Goal: Find specific page/section: Find specific page/section

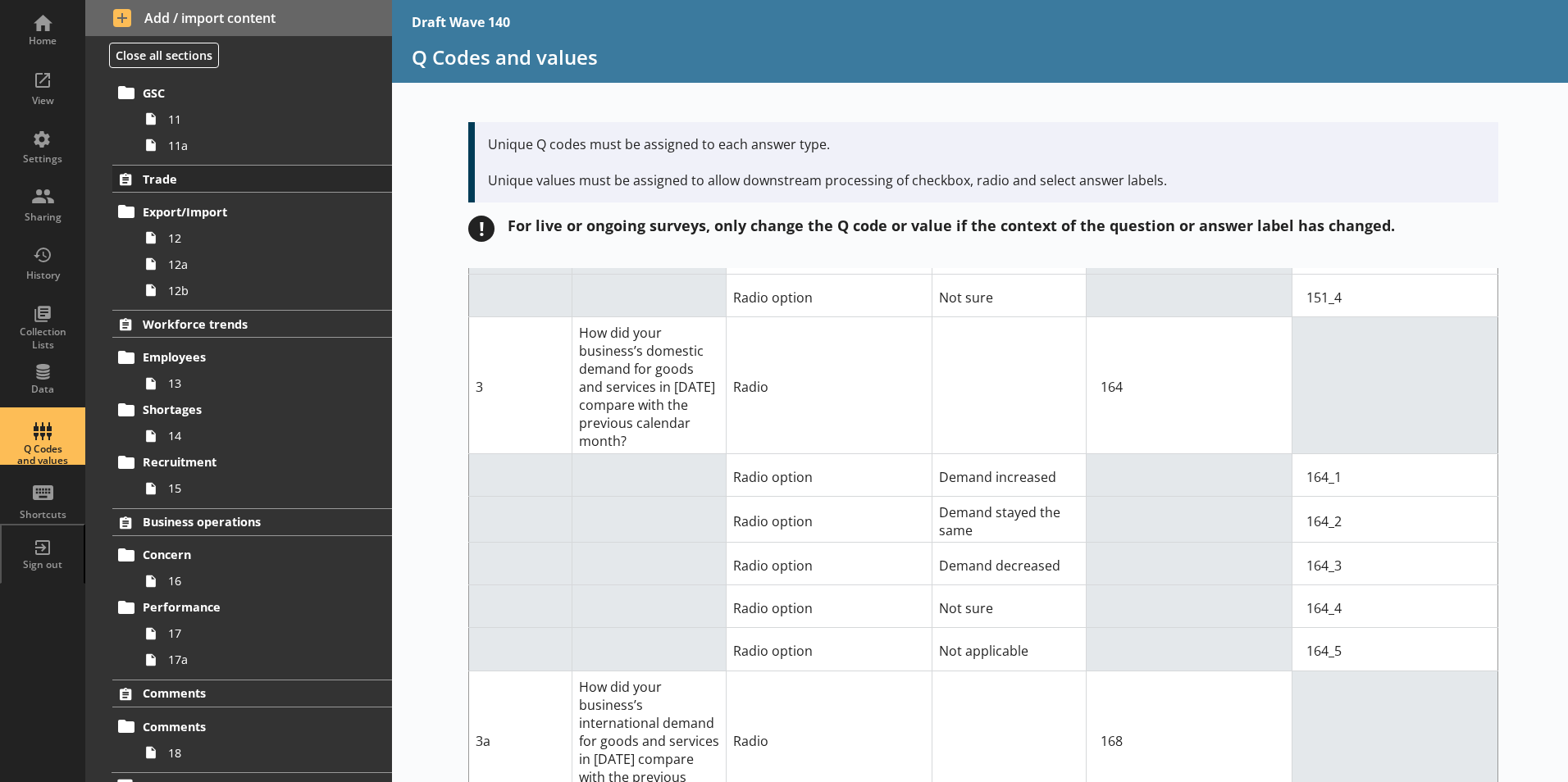
scroll to position [799, 0]
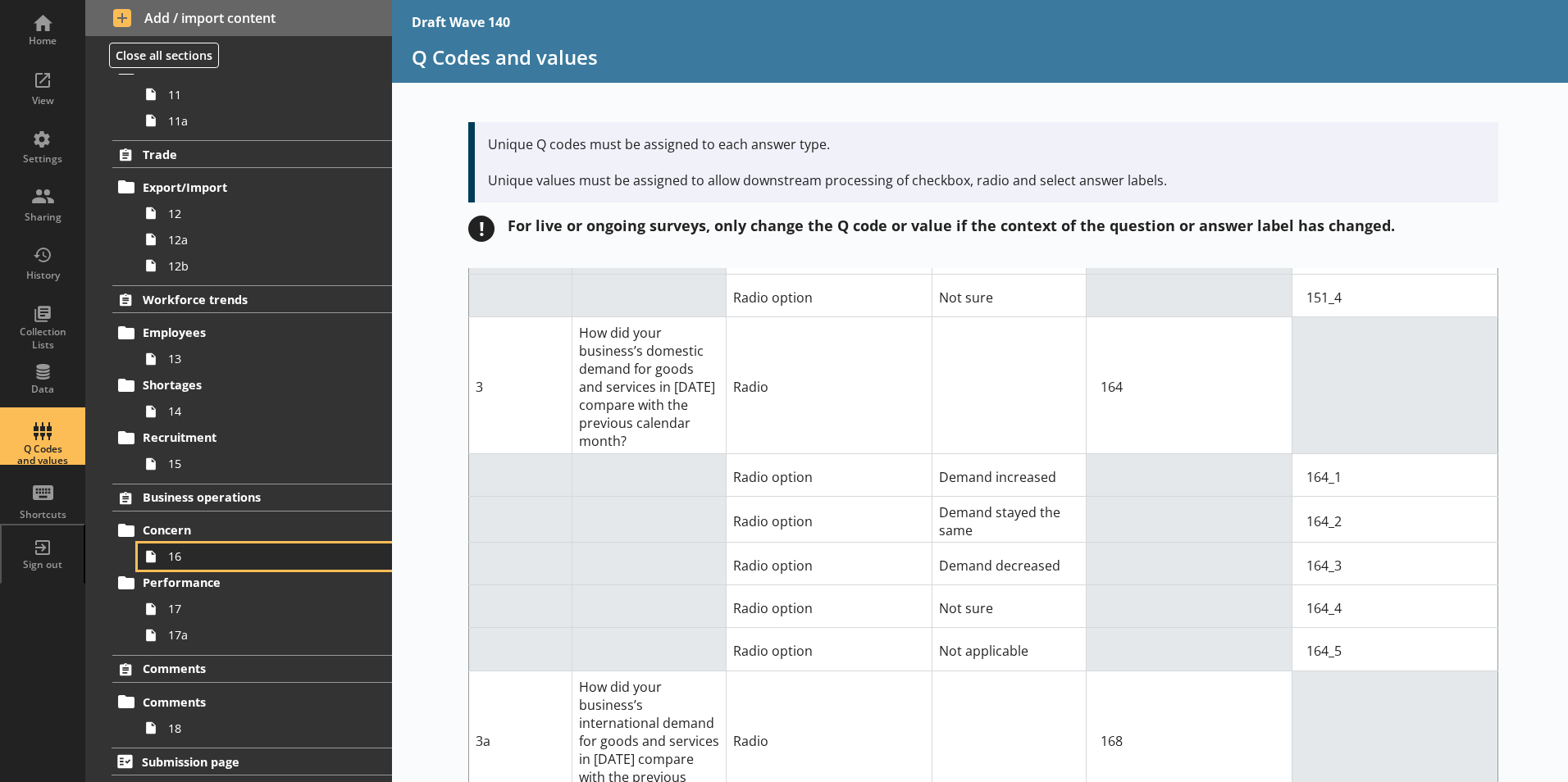
click at [183, 558] on span "16" at bounding box center [260, 556] width 182 height 16
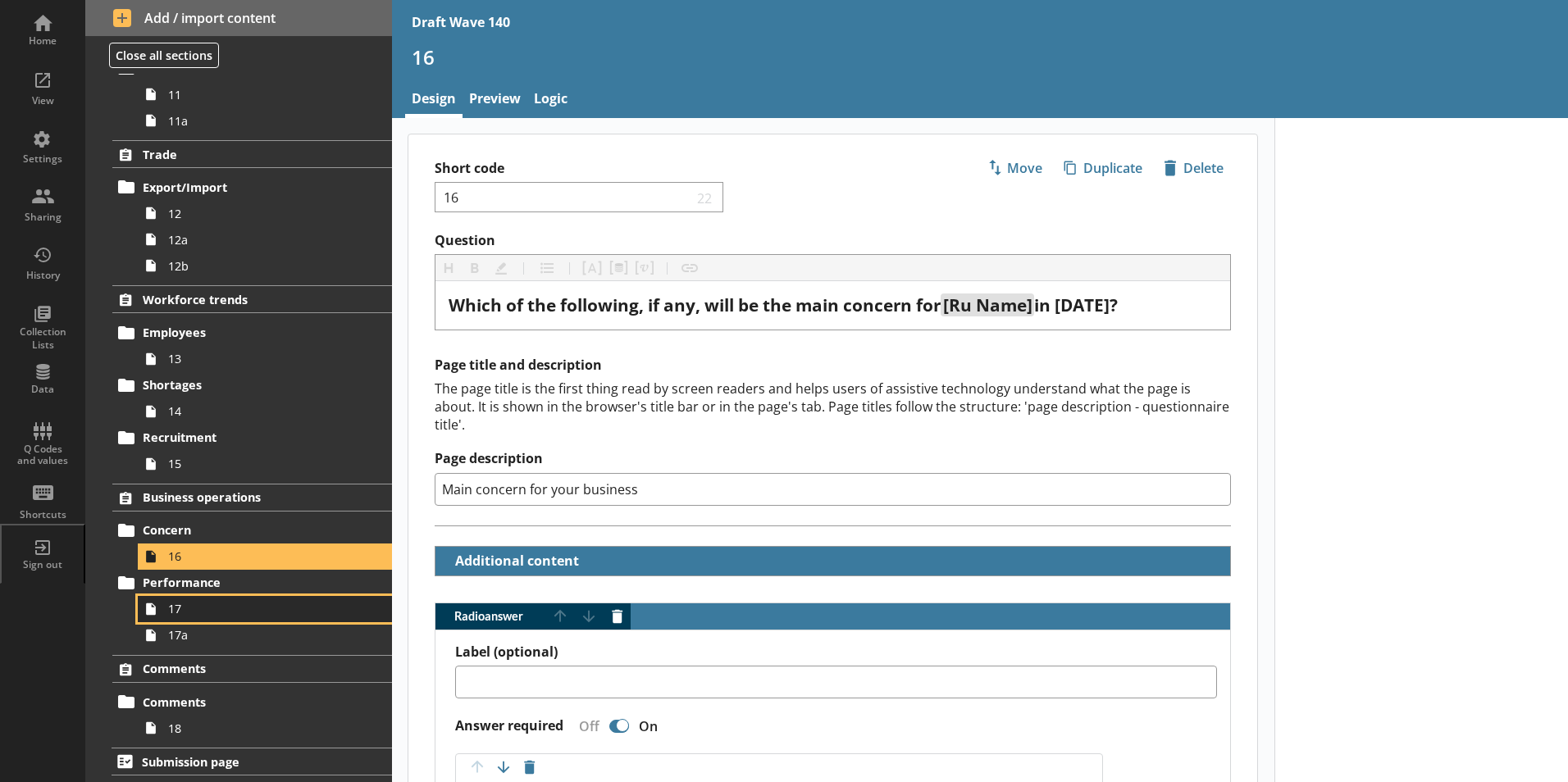
click at [188, 609] on span "17" at bounding box center [260, 608] width 182 height 16
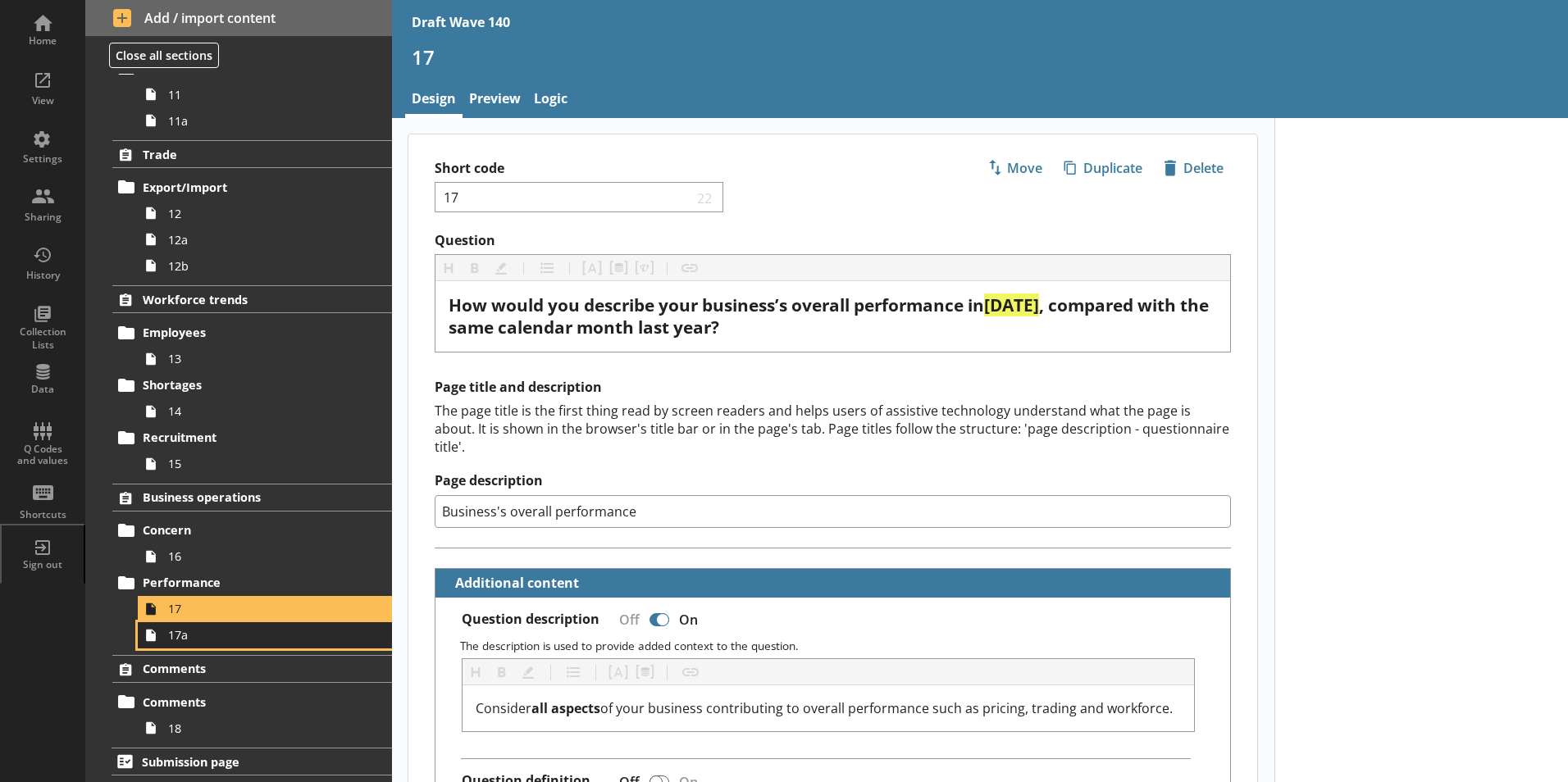
click at [175, 638] on span "17a" at bounding box center [260, 635] width 182 height 16
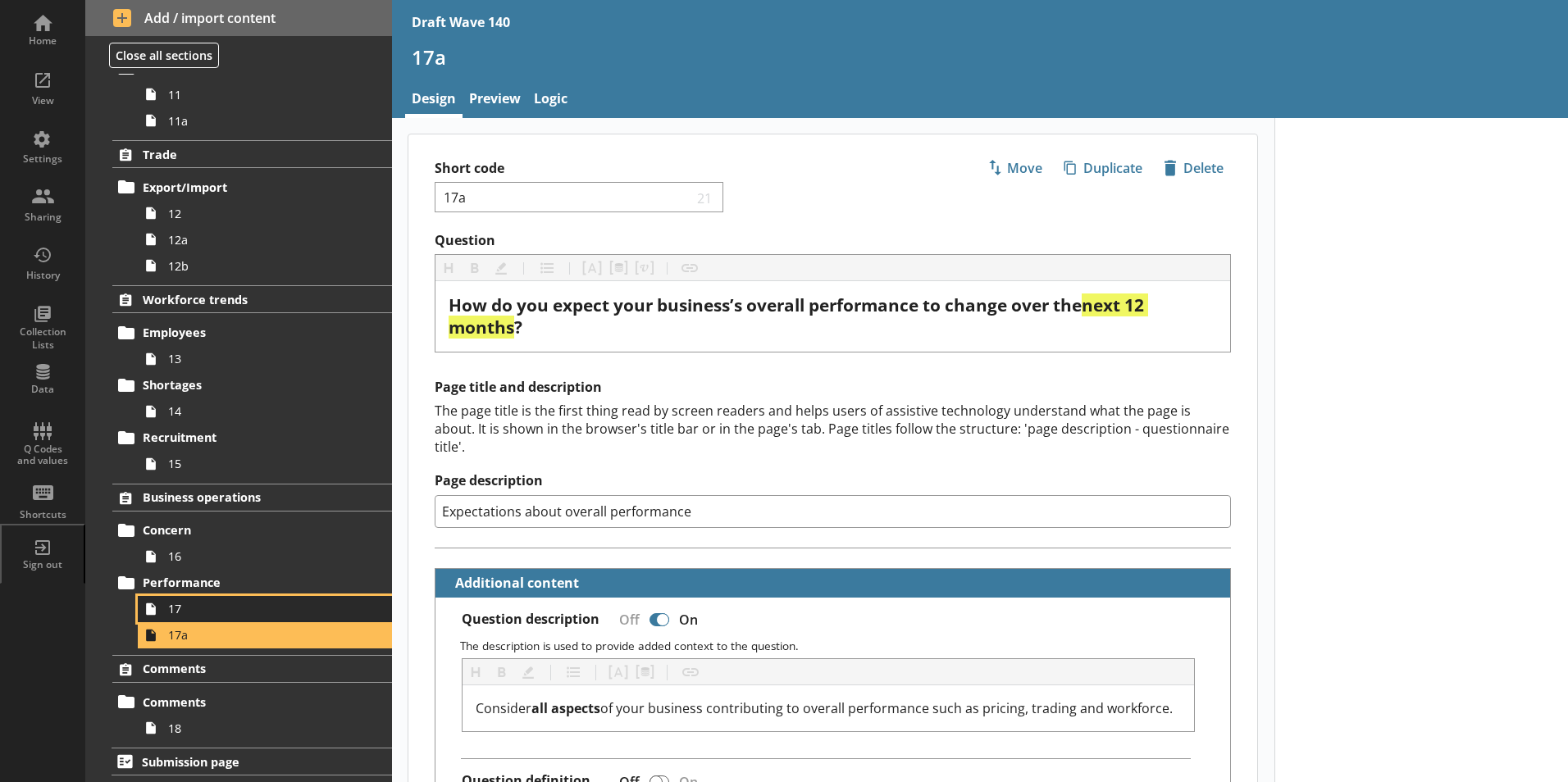
click at [185, 611] on span "17" at bounding box center [260, 608] width 182 height 16
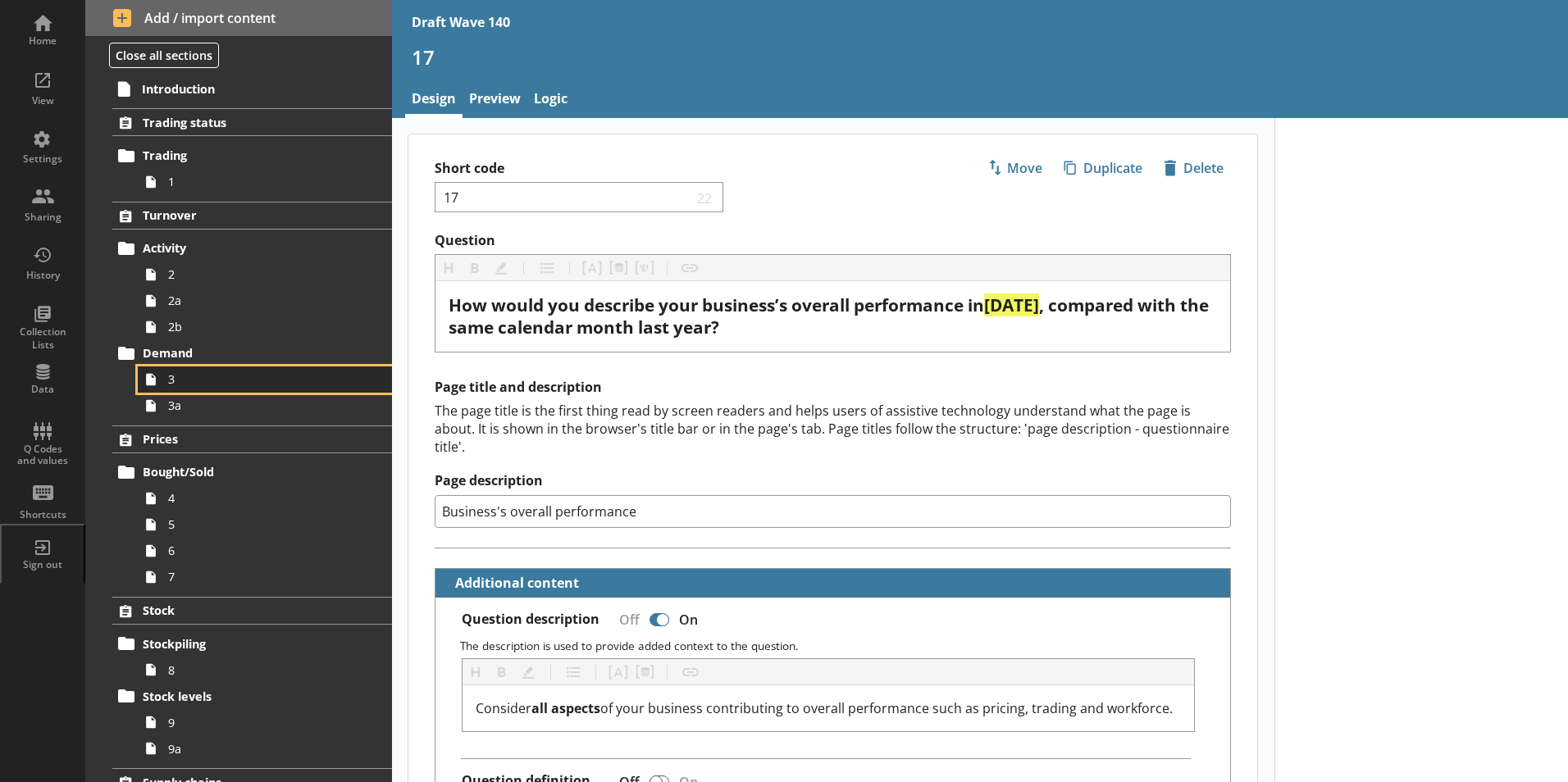
click at [178, 385] on span "3" at bounding box center [260, 379] width 182 height 16
type textarea "x"
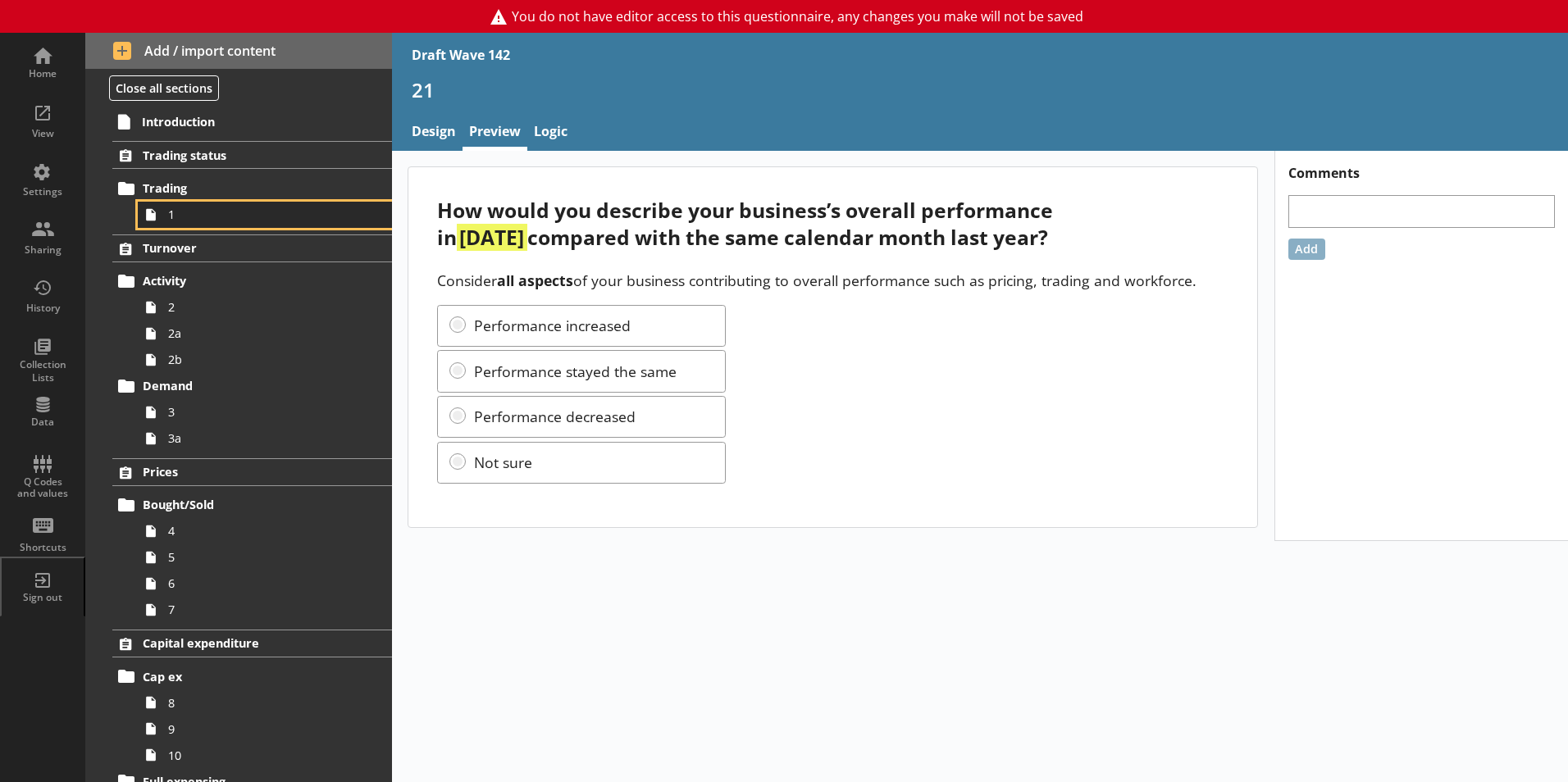
click at [184, 227] on link "1" at bounding box center [265, 214] width 254 height 26
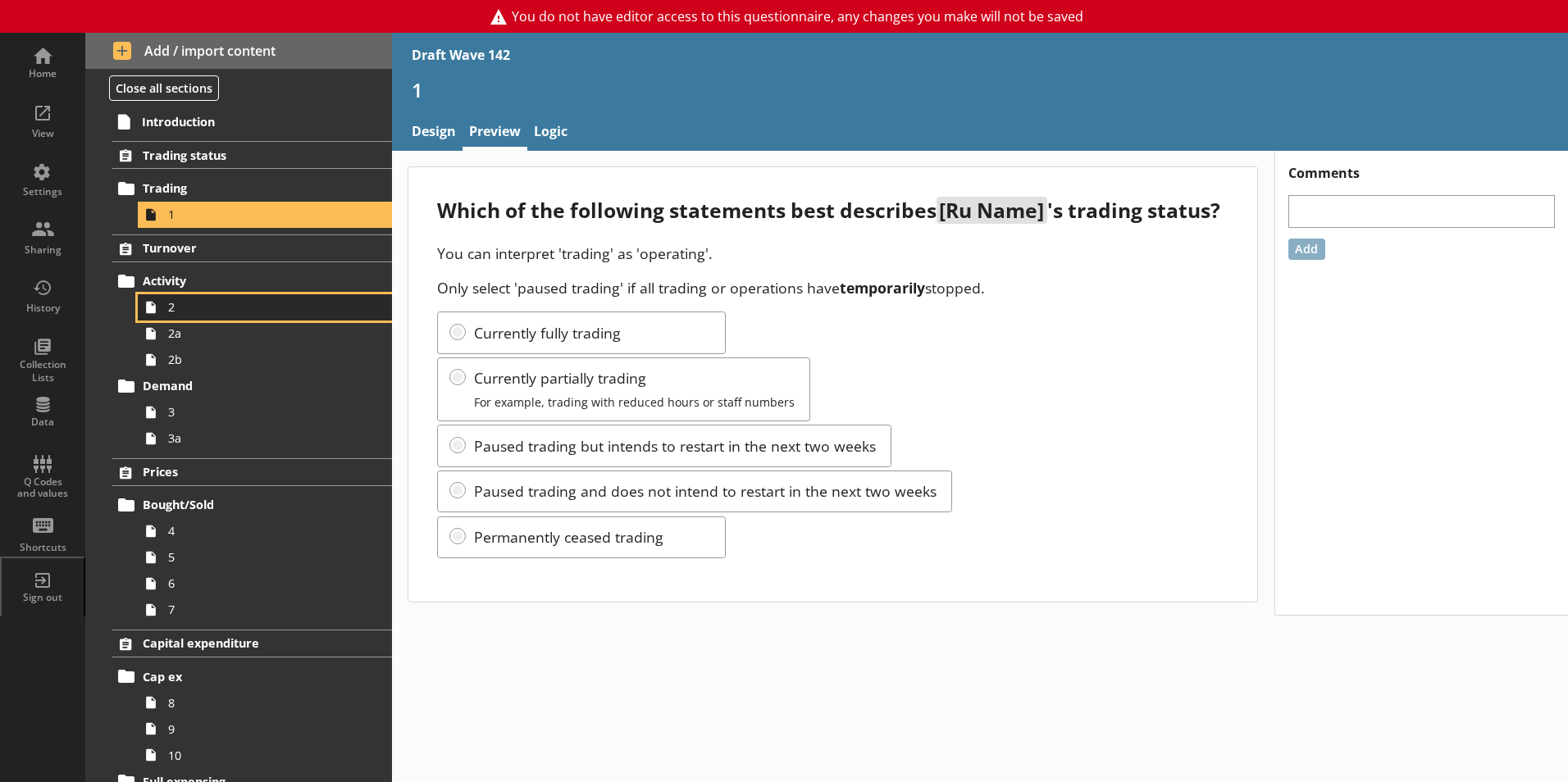
click at [180, 315] on span "2" at bounding box center [260, 307] width 182 height 16
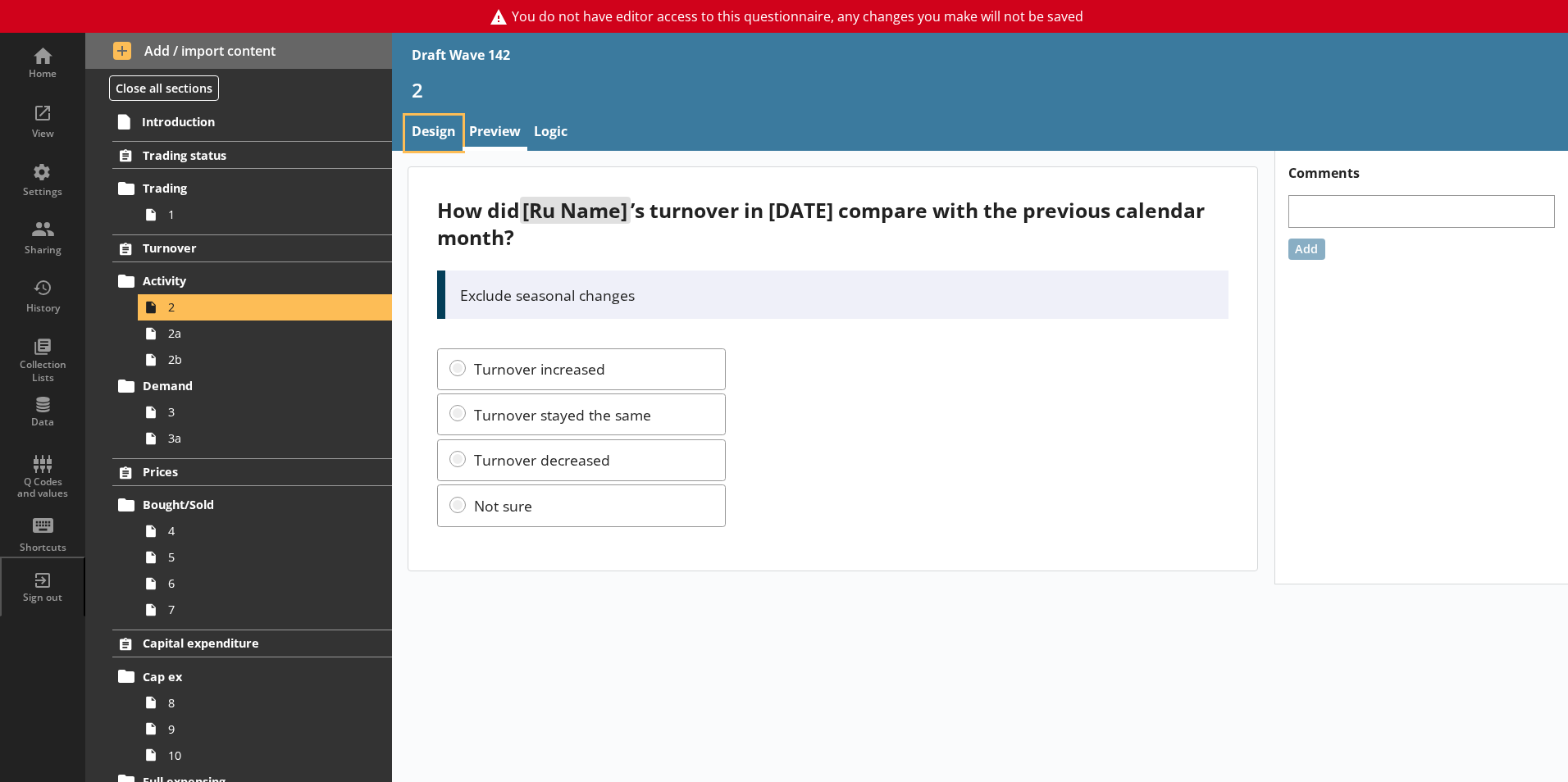
click at [441, 129] on link "Design" at bounding box center [434, 133] width 57 height 36
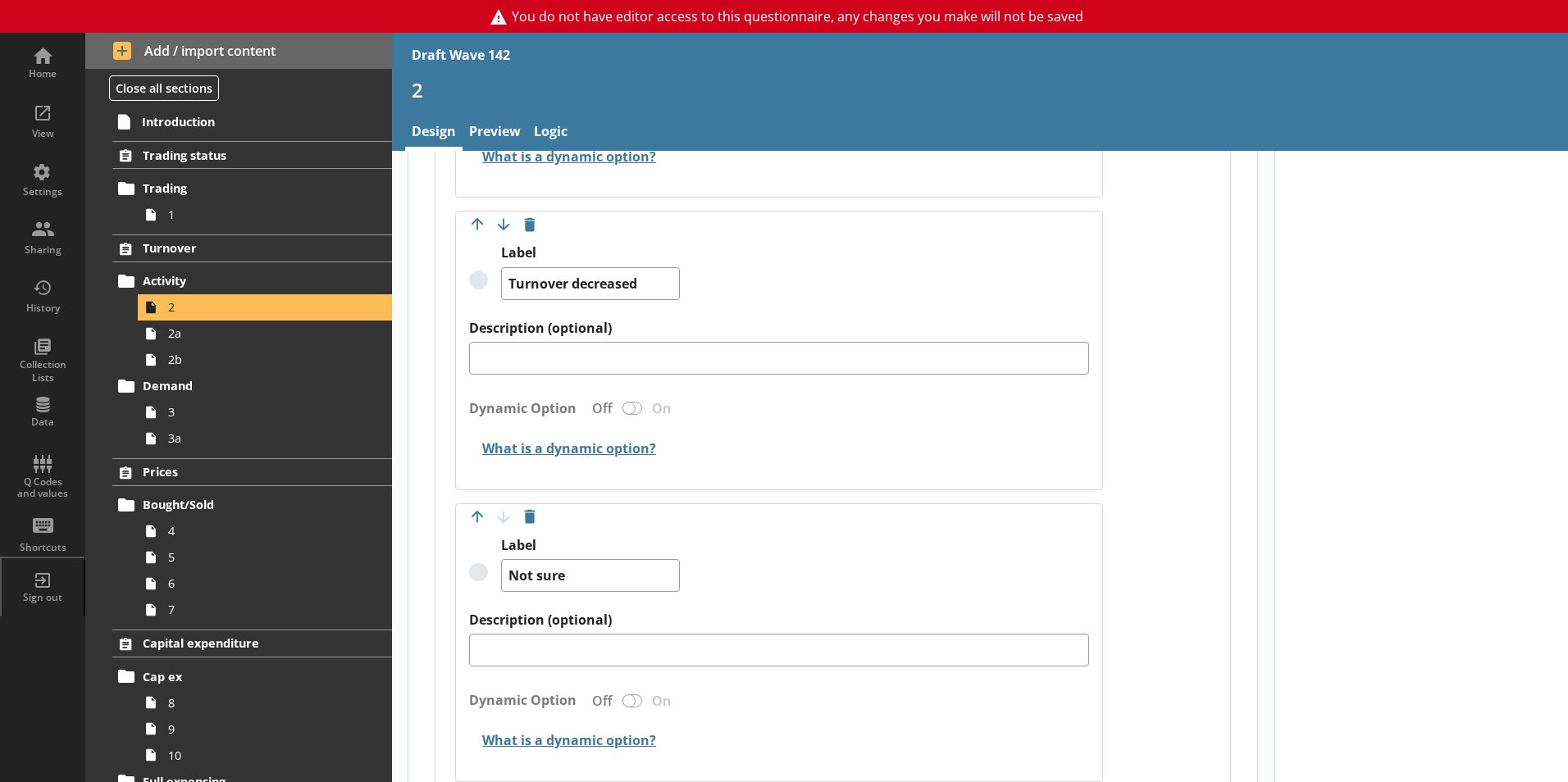
scroll to position [1558, 0]
click at [485, 130] on link "Preview" at bounding box center [495, 133] width 65 height 36
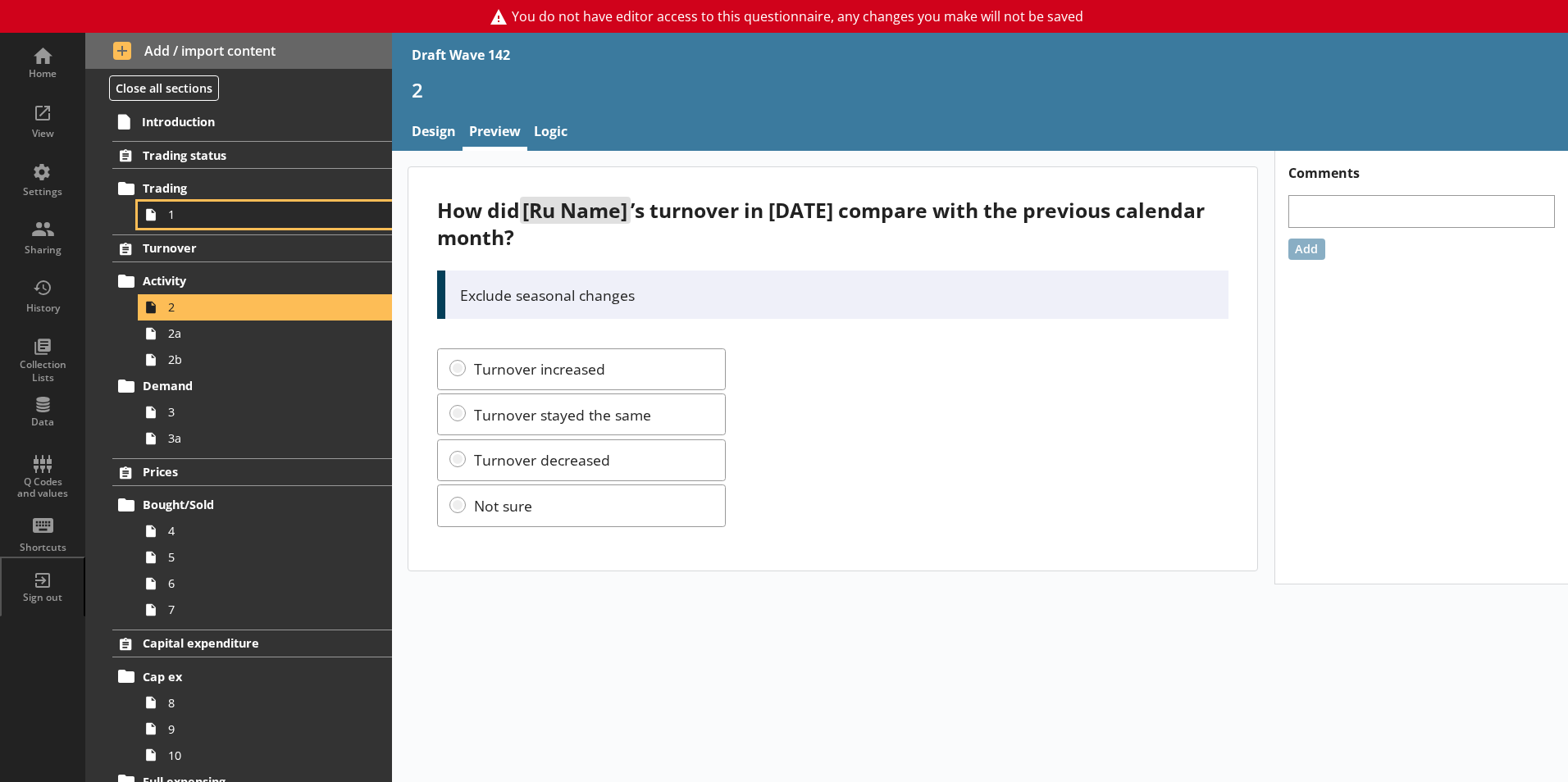
click at [179, 214] on span "1" at bounding box center [260, 214] width 182 height 16
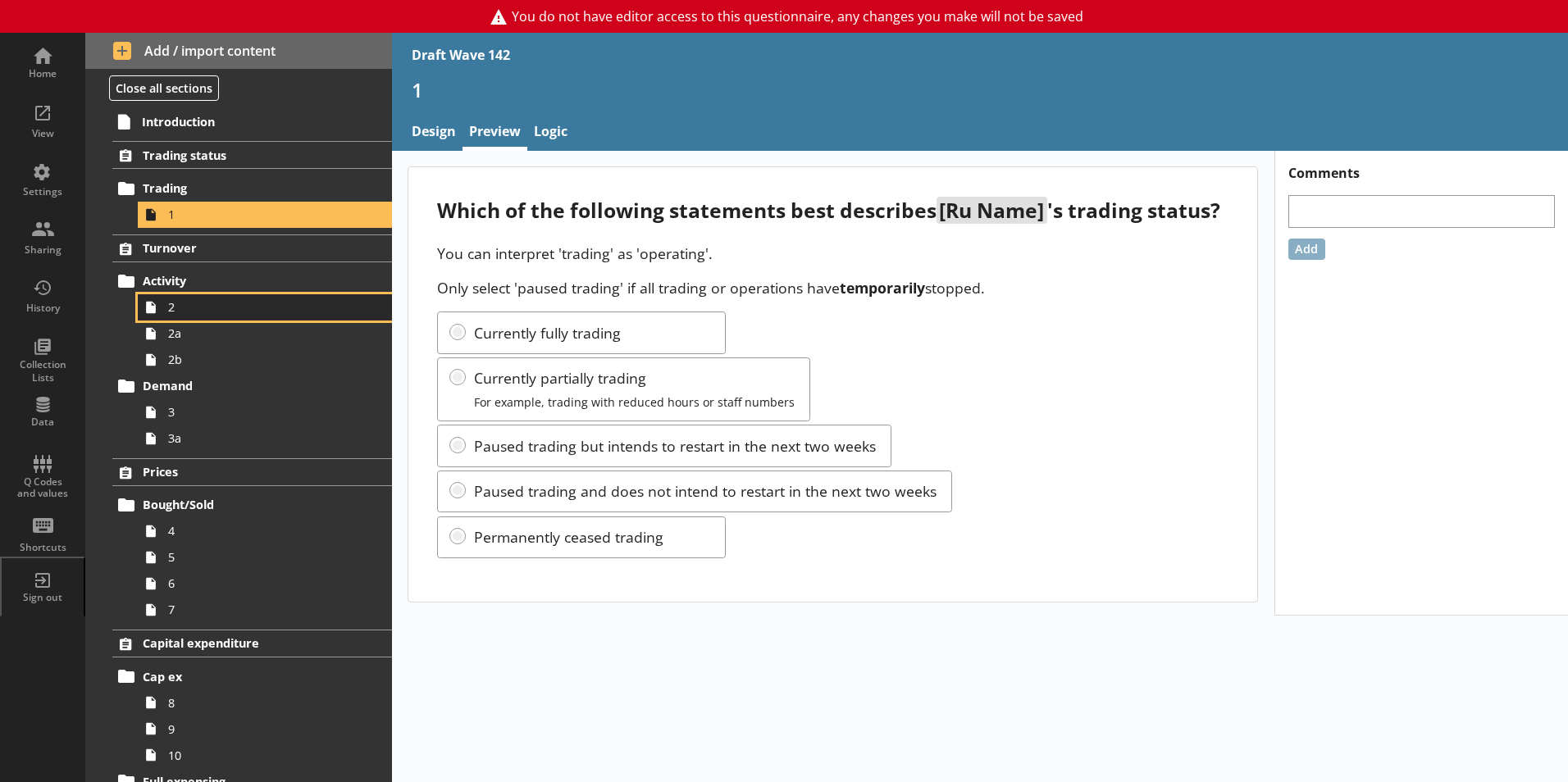
click at [186, 308] on span "2" at bounding box center [260, 307] width 182 height 16
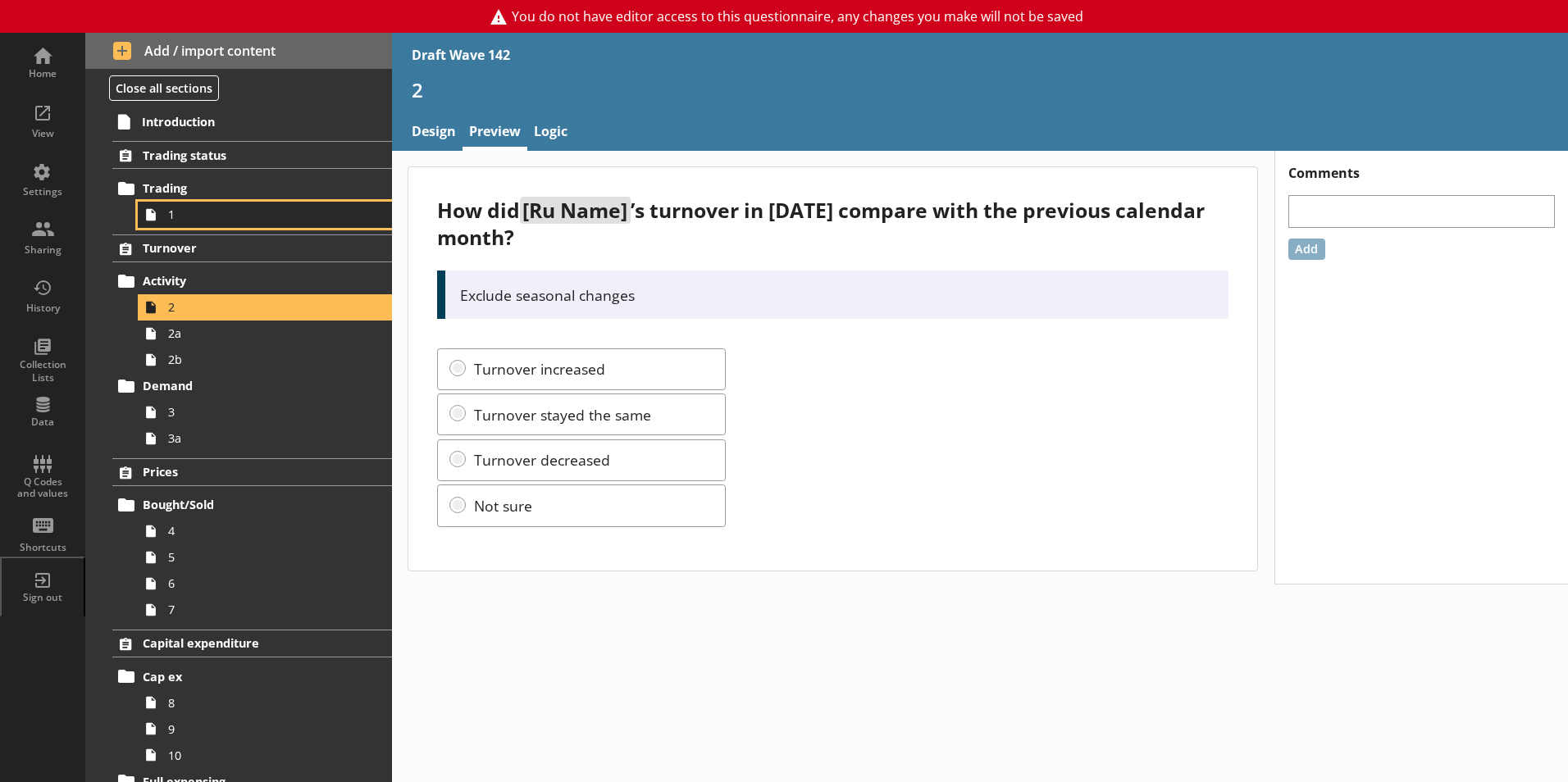
click at [187, 212] on span "1" at bounding box center [260, 214] width 182 height 16
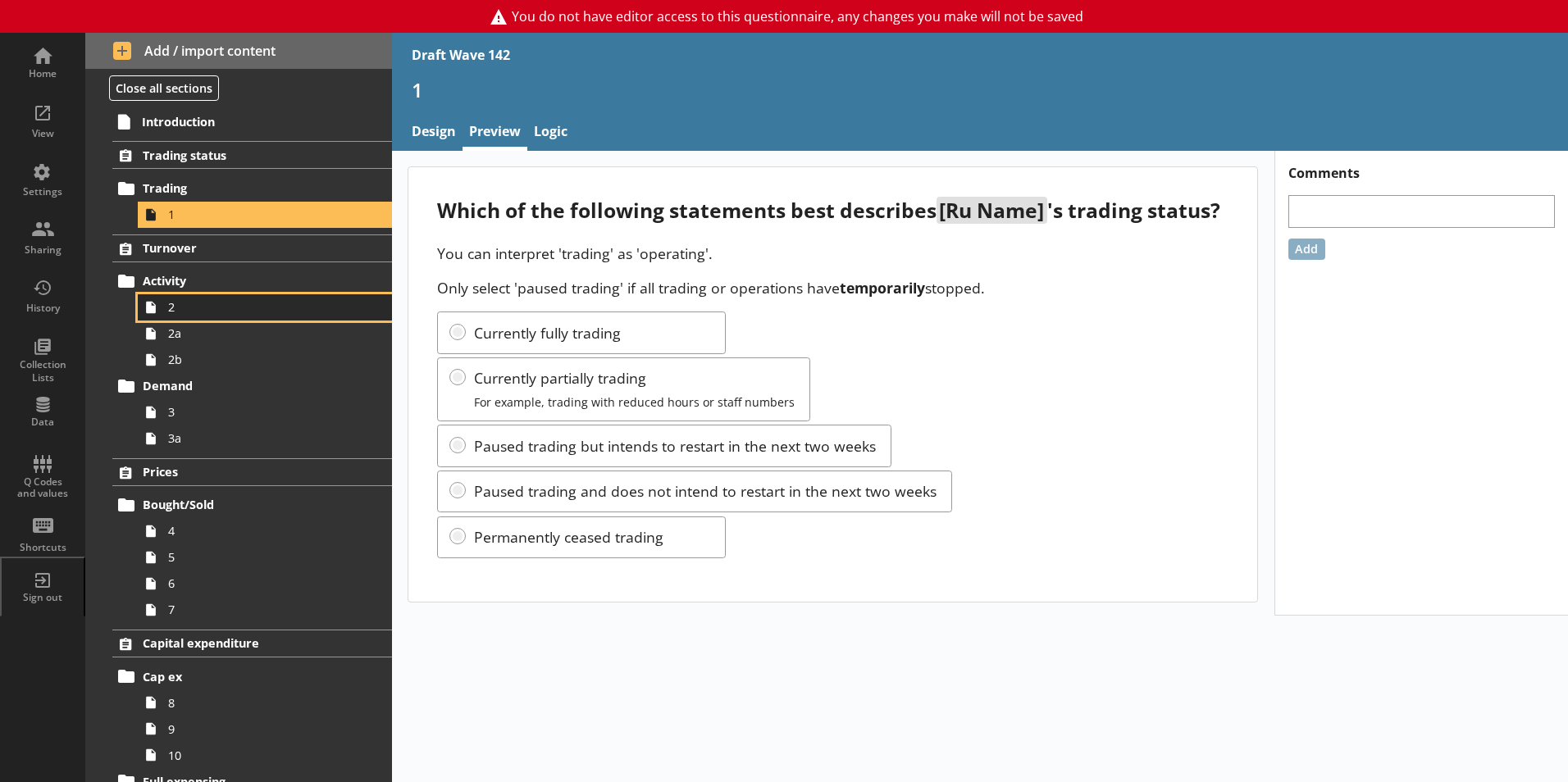
click at [182, 307] on span "2" at bounding box center [260, 307] width 182 height 16
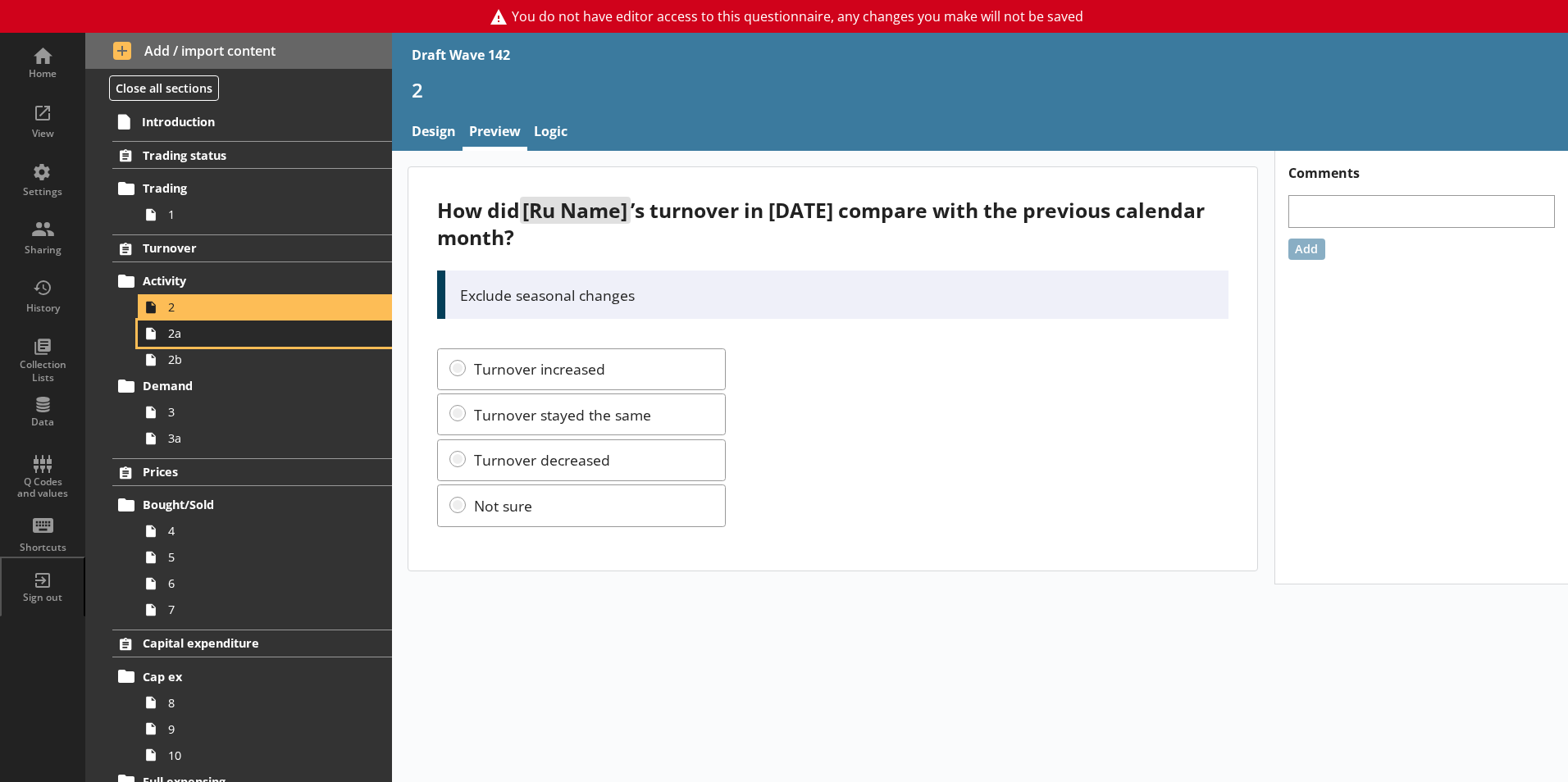
click at [188, 342] on link "2a" at bounding box center [265, 333] width 254 height 26
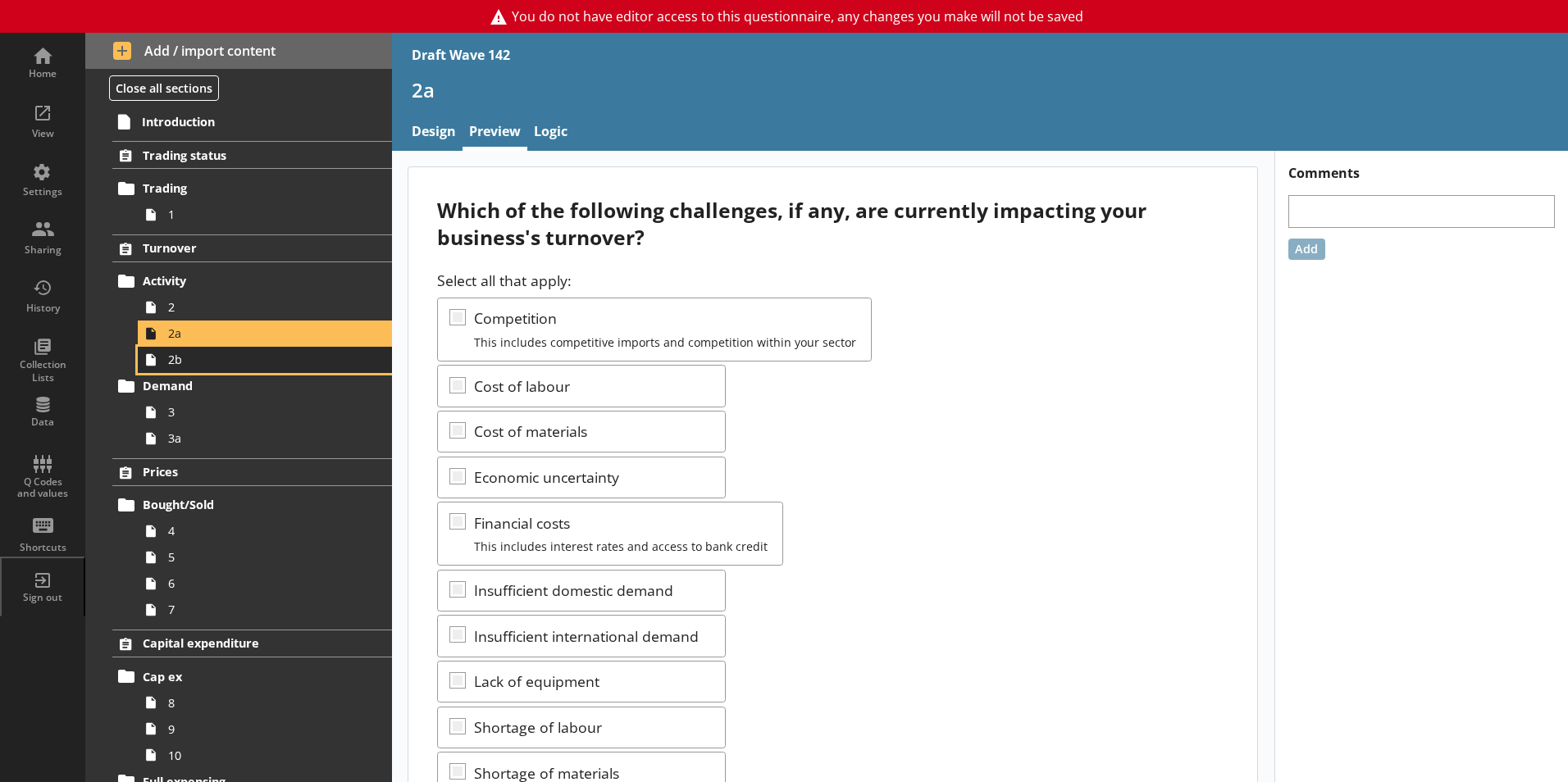
click at [185, 362] on span "2b" at bounding box center [260, 359] width 182 height 16
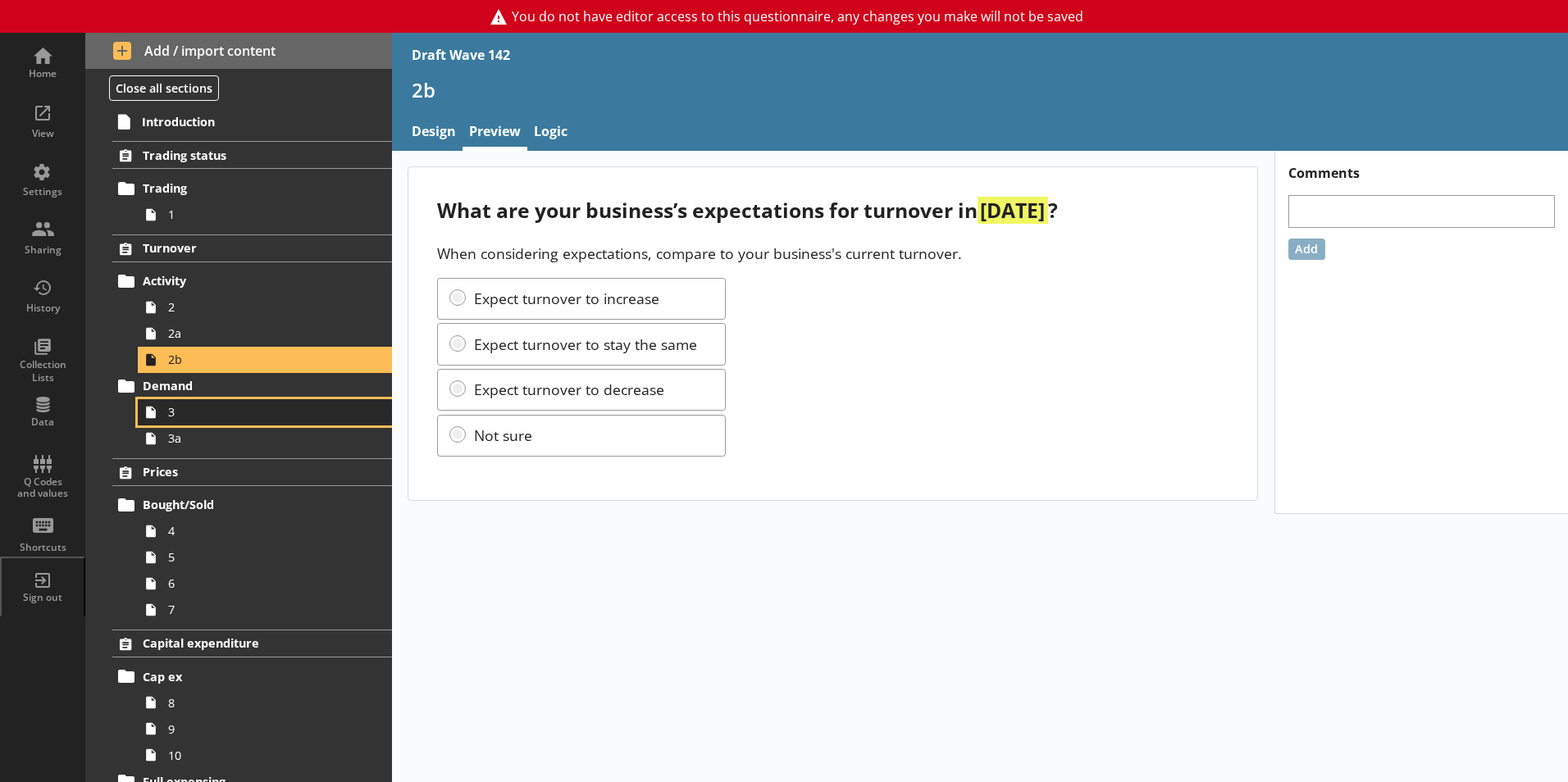
click at [175, 417] on span "3" at bounding box center [260, 412] width 182 height 16
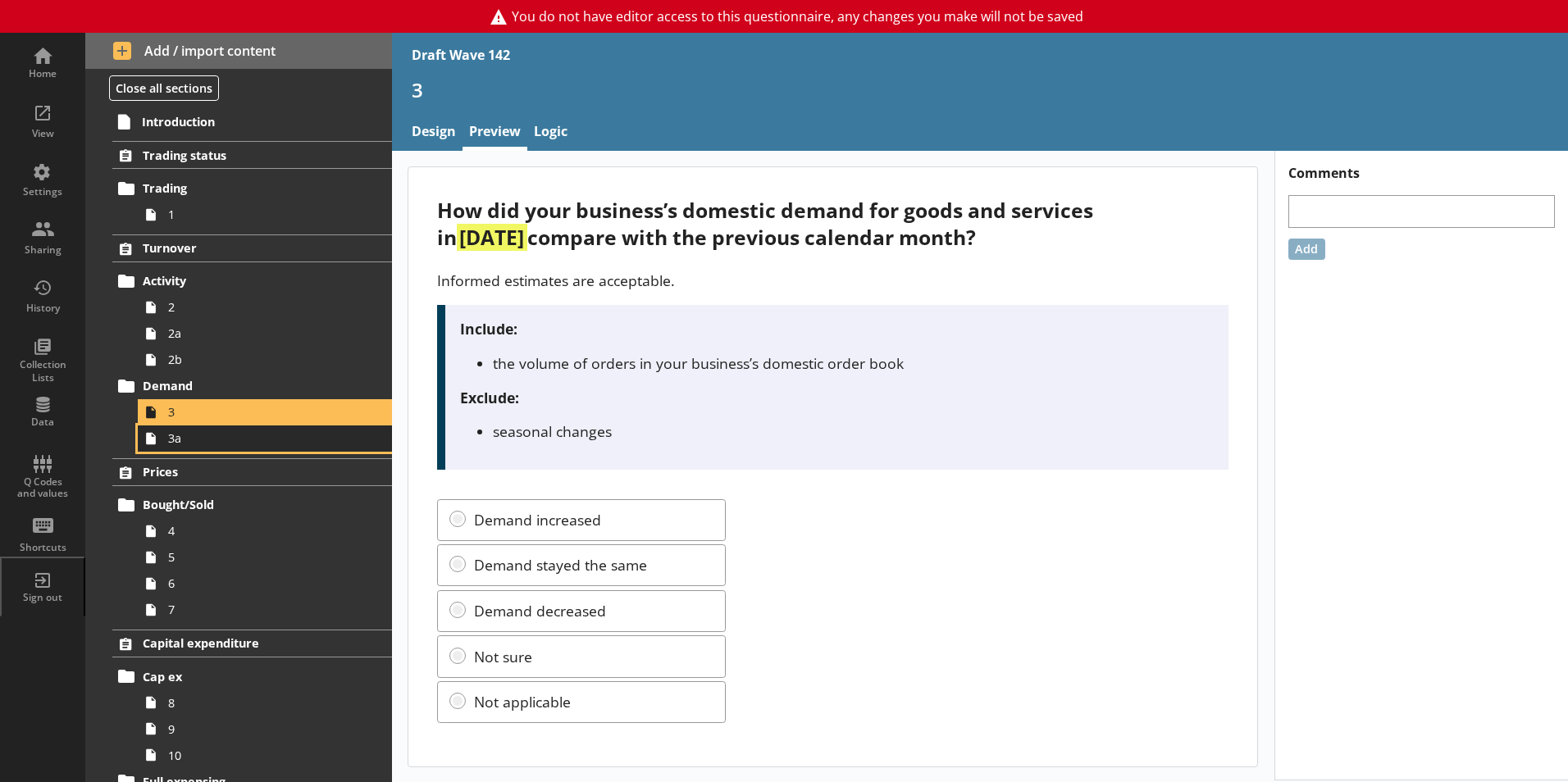
click at [181, 441] on span "3a" at bounding box center [260, 438] width 182 height 16
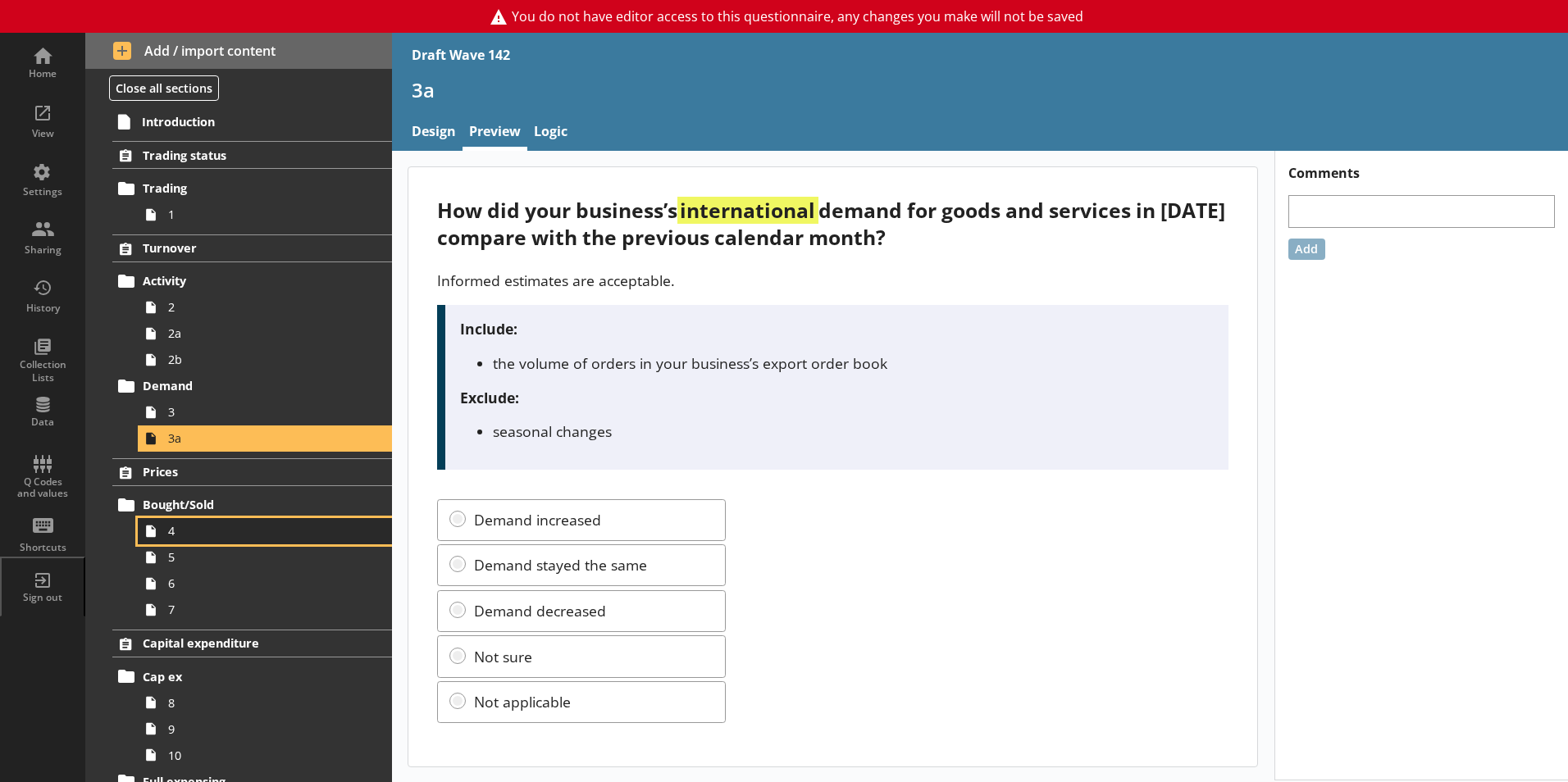
click at [183, 534] on span "4" at bounding box center [260, 531] width 182 height 16
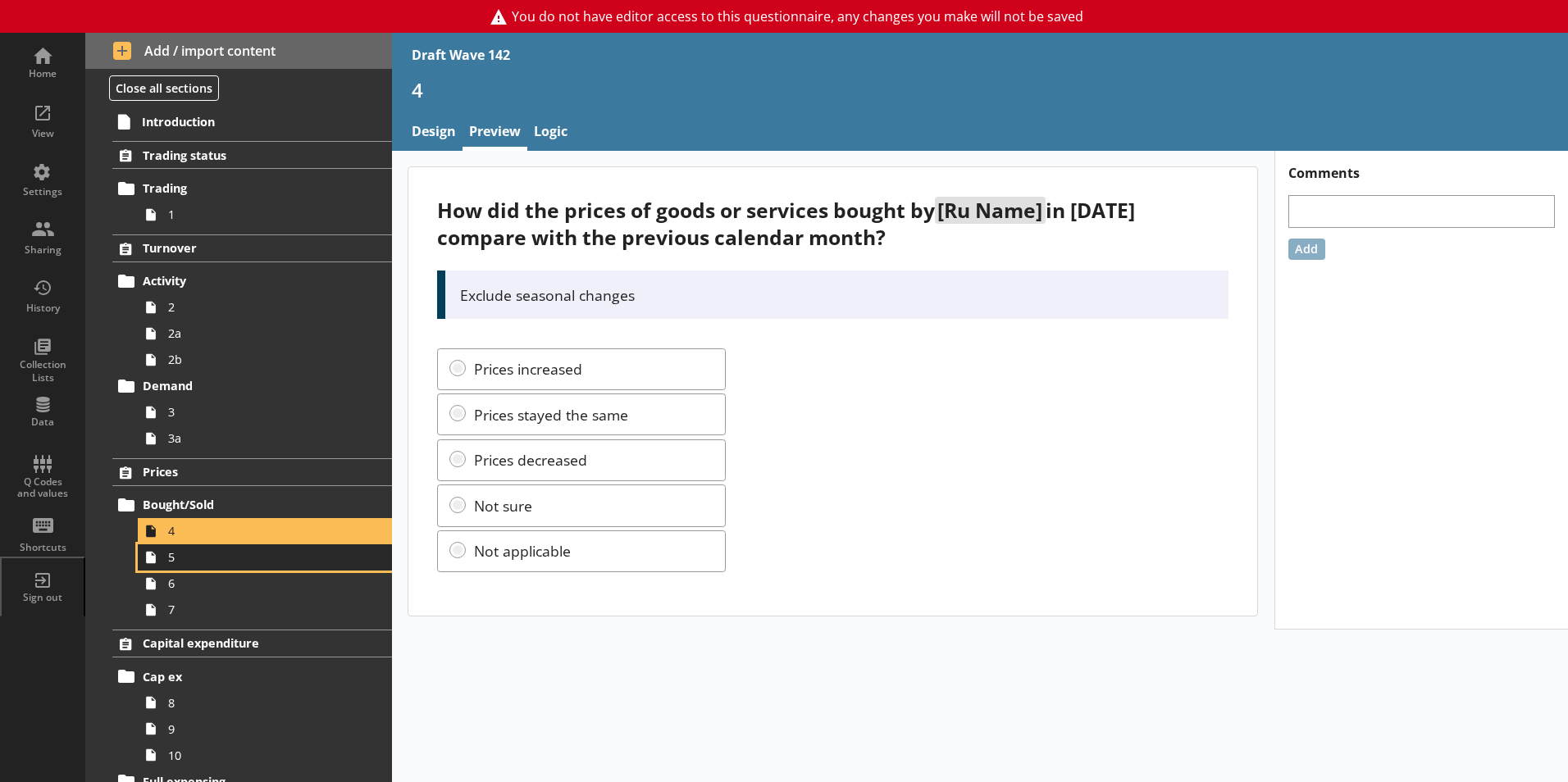
click at [175, 562] on span "5" at bounding box center [260, 557] width 182 height 16
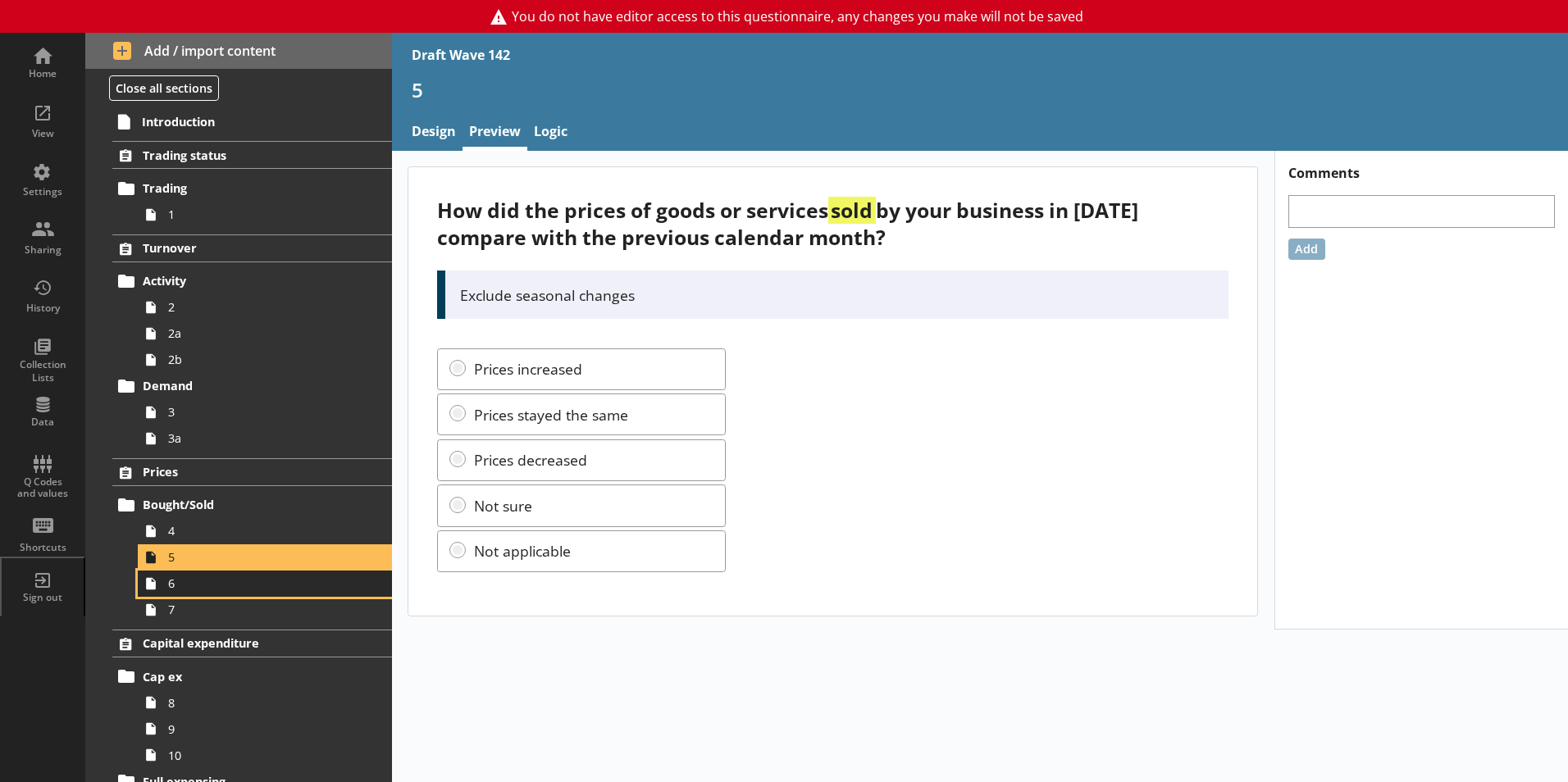
click at [175, 587] on span "6" at bounding box center [260, 583] width 182 height 16
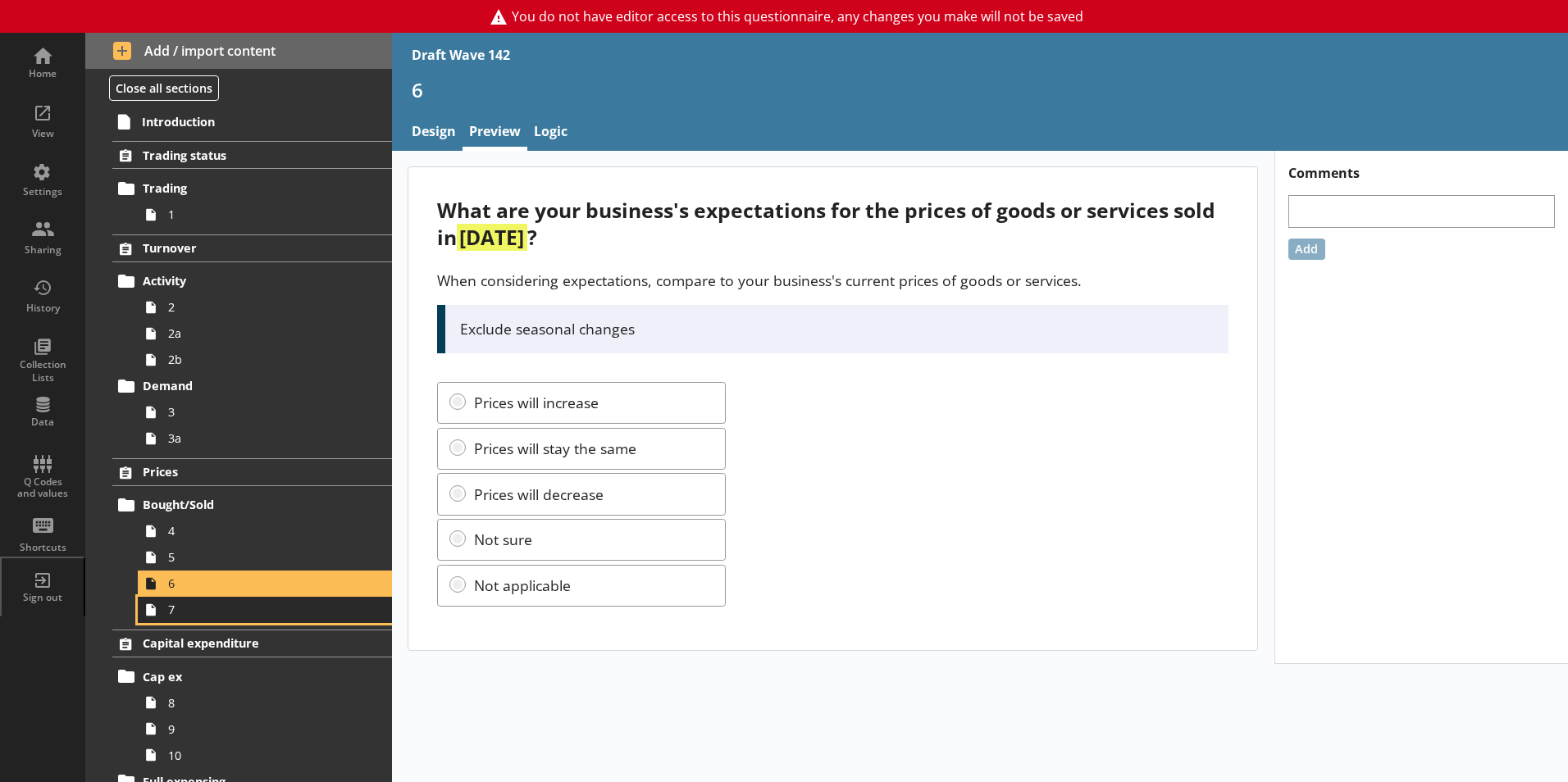
click at [174, 613] on span "7" at bounding box center [260, 609] width 182 height 16
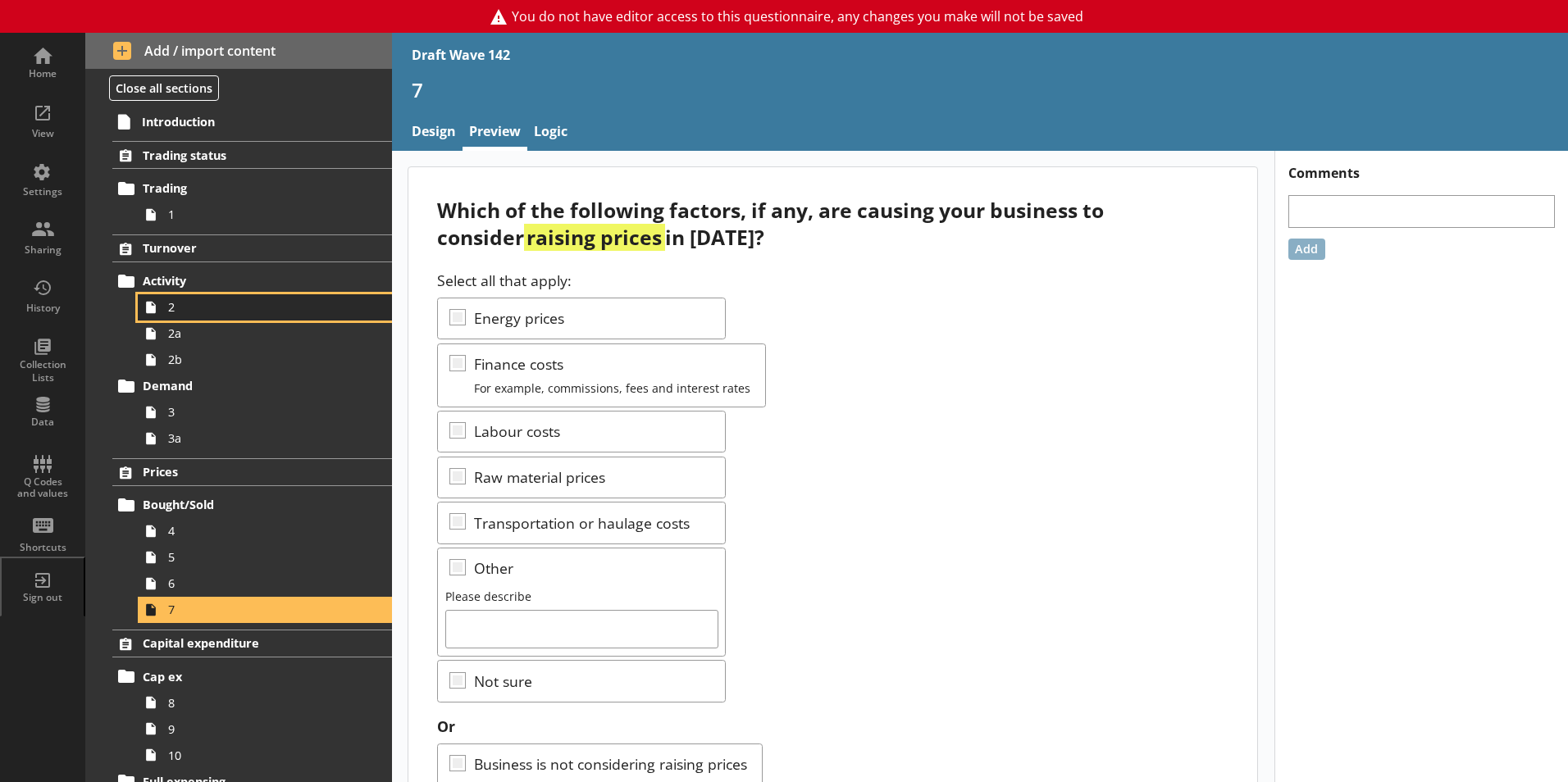
click at [168, 296] on link "2" at bounding box center [265, 307] width 254 height 26
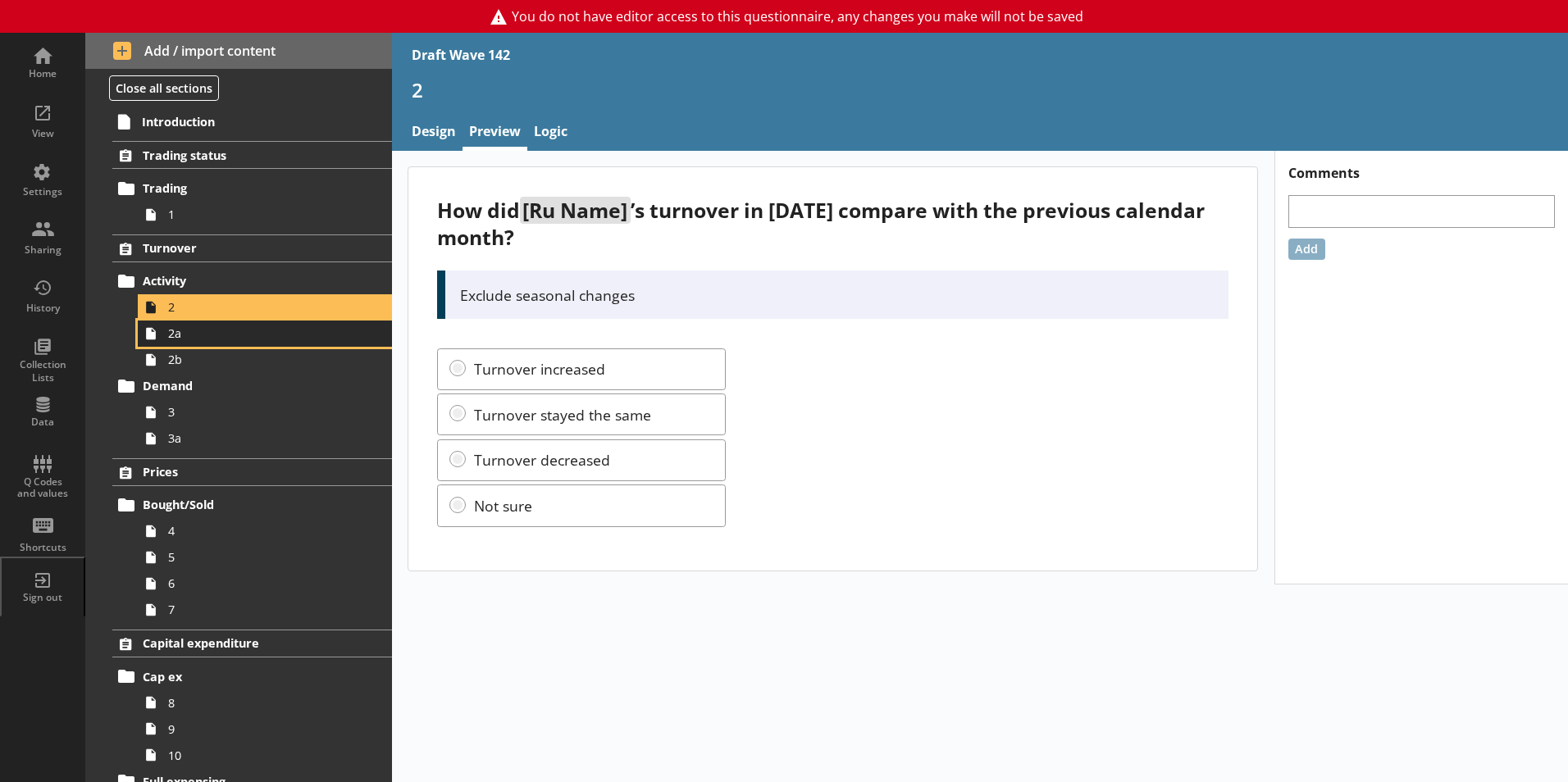
click at [188, 334] on span "2a" at bounding box center [260, 333] width 182 height 16
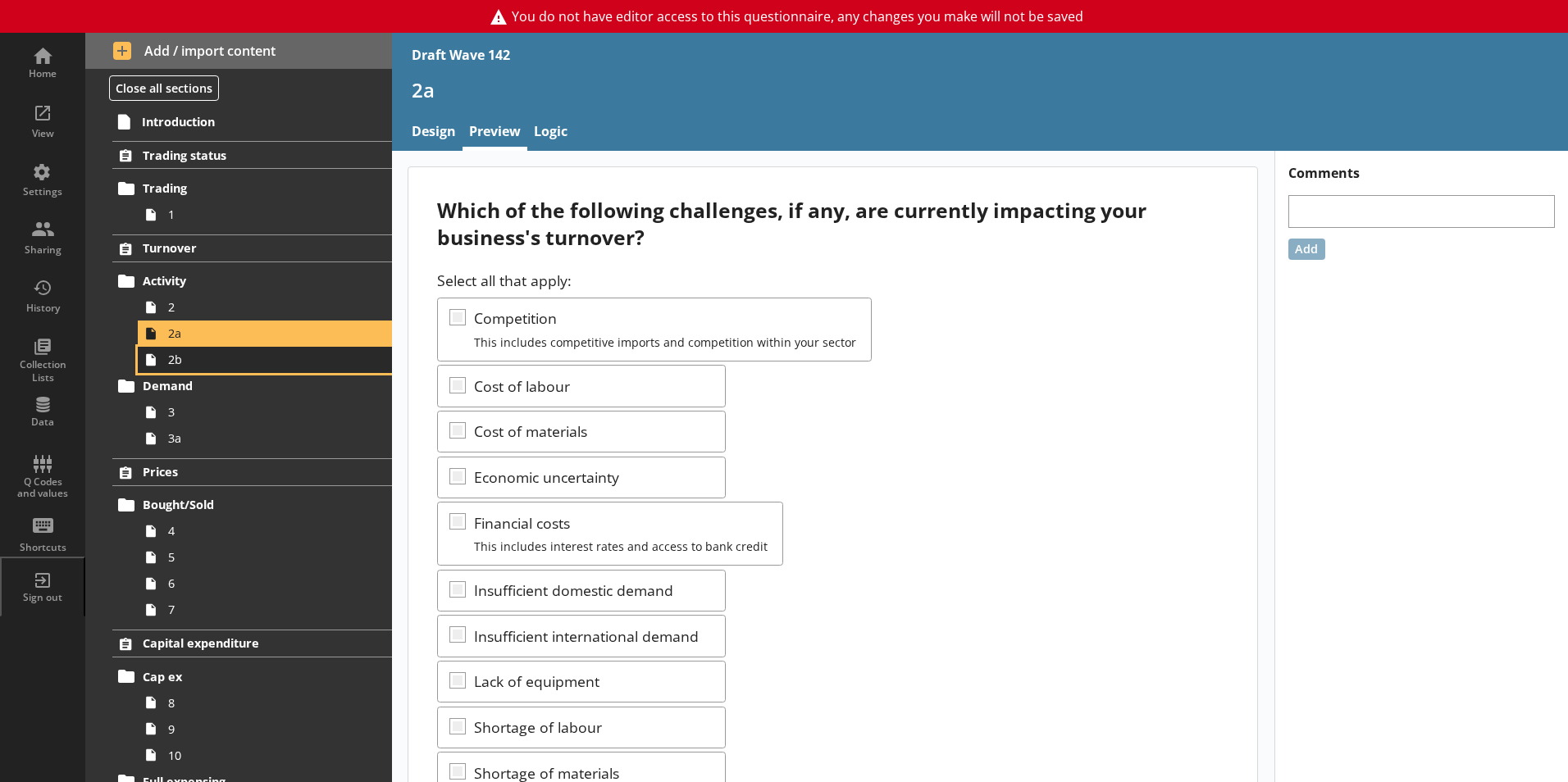
click at [181, 362] on span "2b" at bounding box center [260, 359] width 182 height 16
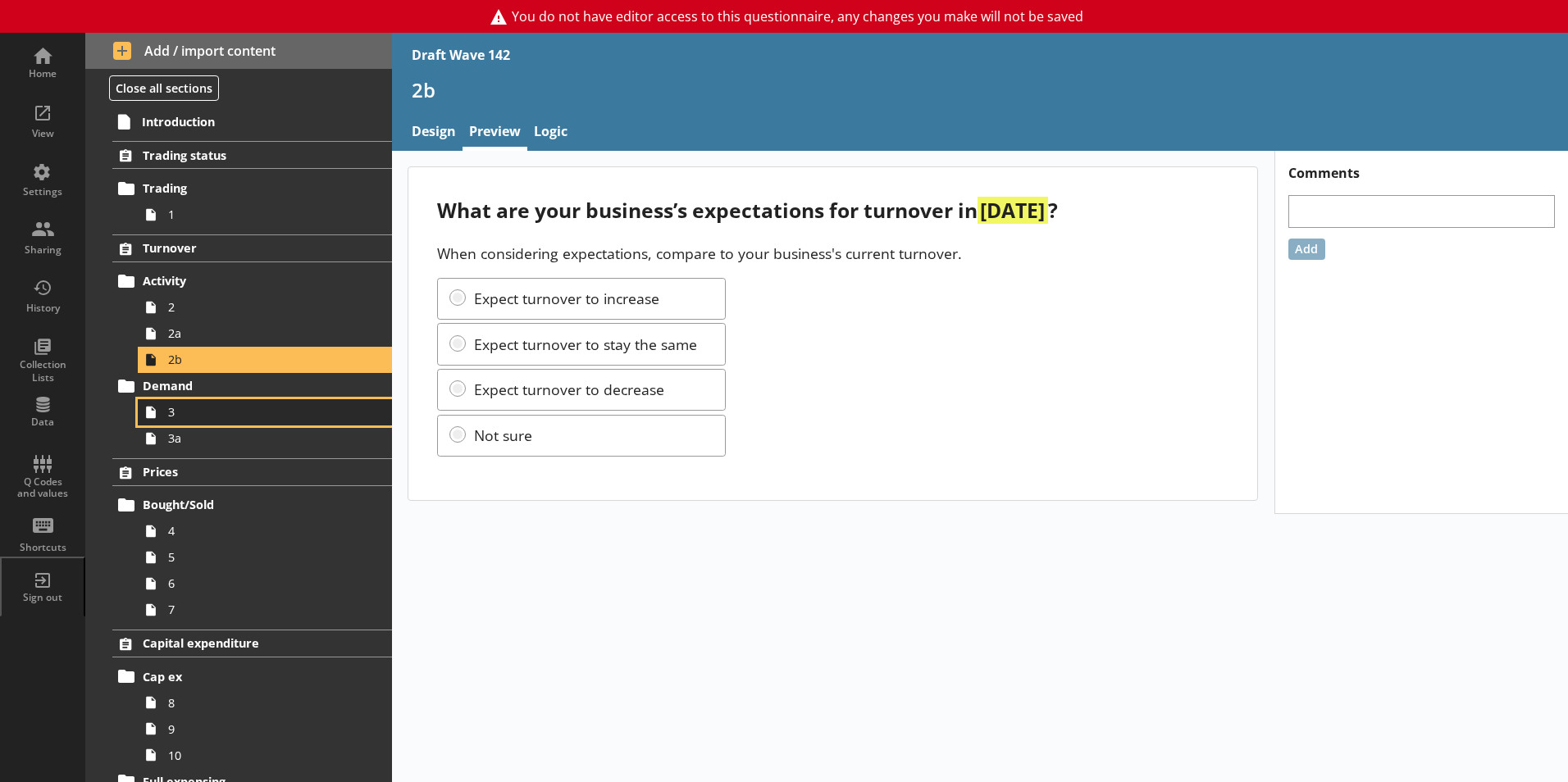
click at [192, 416] on span "3" at bounding box center [260, 412] width 182 height 16
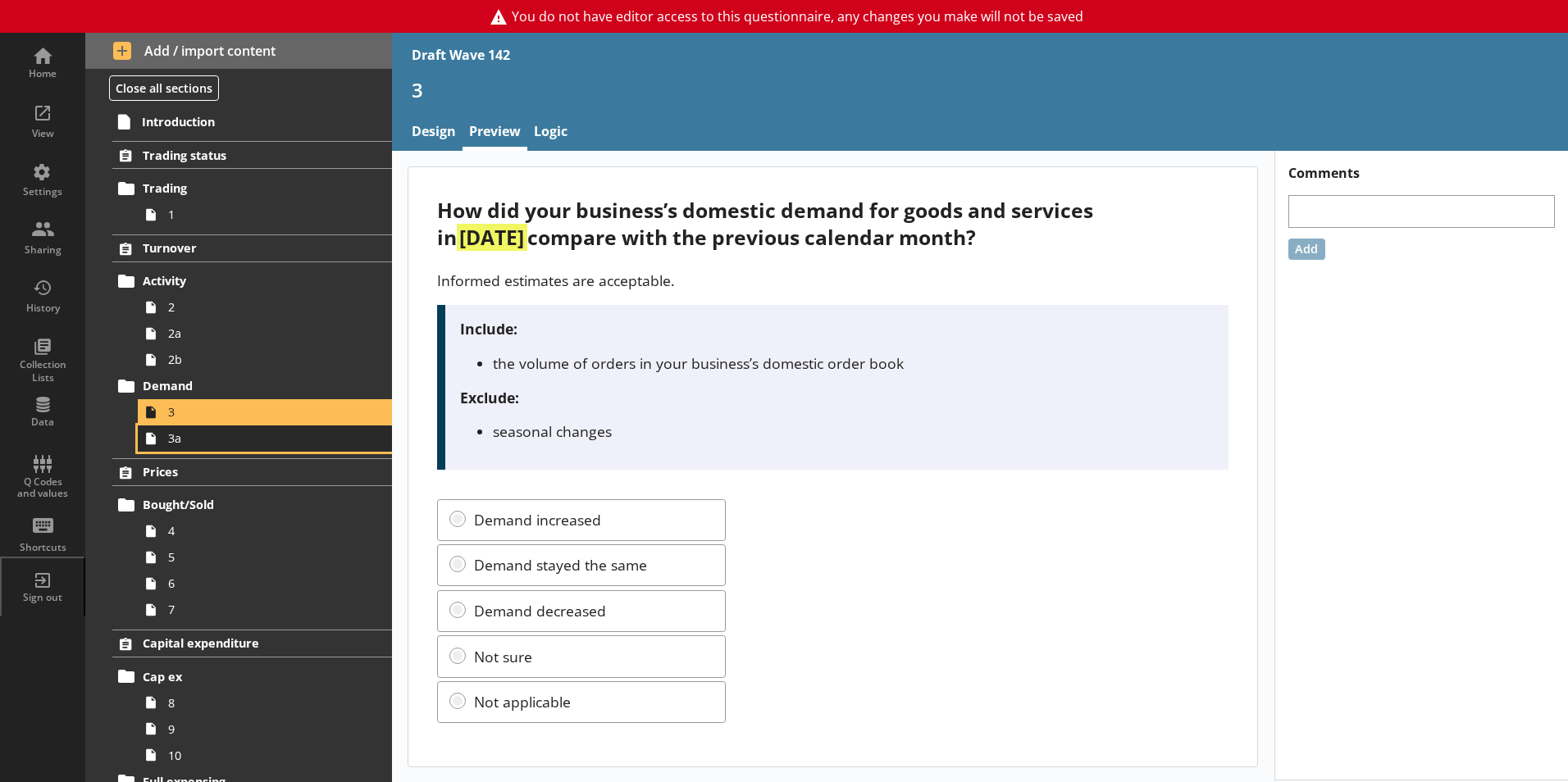
click at [192, 440] on span "3a" at bounding box center [260, 438] width 182 height 16
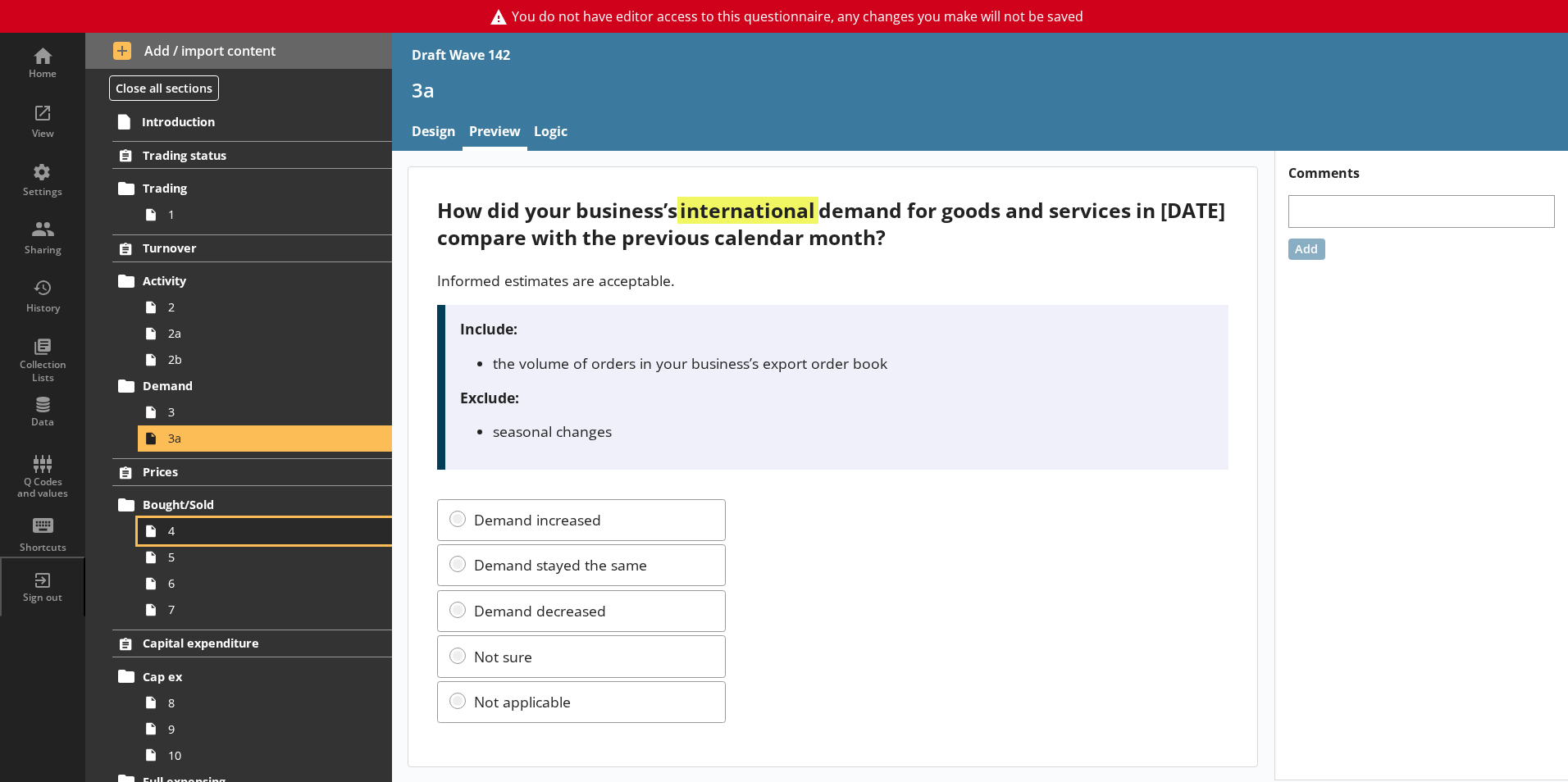
click at [187, 539] on span "4" at bounding box center [260, 531] width 182 height 16
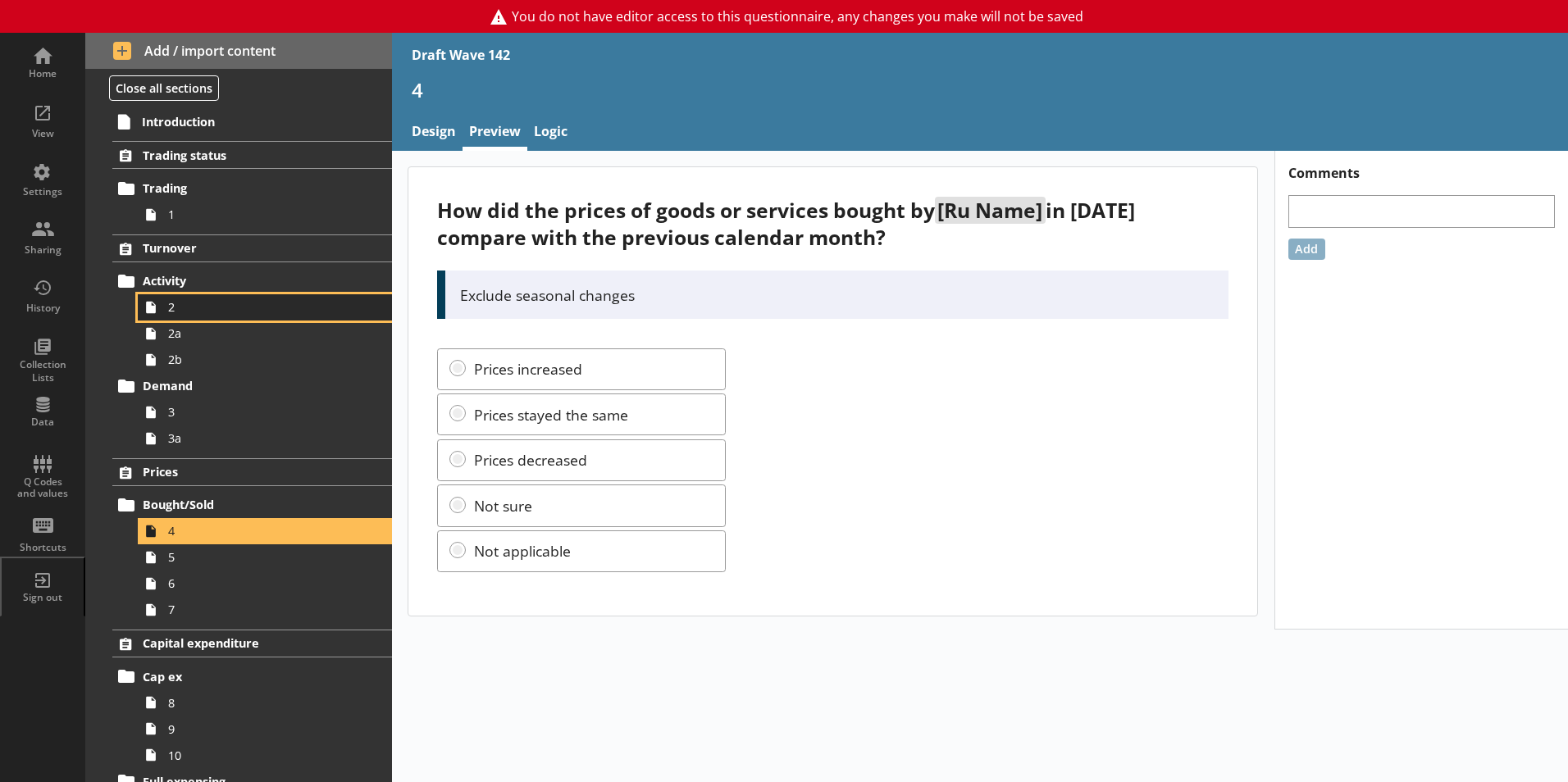
click at [200, 310] on span "2" at bounding box center [260, 307] width 182 height 16
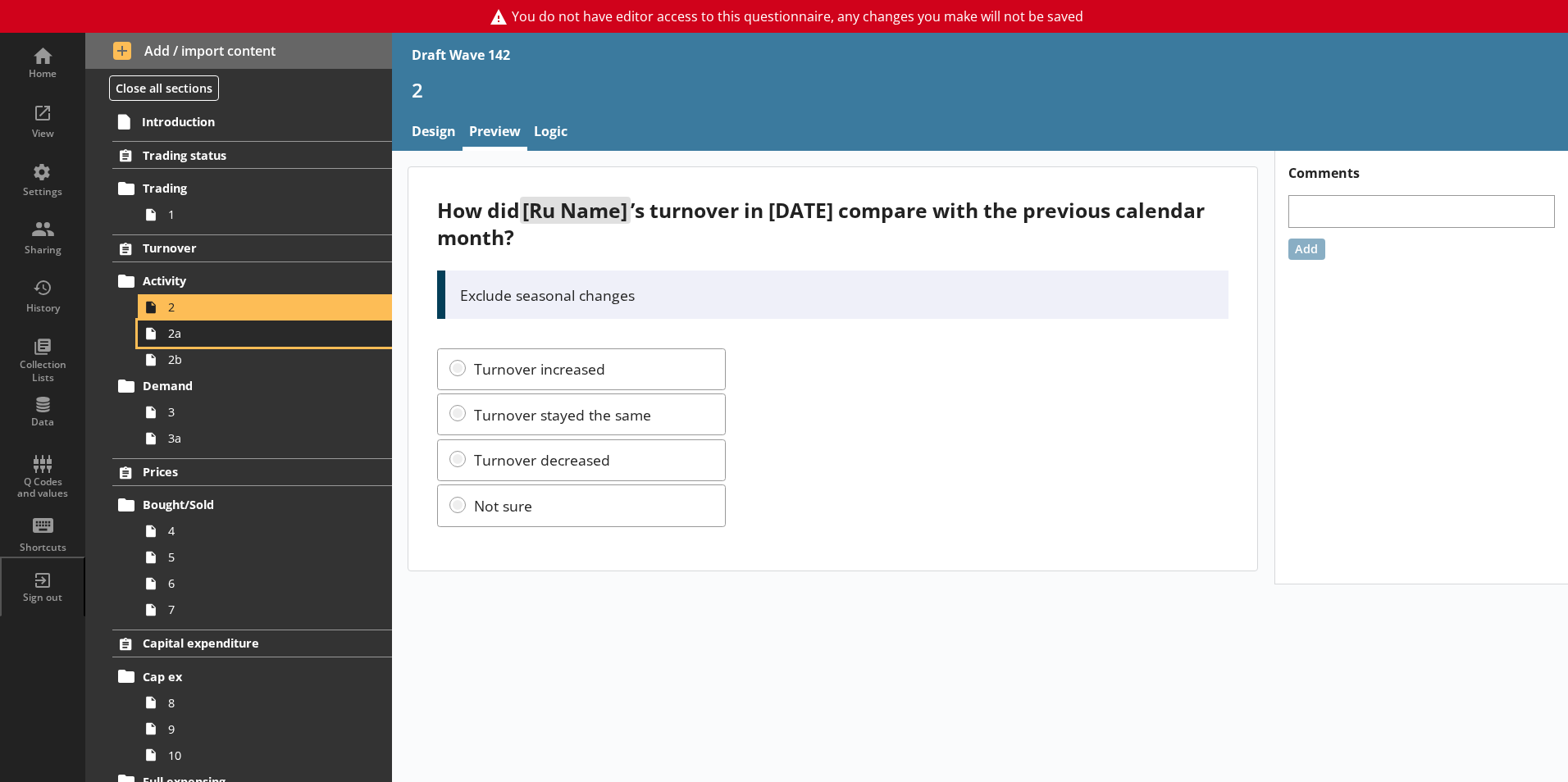
click at [190, 339] on span "2a" at bounding box center [260, 333] width 182 height 16
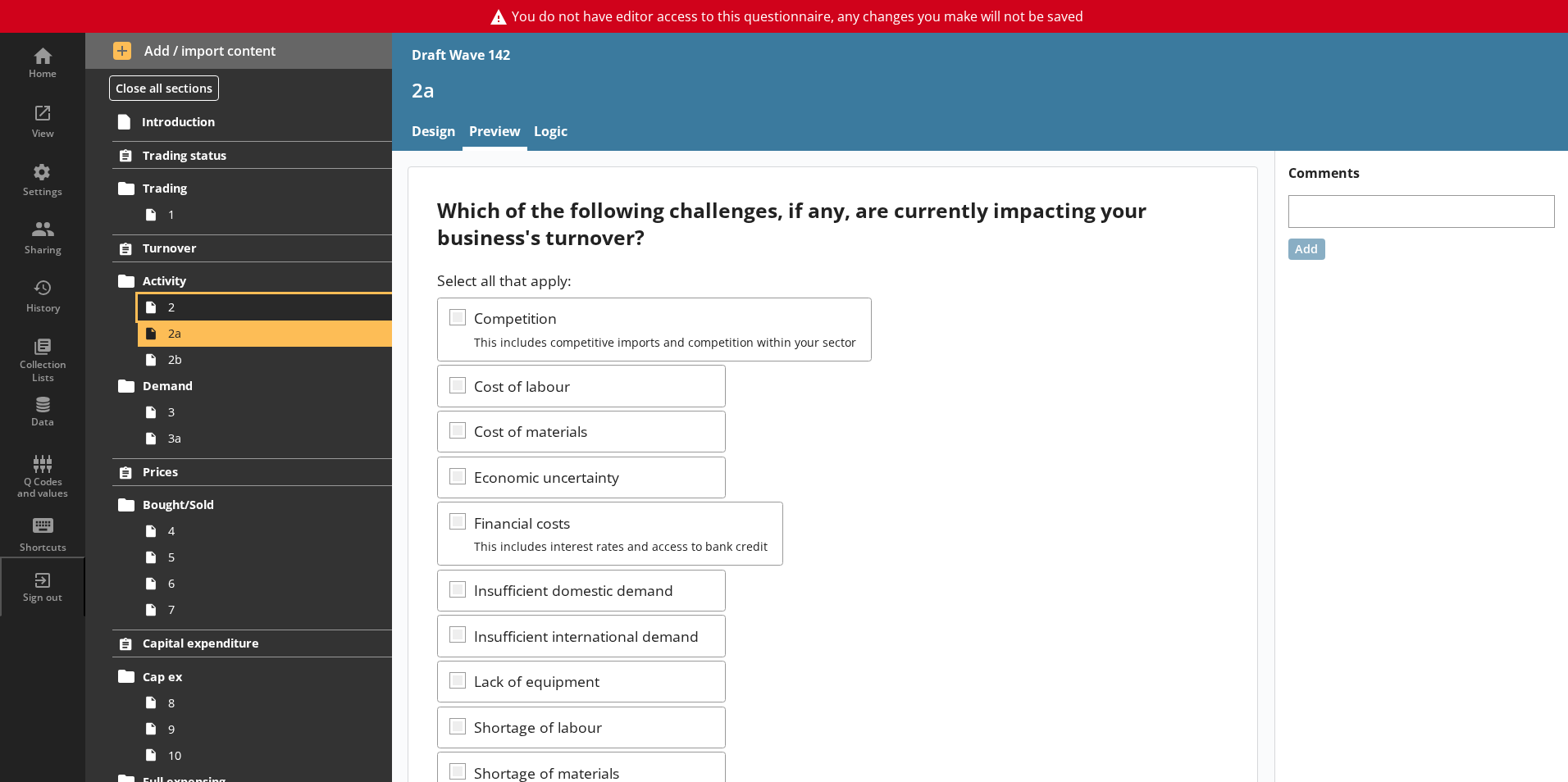
click at [186, 306] on span "2" at bounding box center [260, 307] width 182 height 16
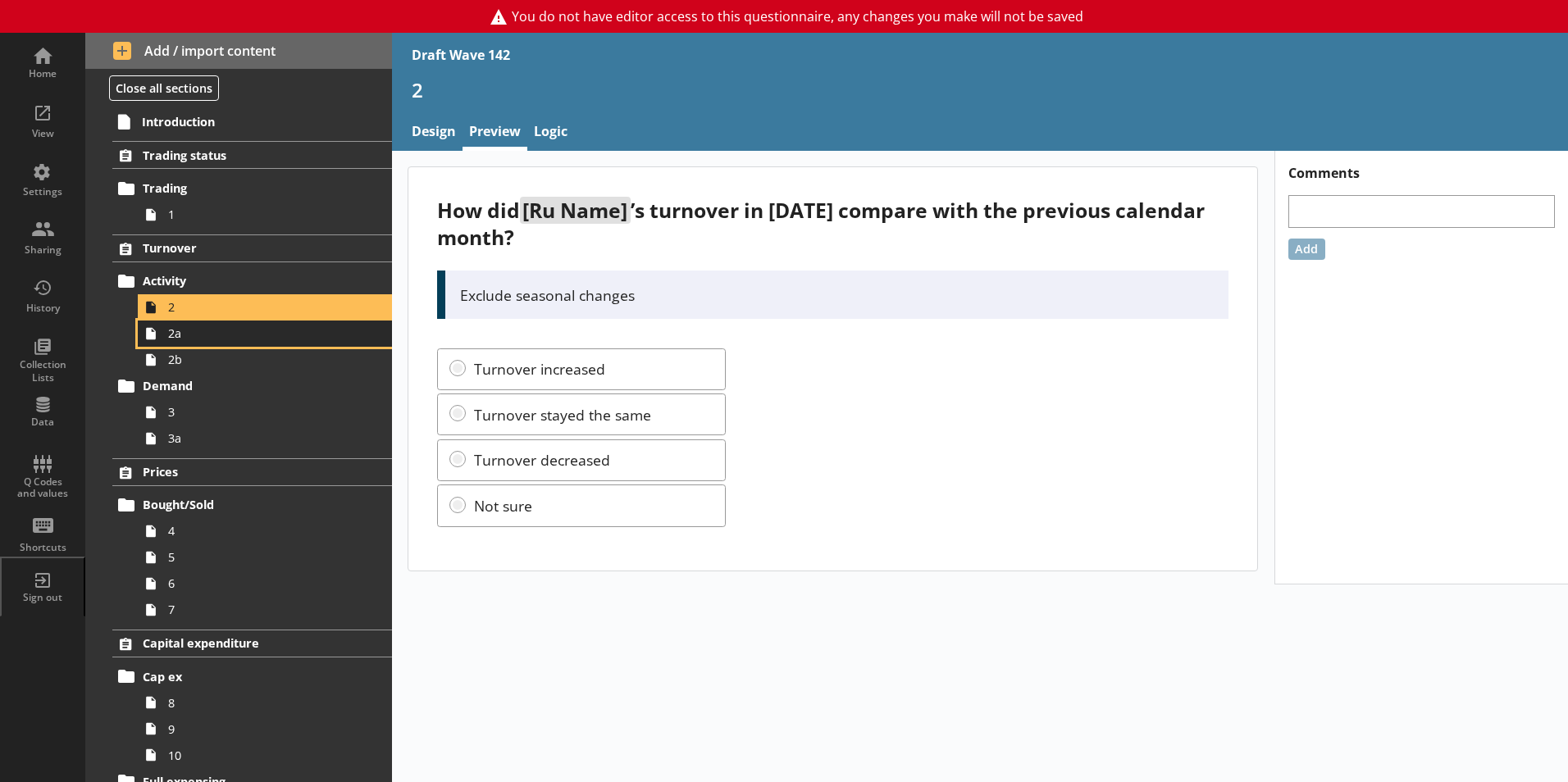
click at [185, 335] on span "2a" at bounding box center [260, 333] width 182 height 16
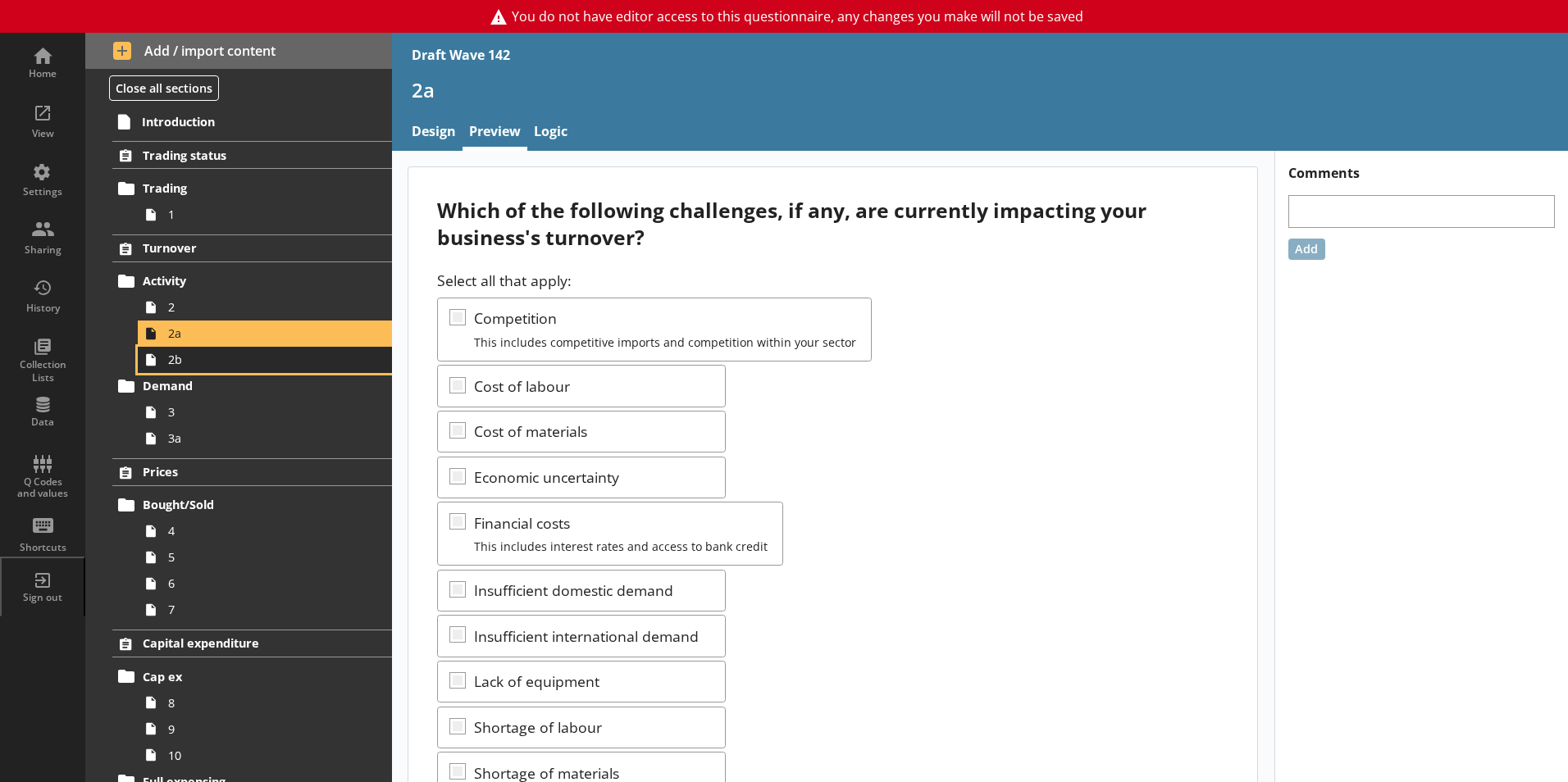
click at [208, 364] on span "2b" at bounding box center [260, 359] width 182 height 16
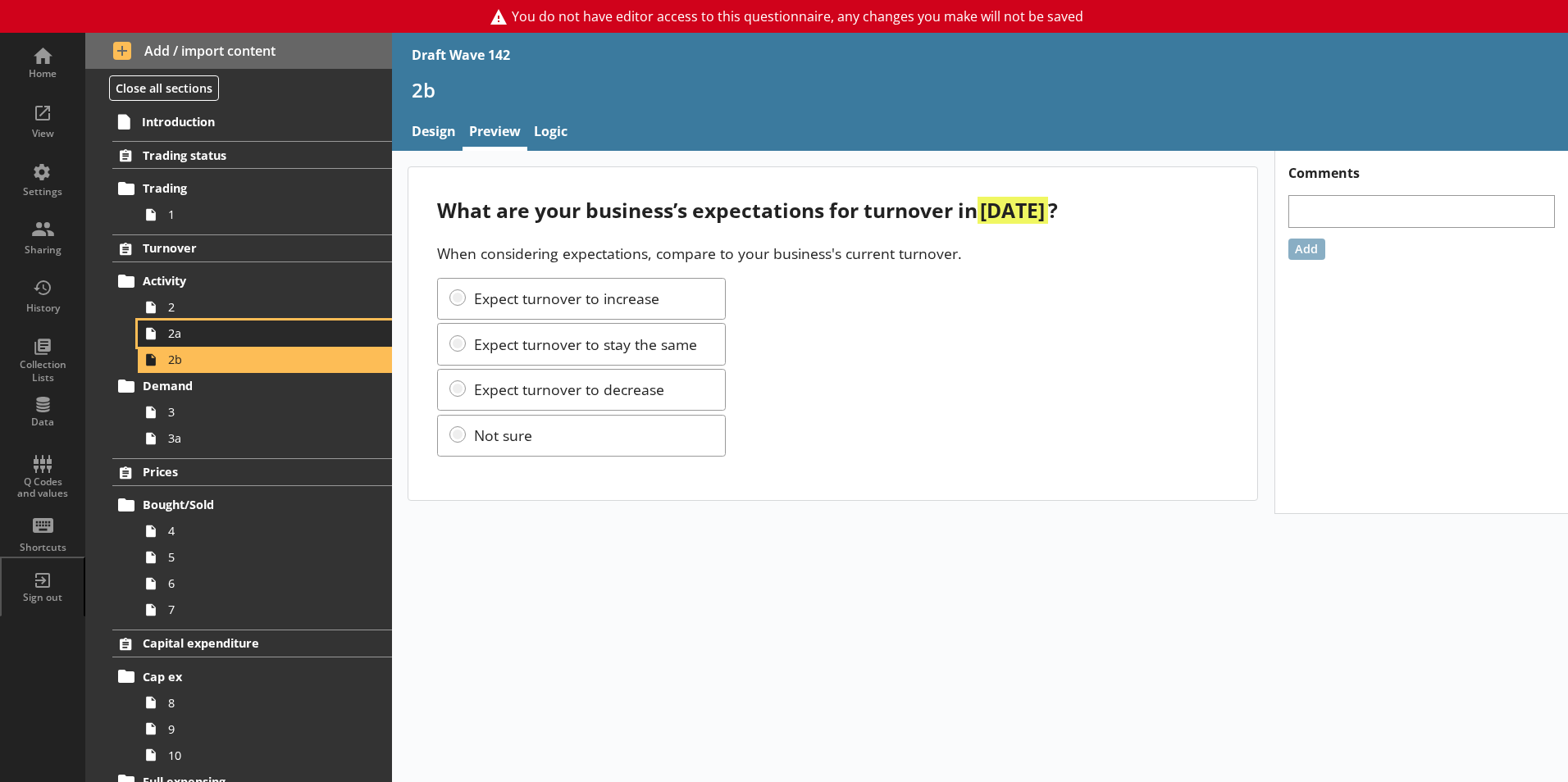
click at [200, 340] on span "2a" at bounding box center [260, 333] width 182 height 16
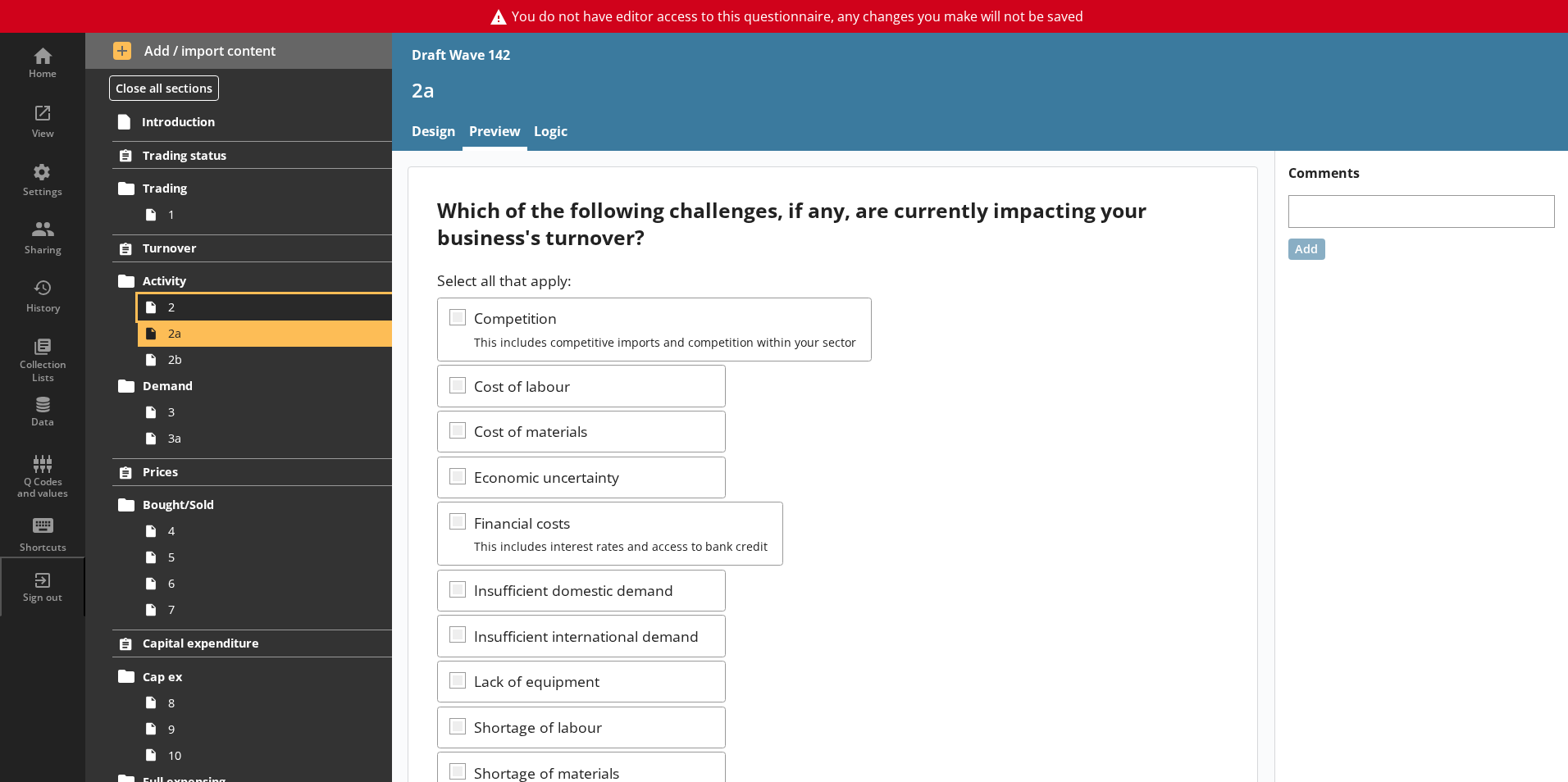
click at [187, 309] on span "2" at bounding box center [260, 307] width 182 height 16
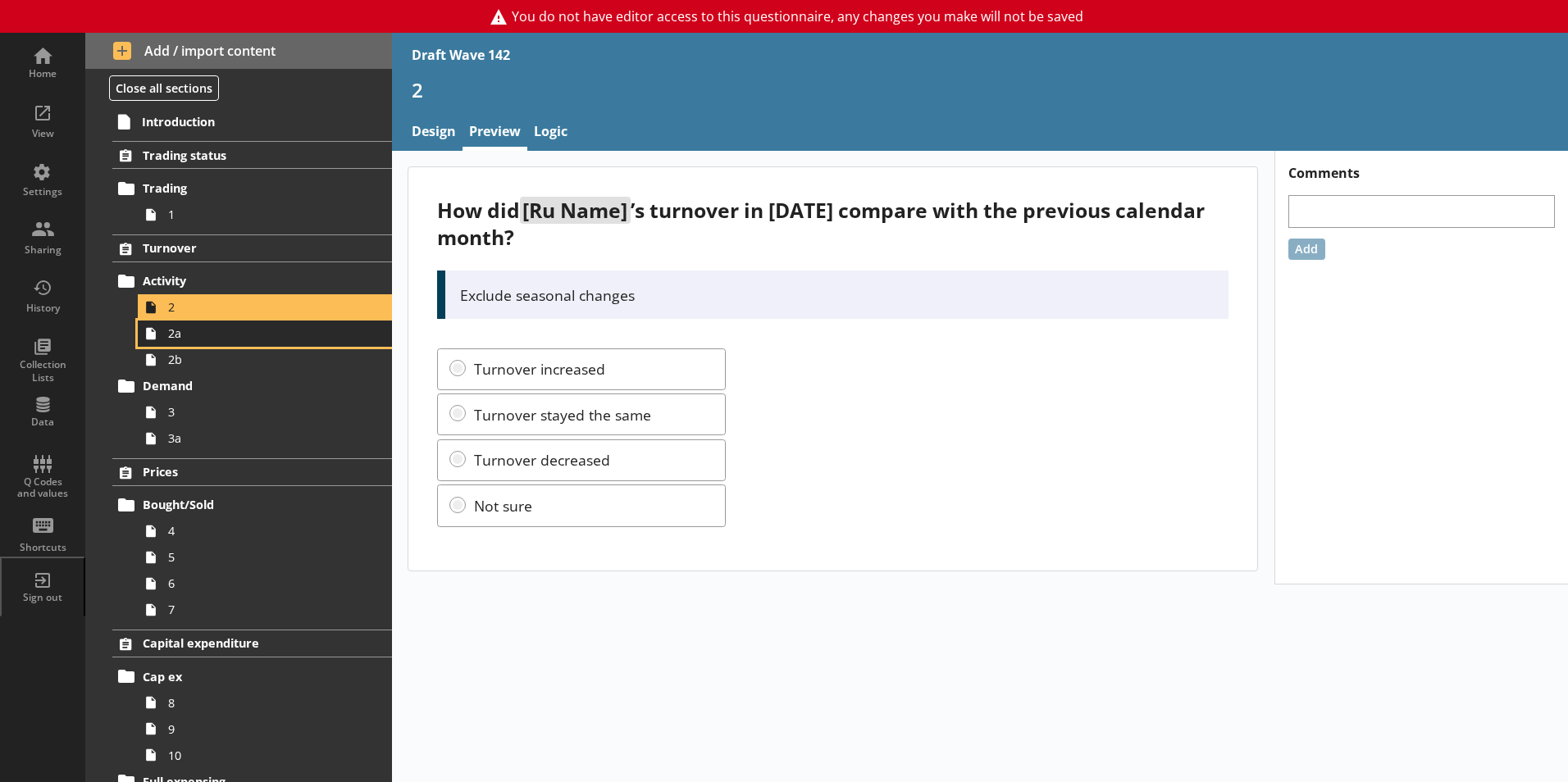
click at [191, 331] on span "2a" at bounding box center [260, 333] width 182 height 16
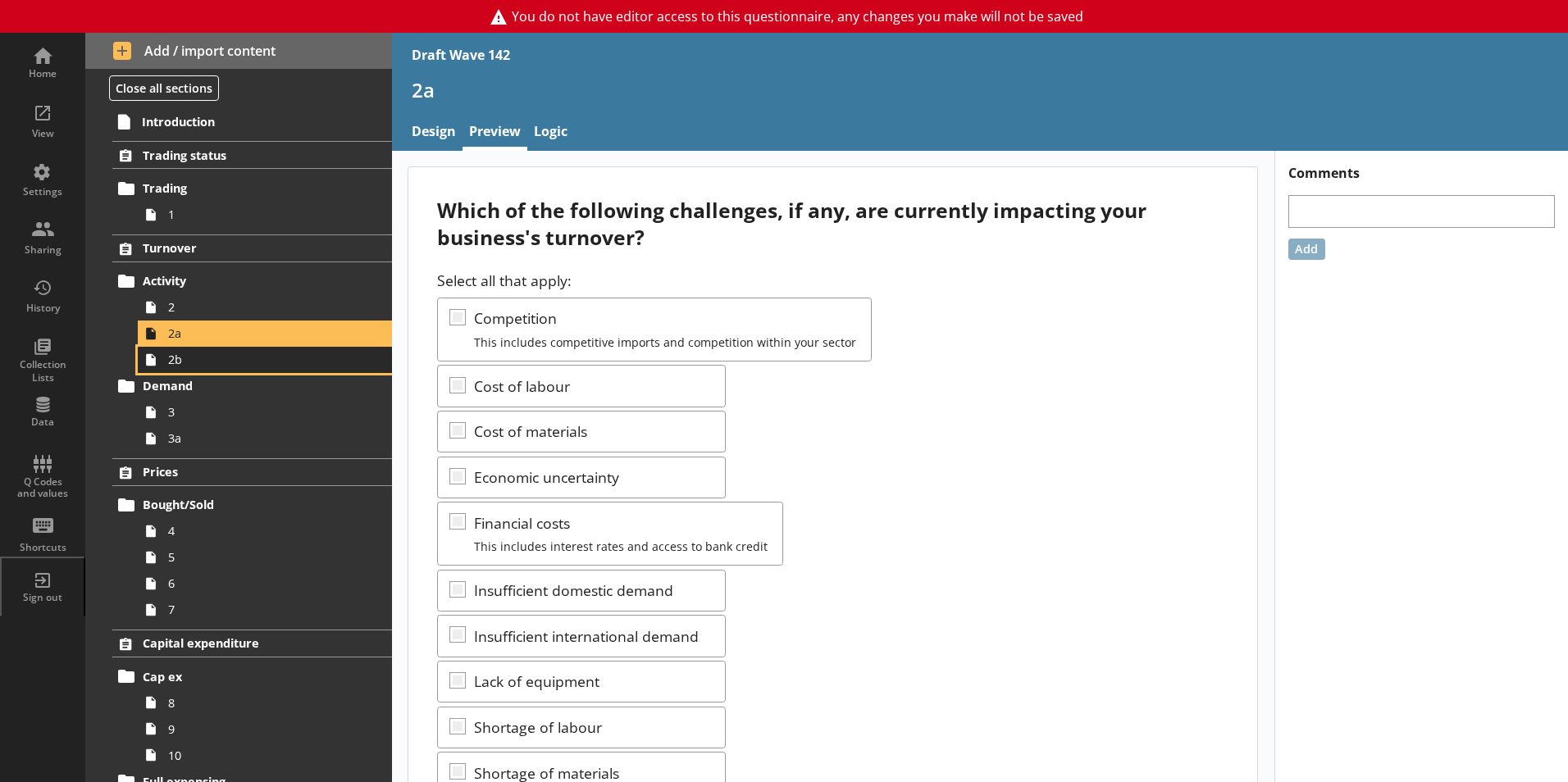
click at [192, 366] on span "2b" at bounding box center [260, 359] width 182 height 16
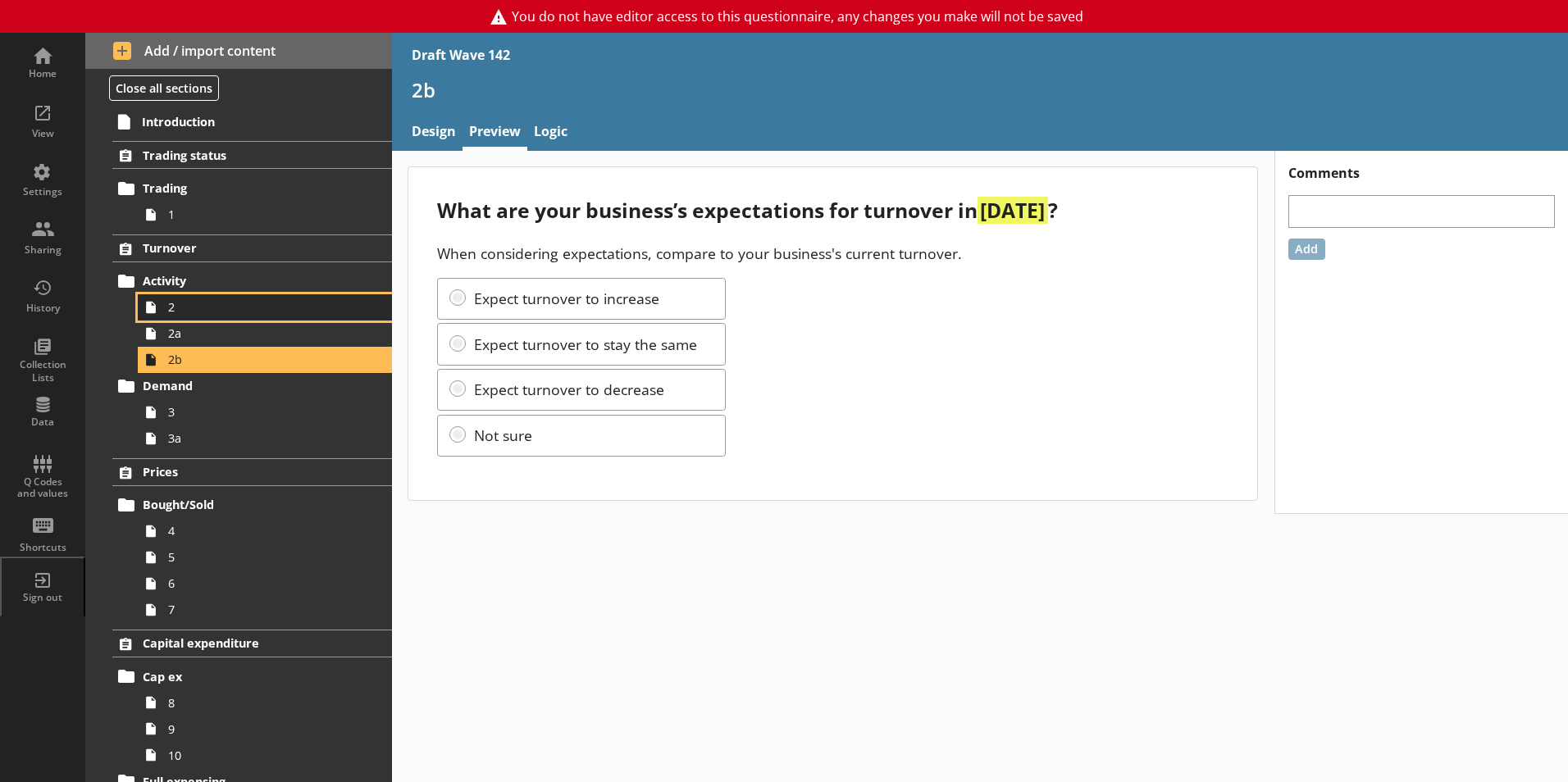
click at [178, 299] on link "2" at bounding box center [265, 307] width 254 height 26
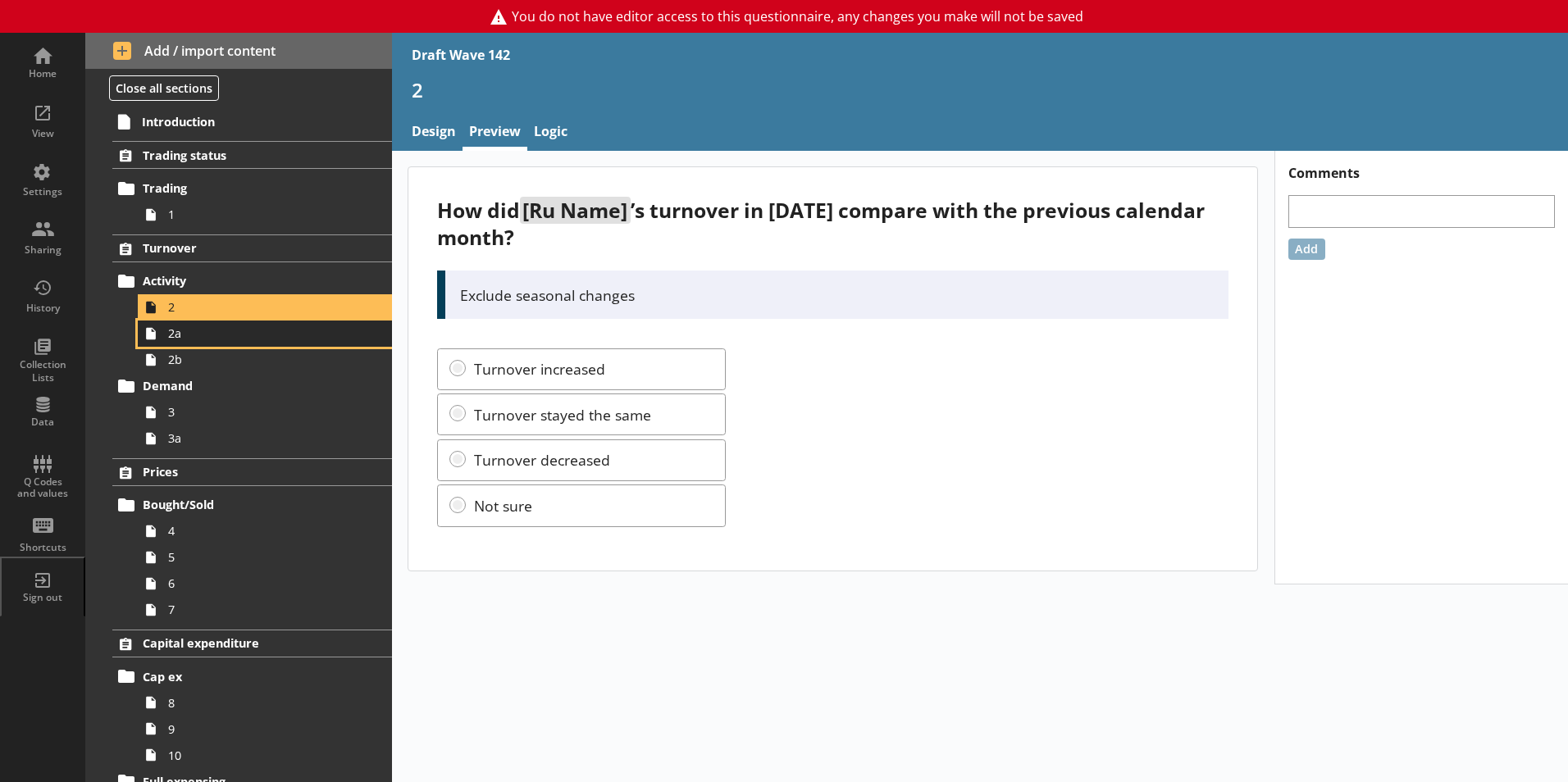
click at [182, 335] on span "2a" at bounding box center [260, 333] width 182 height 16
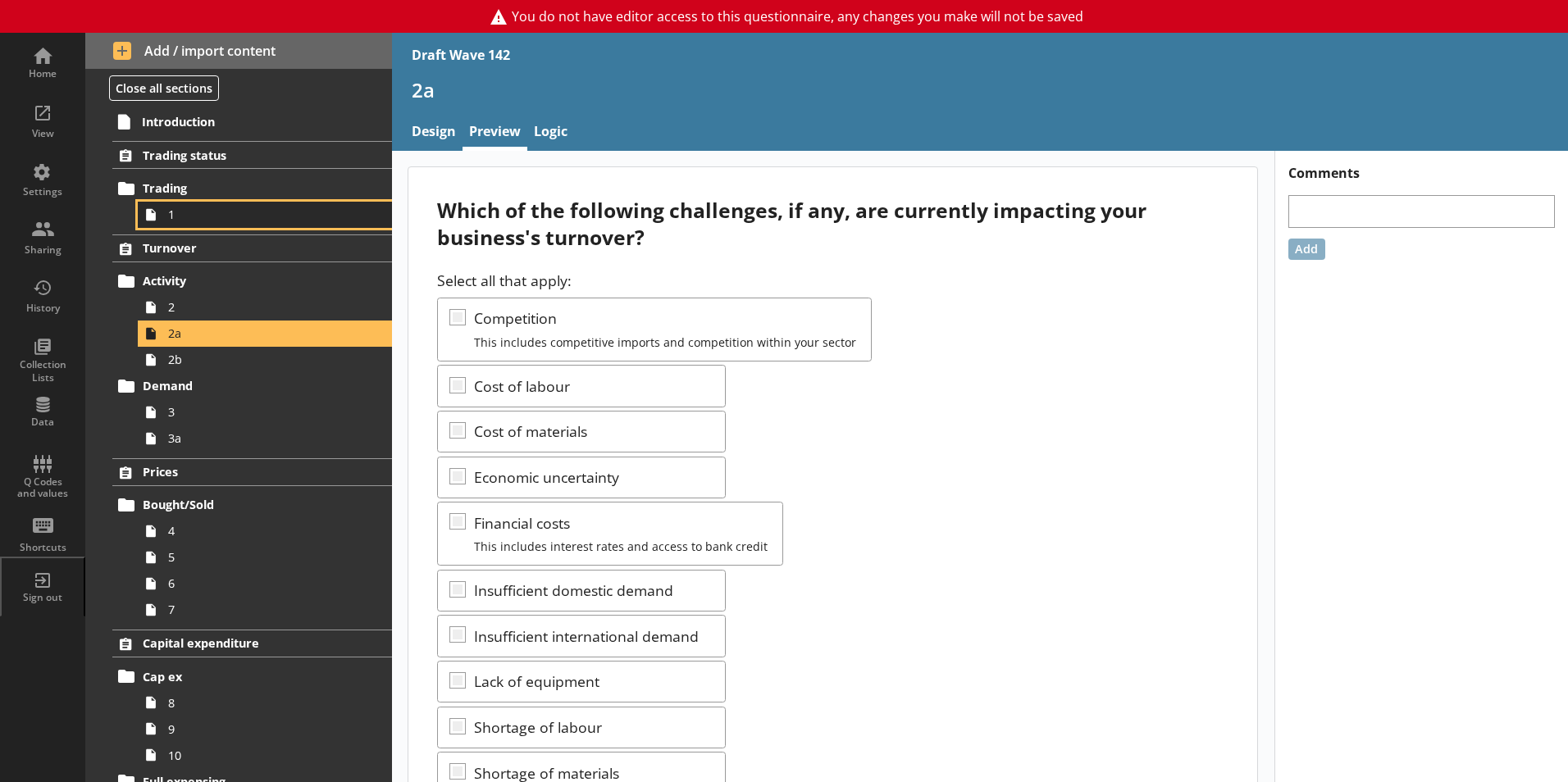
click at [183, 213] on span "1" at bounding box center [260, 214] width 182 height 16
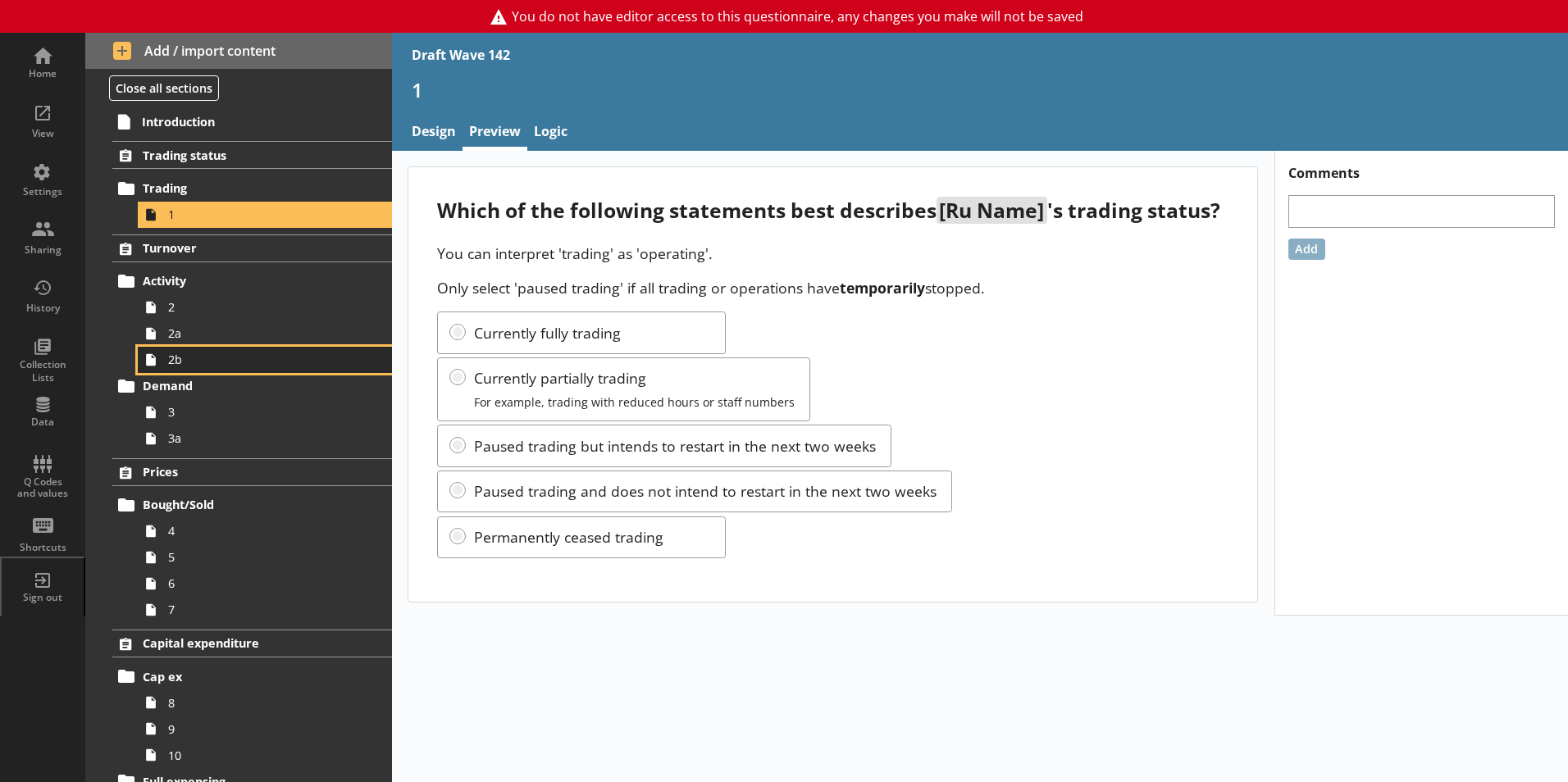
click at [188, 361] on span "2b" at bounding box center [260, 359] width 182 height 16
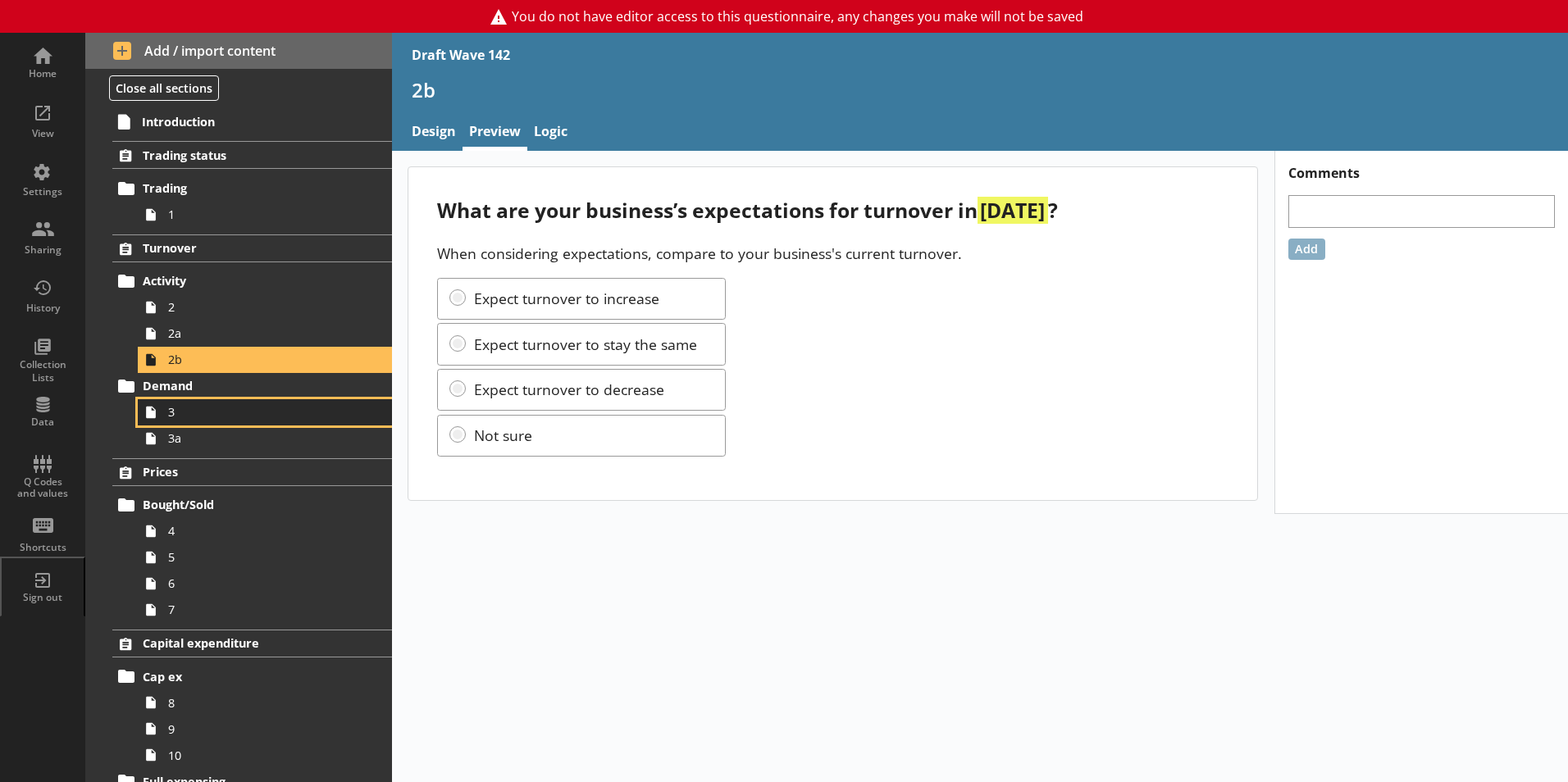
click at [188, 417] on span "3" at bounding box center [260, 412] width 182 height 16
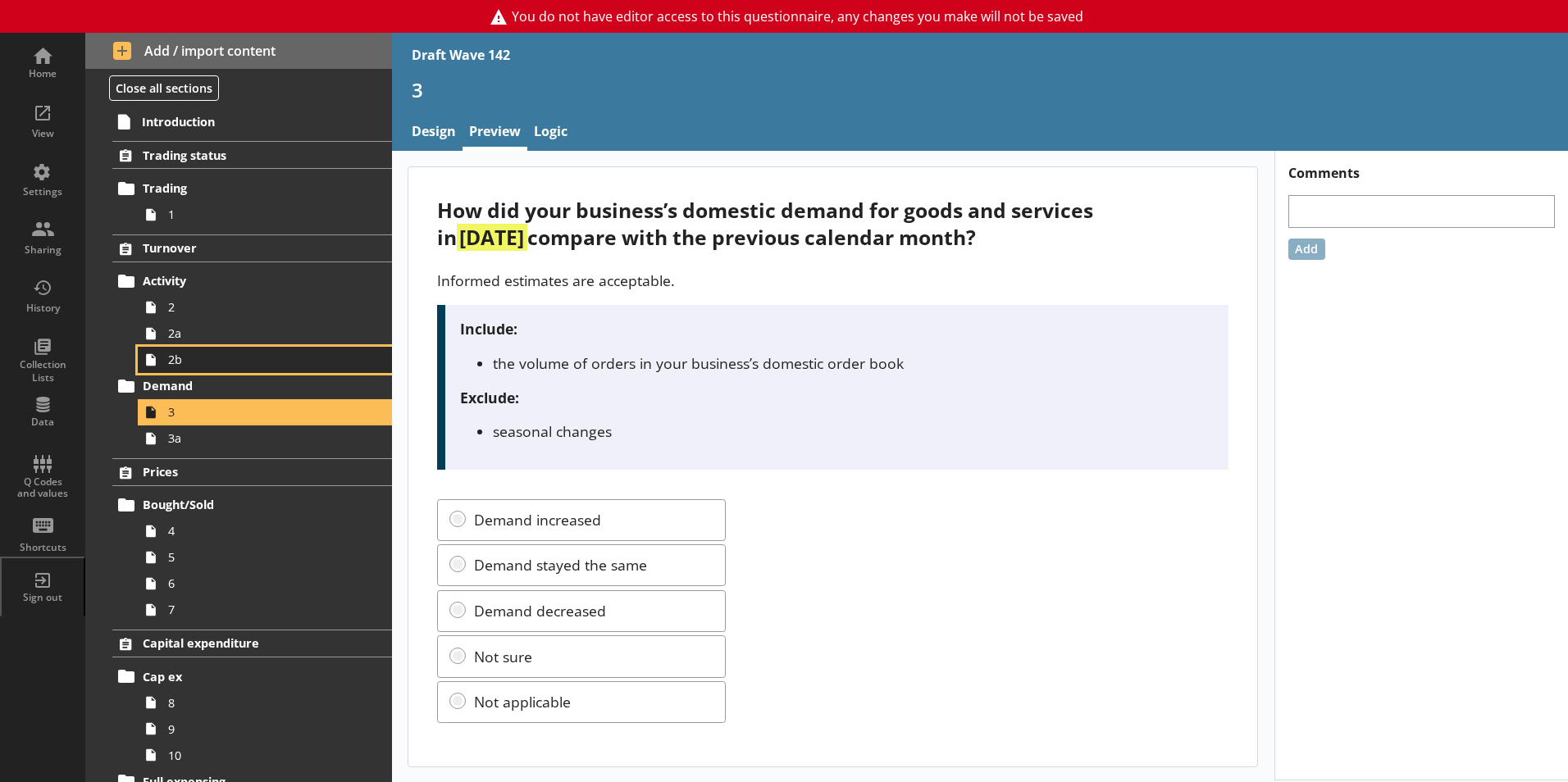
click at [196, 361] on span "2b" at bounding box center [260, 359] width 182 height 16
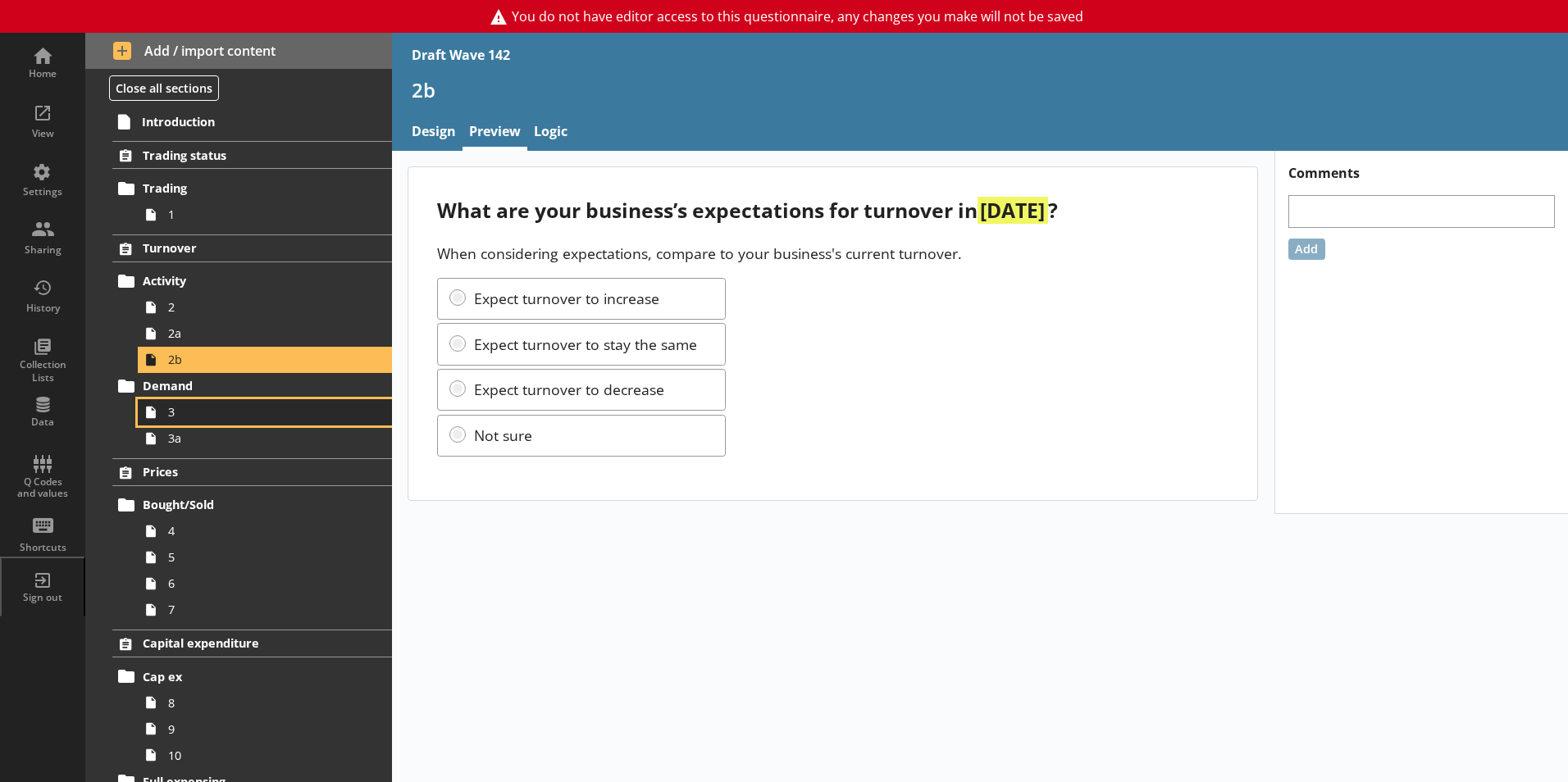
click at [188, 413] on span "3" at bounding box center [260, 412] width 182 height 16
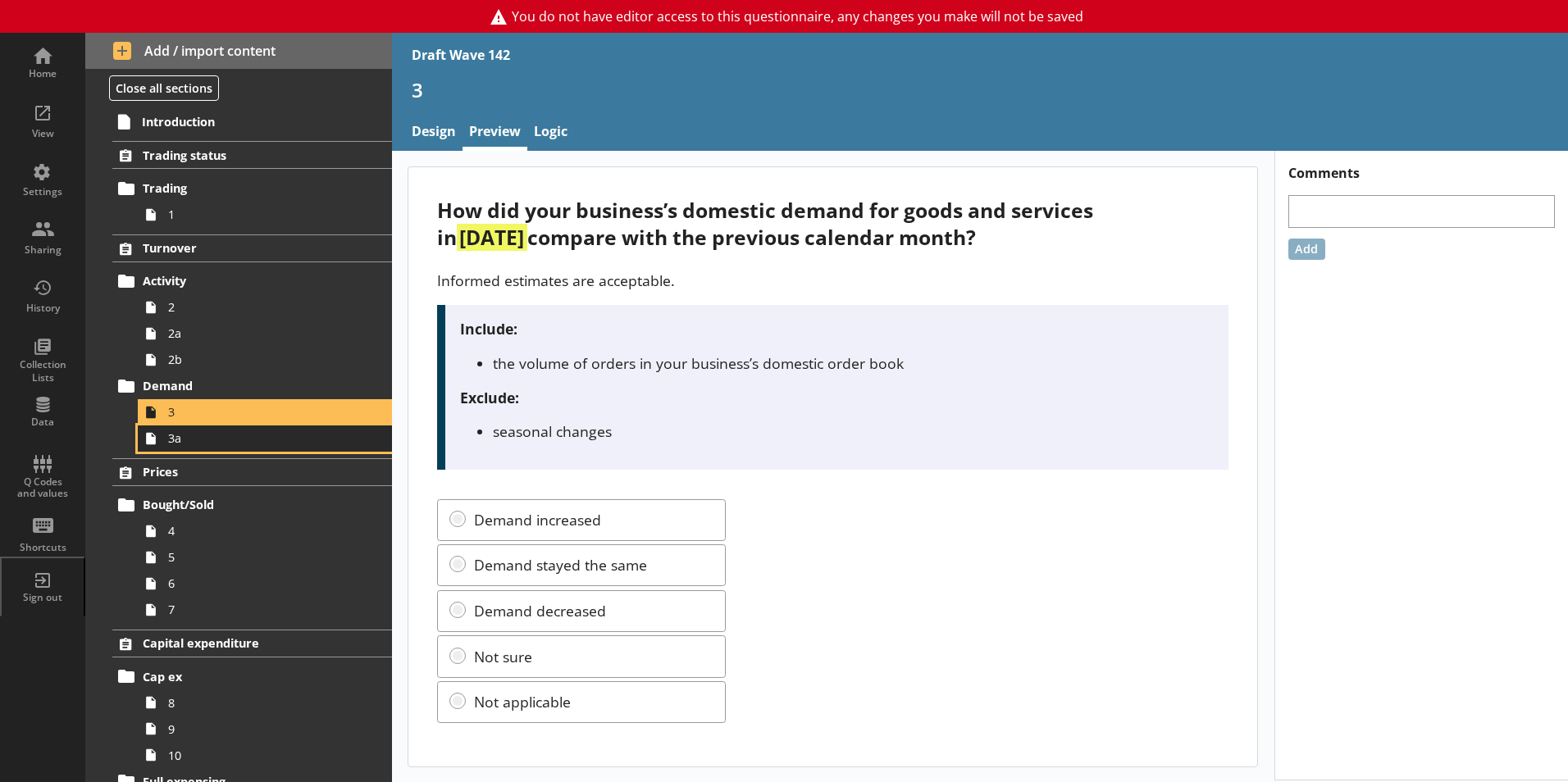
click at [172, 441] on span "3a" at bounding box center [260, 438] width 182 height 16
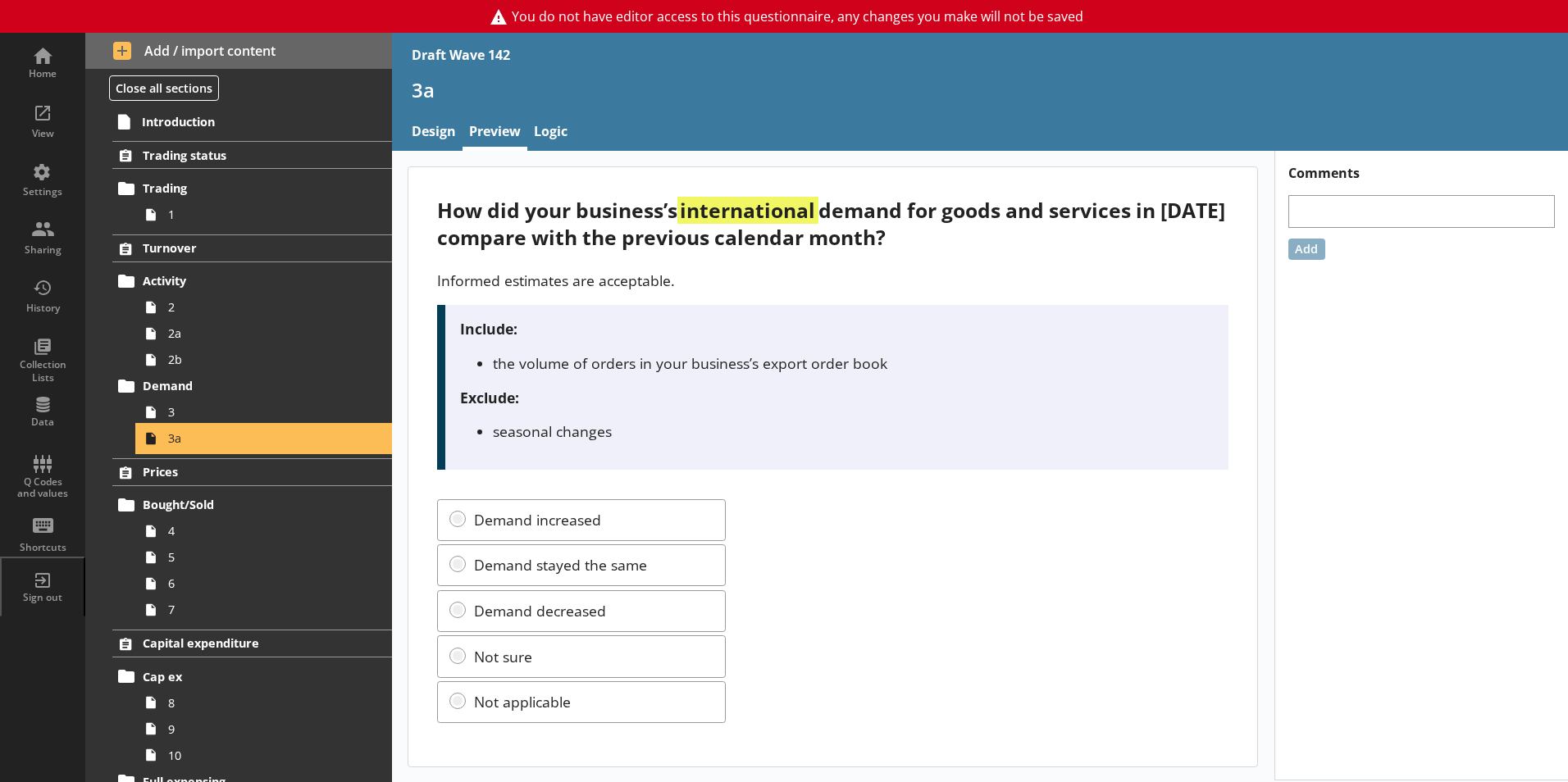
click at [172, 441] on span "3a" at bounding box center [260, 438] width 182 height 16
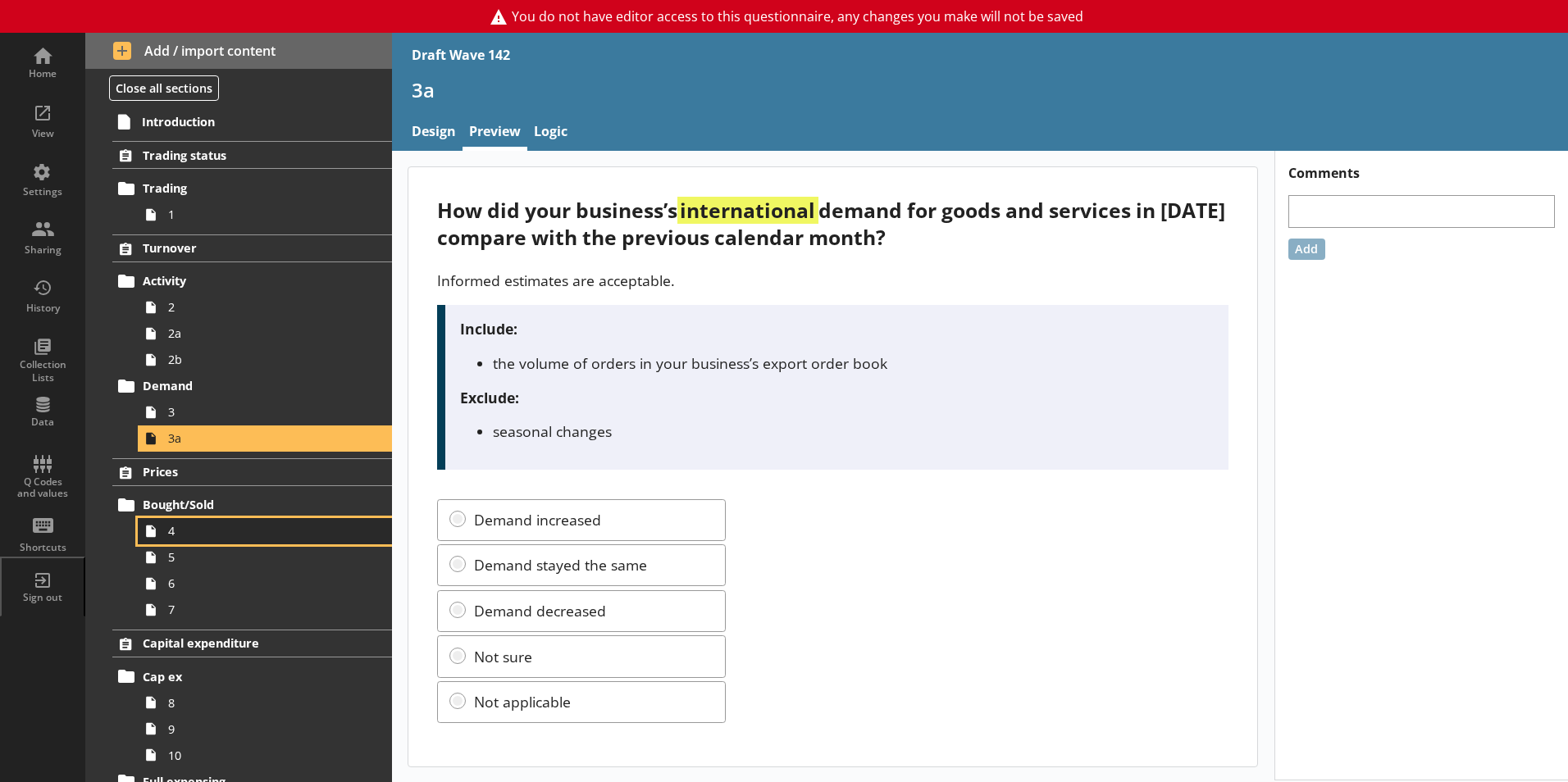
click at [177, 537] on span "4" at bounding box center [260, 531] width 182 height 16
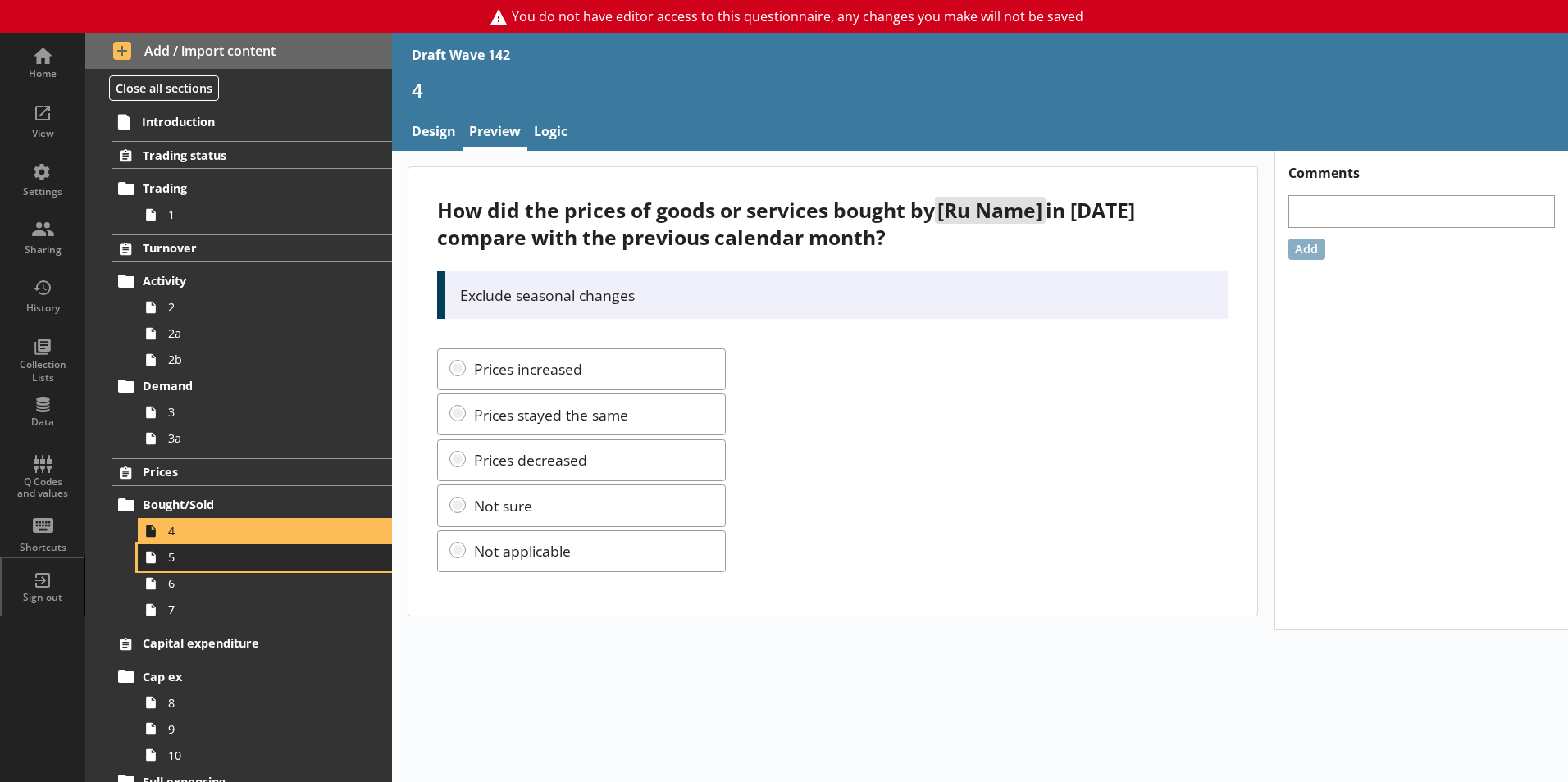
click at [182, 565] on span "5" at bounding box center [260, 557] width 182 height 16
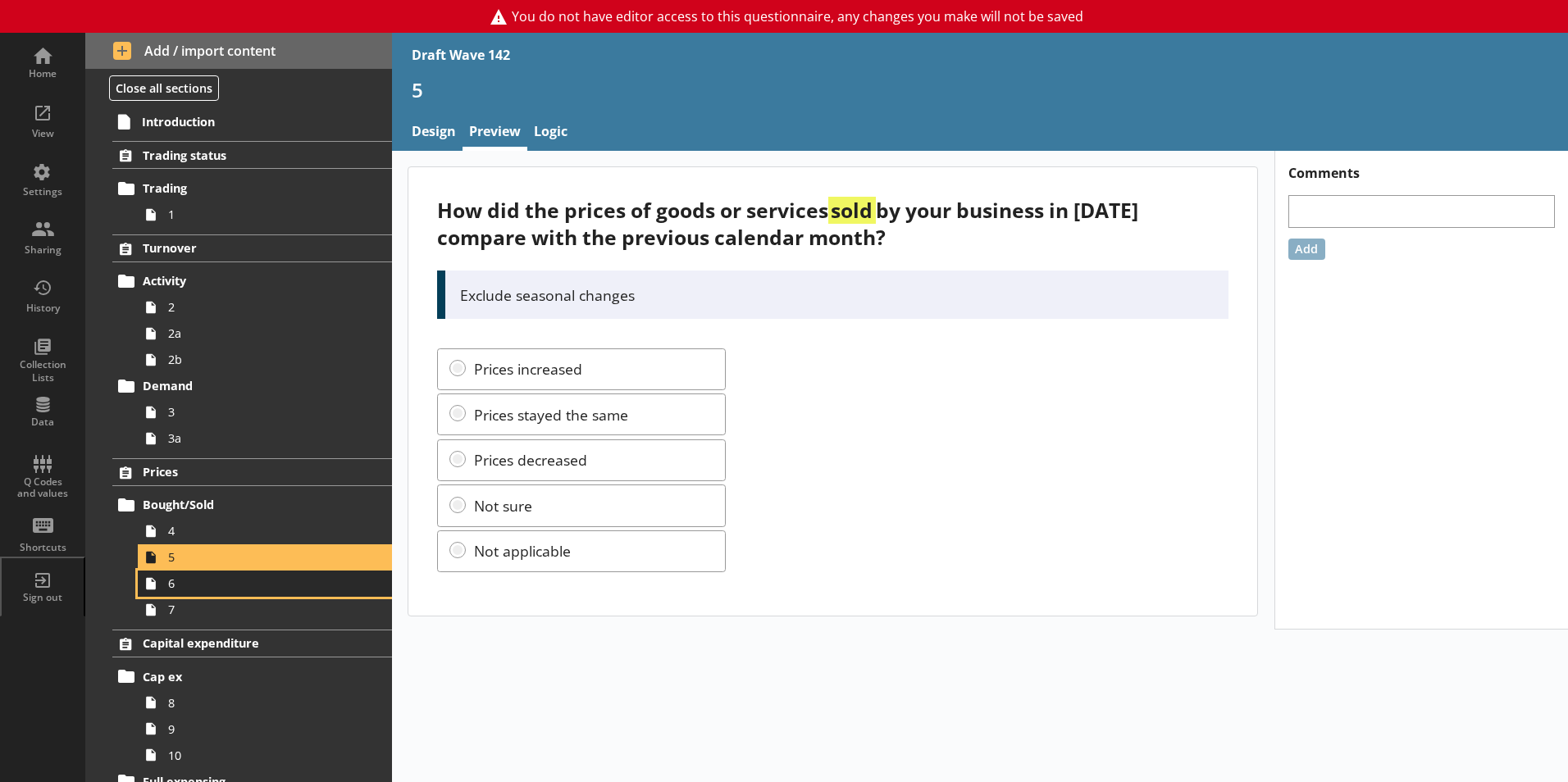
click at [178, 587] on span "6" at bounding box center [260, 583] width 182 height 16
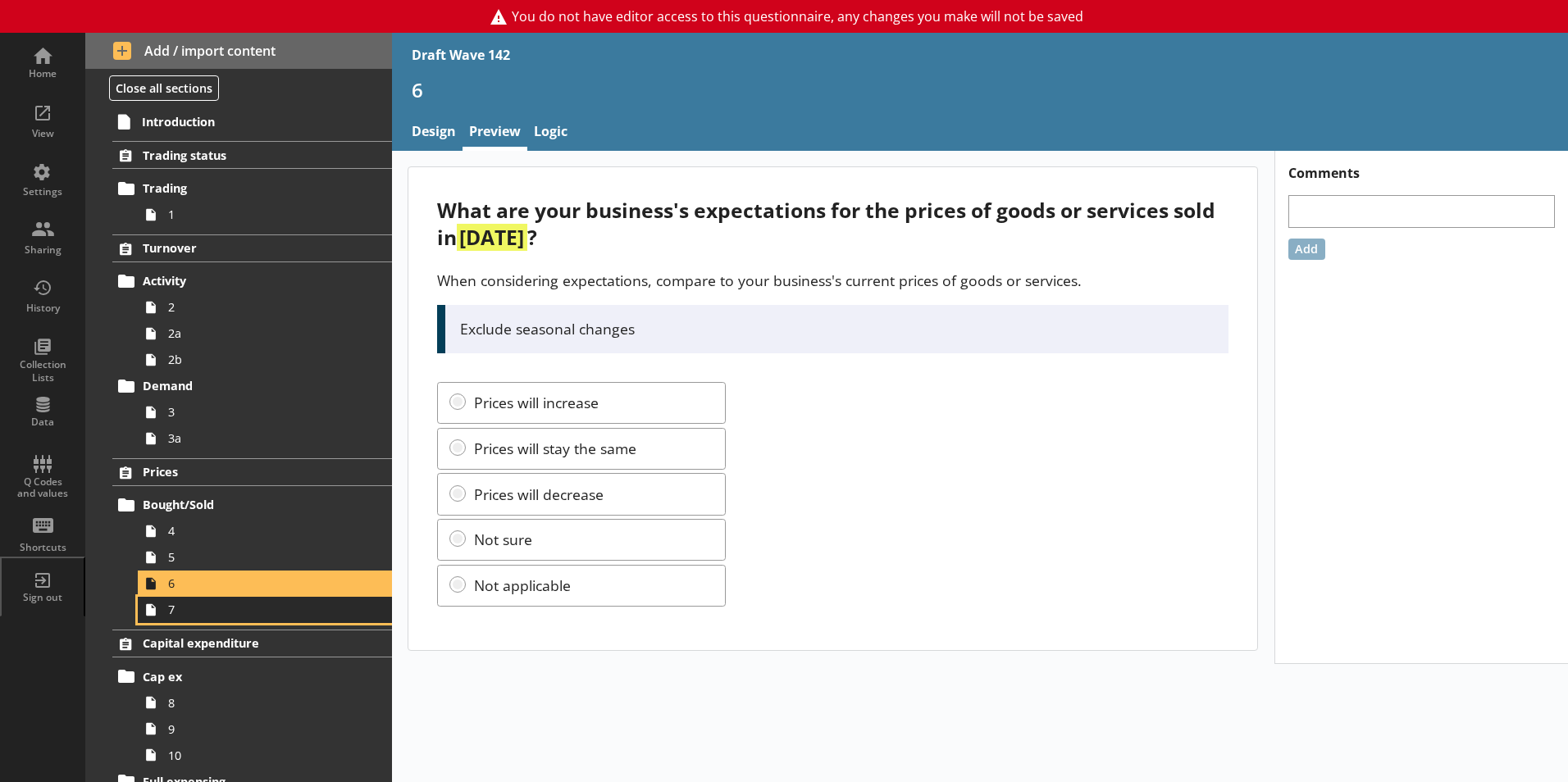
click at [175, 610] on span "7" at bounding box center [260, 609] width 182 height 16
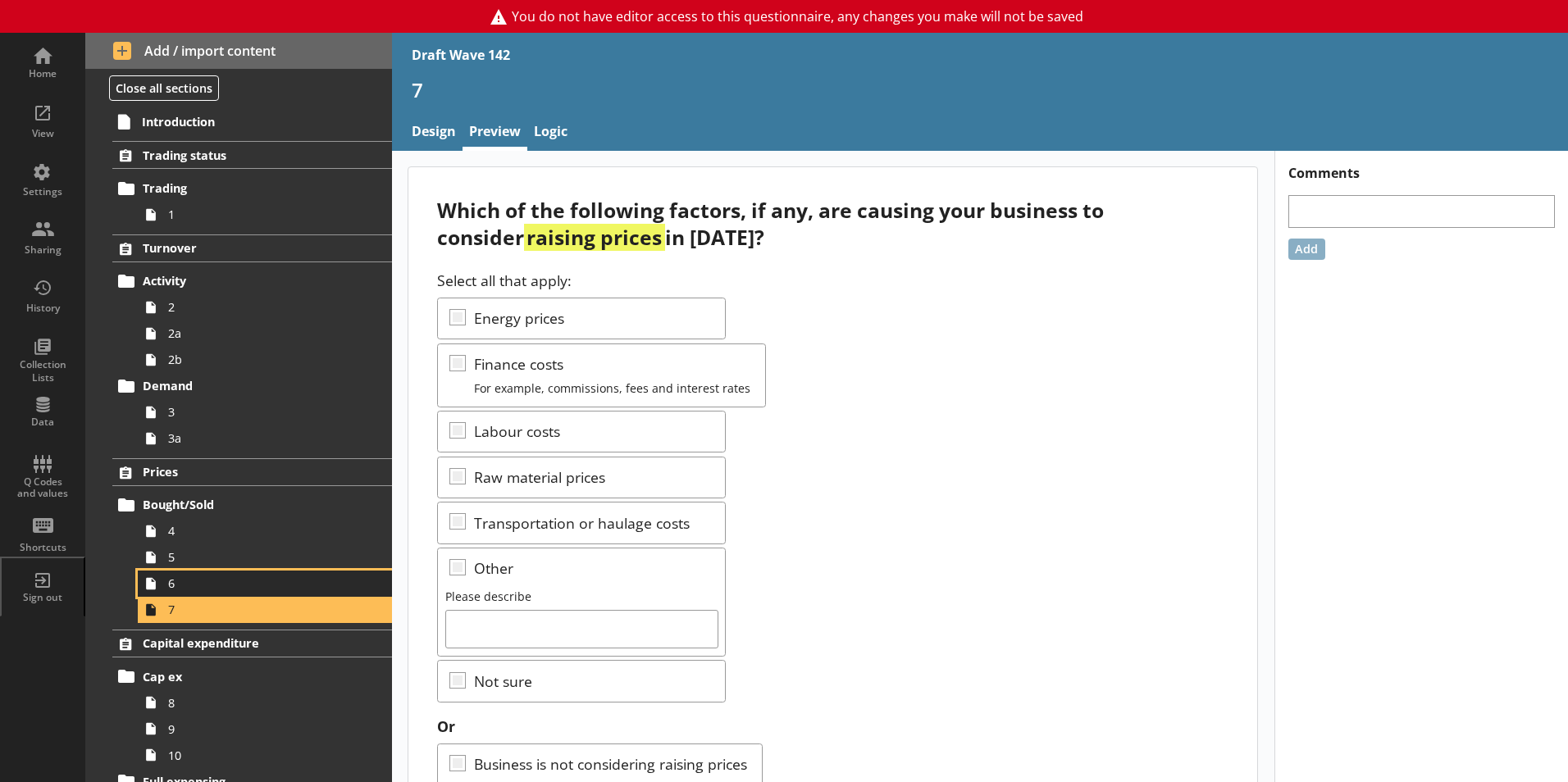
click at [188, 589] on span "6" at bounding box center [260, 583] width 182 height 16
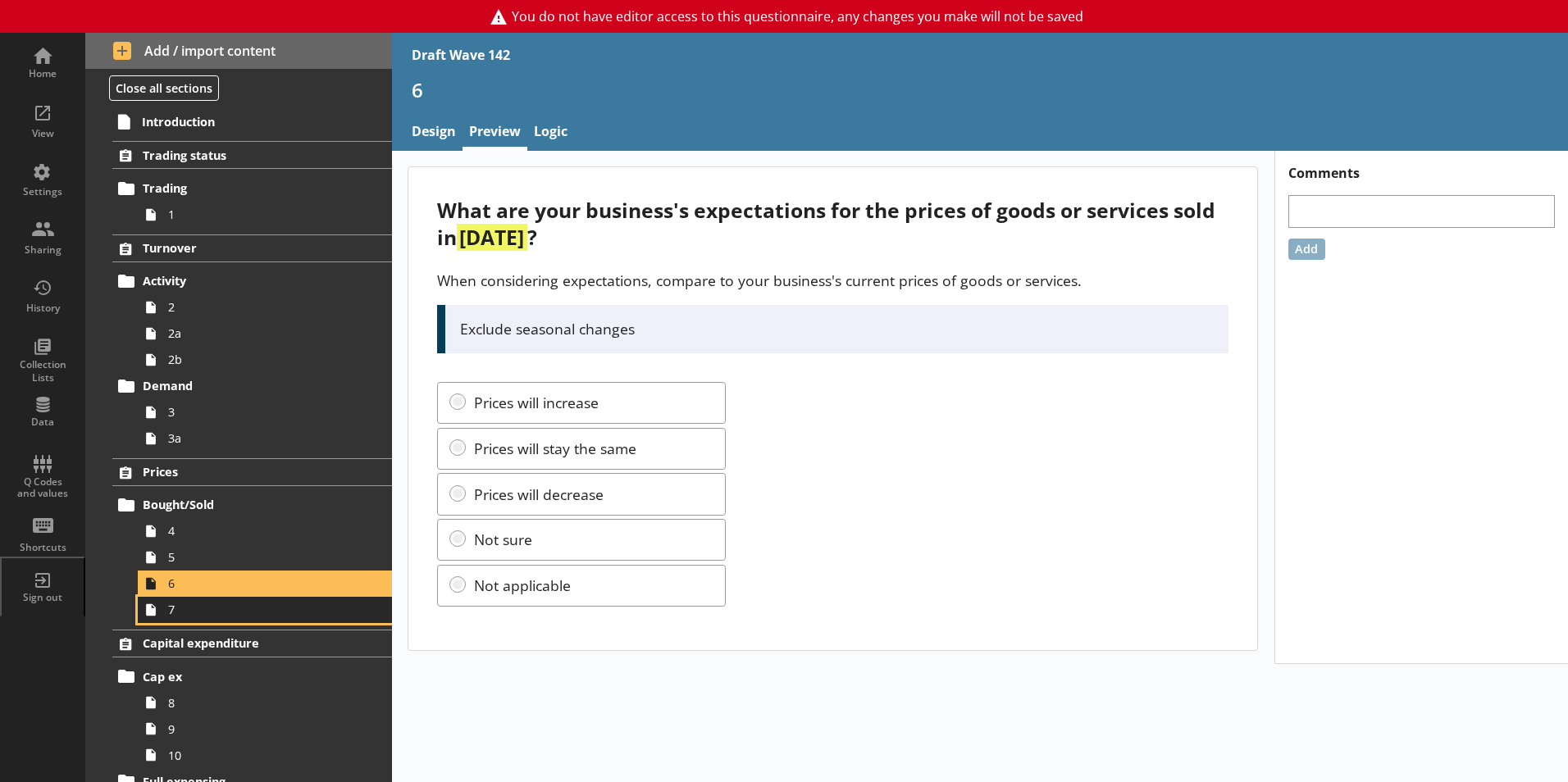
click at [181, 614] on span "7" at bounding box center [260, 609] width 182 height 16
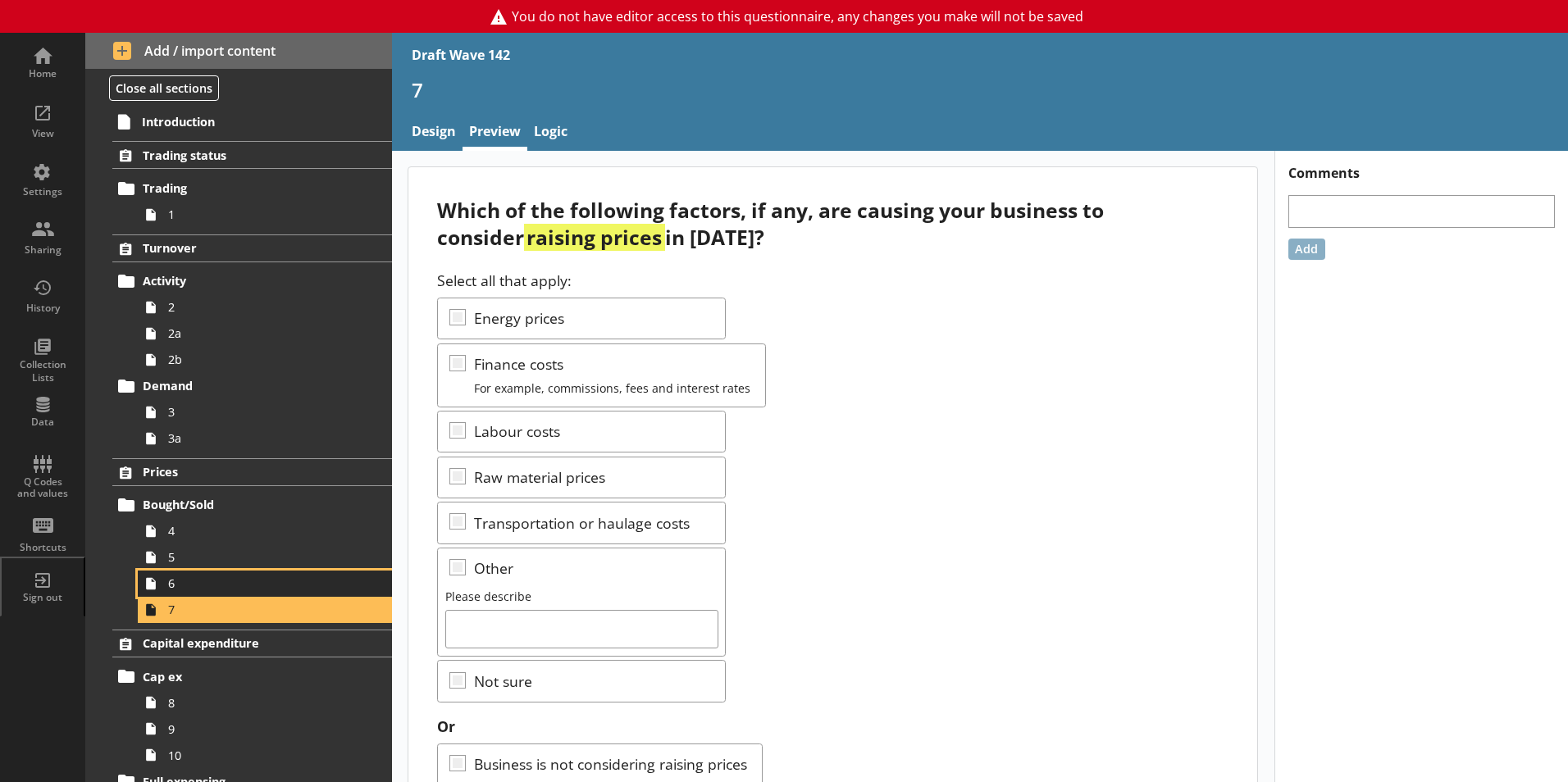
click at [192, 591] on span "6" at bounding box center [260, 583] width 182 height 16
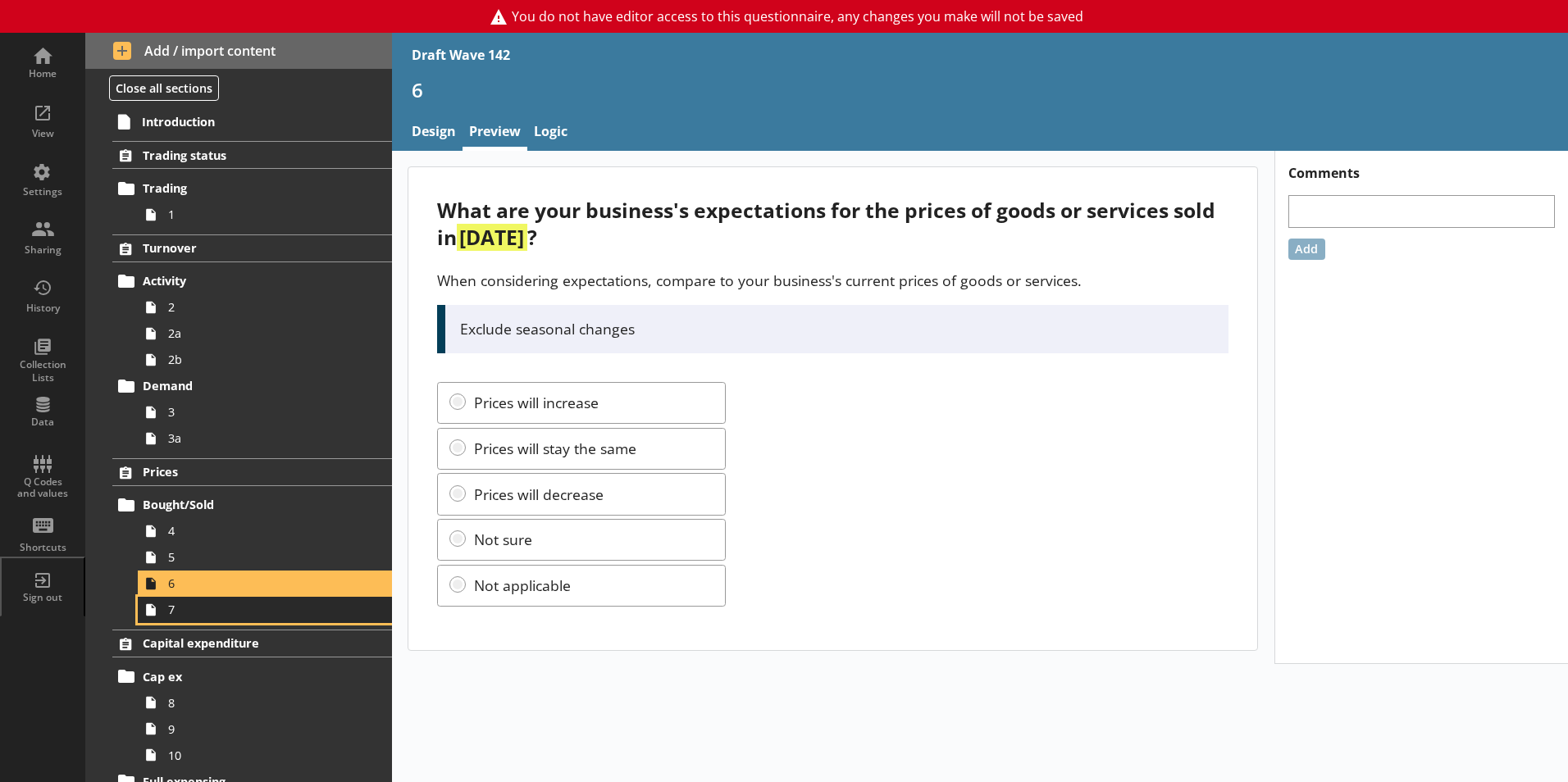
click at [183, 619] on link "7" at bounding box center [265, 610] width 254 height 26
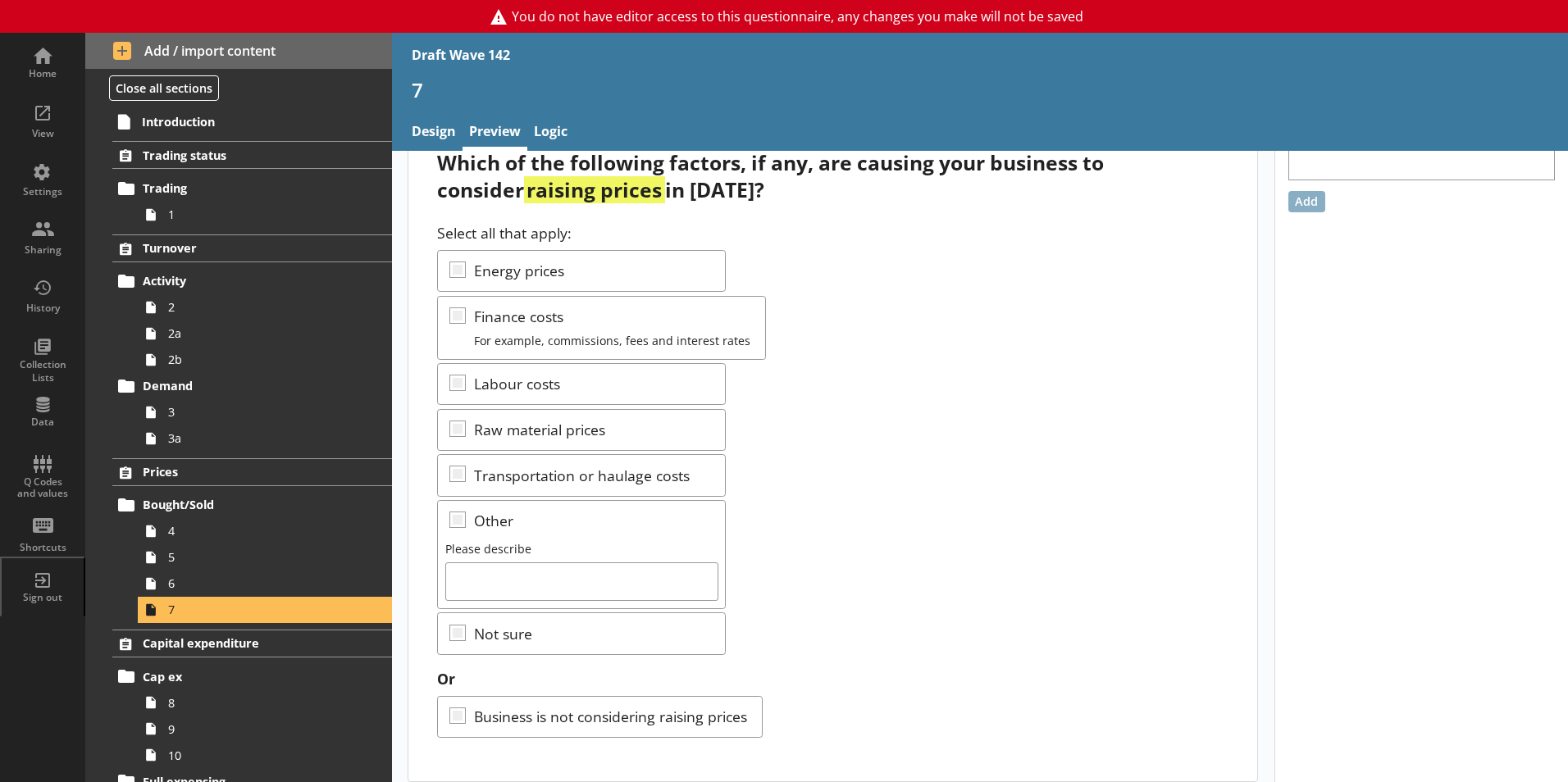
scroll to position [61, 0]
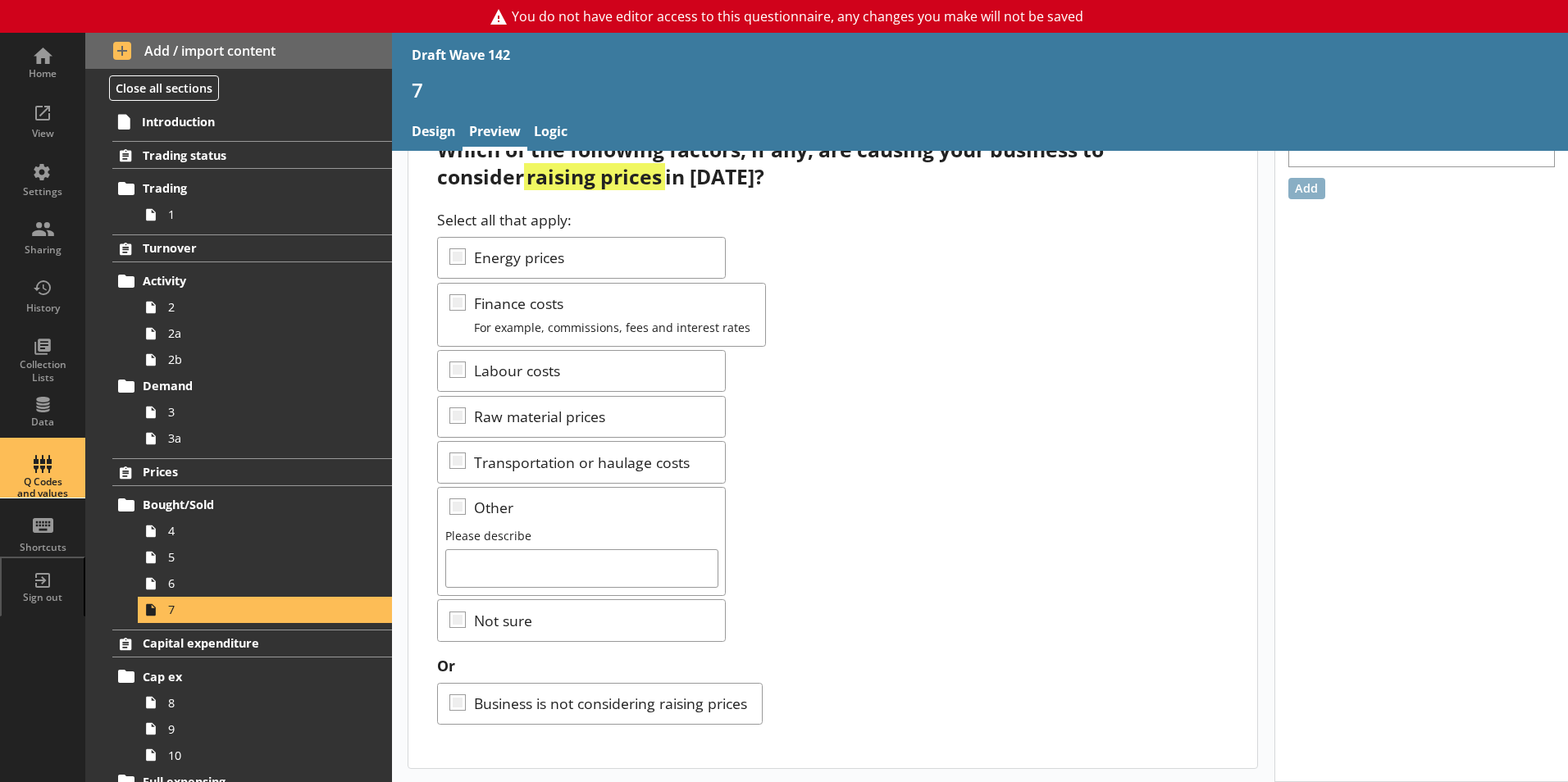
click at [37, 482] on div "Q Codes and values" at bounding box center [43, 488] width 57 height 23
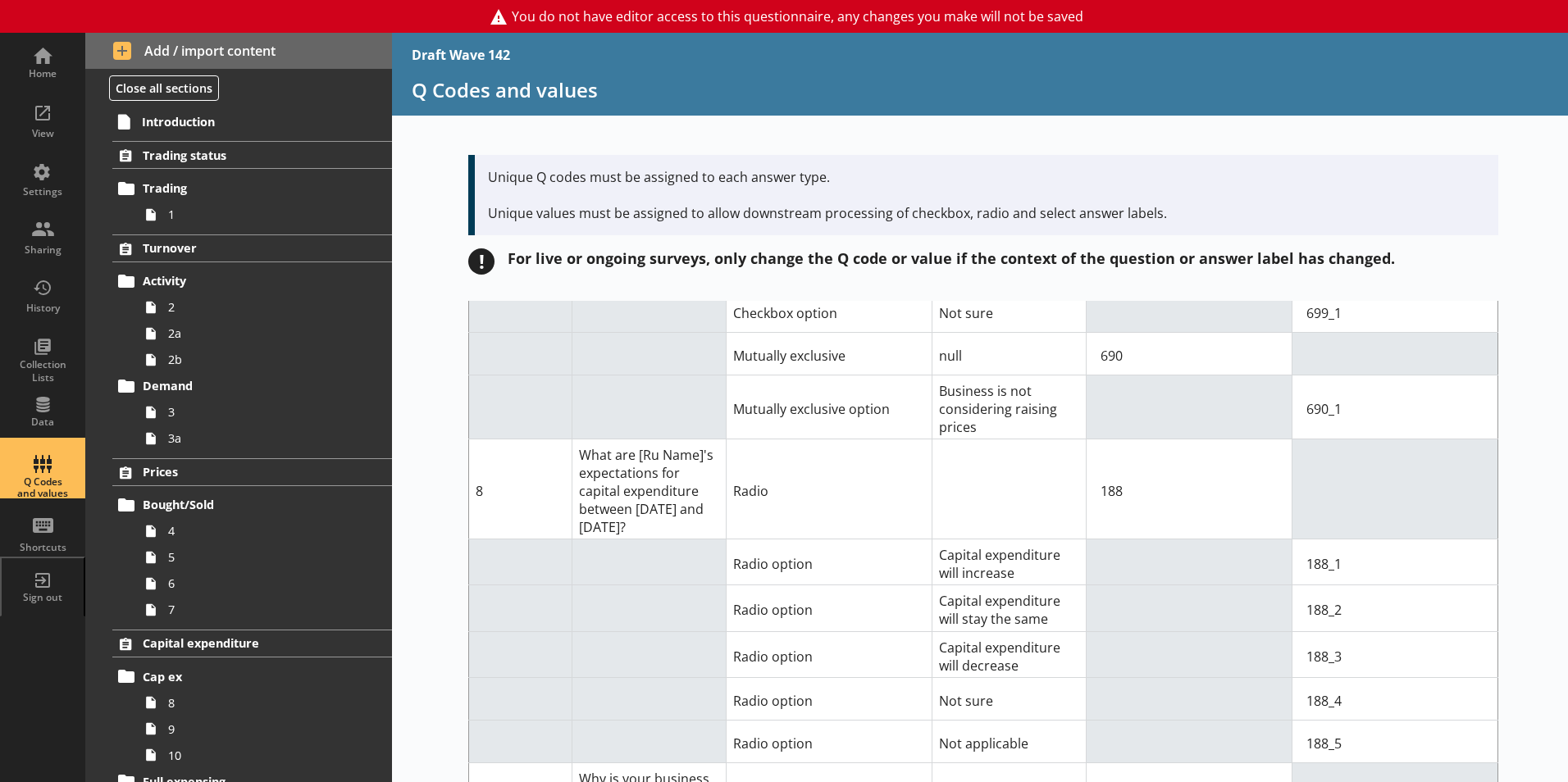
scroll to position [3935, 0]
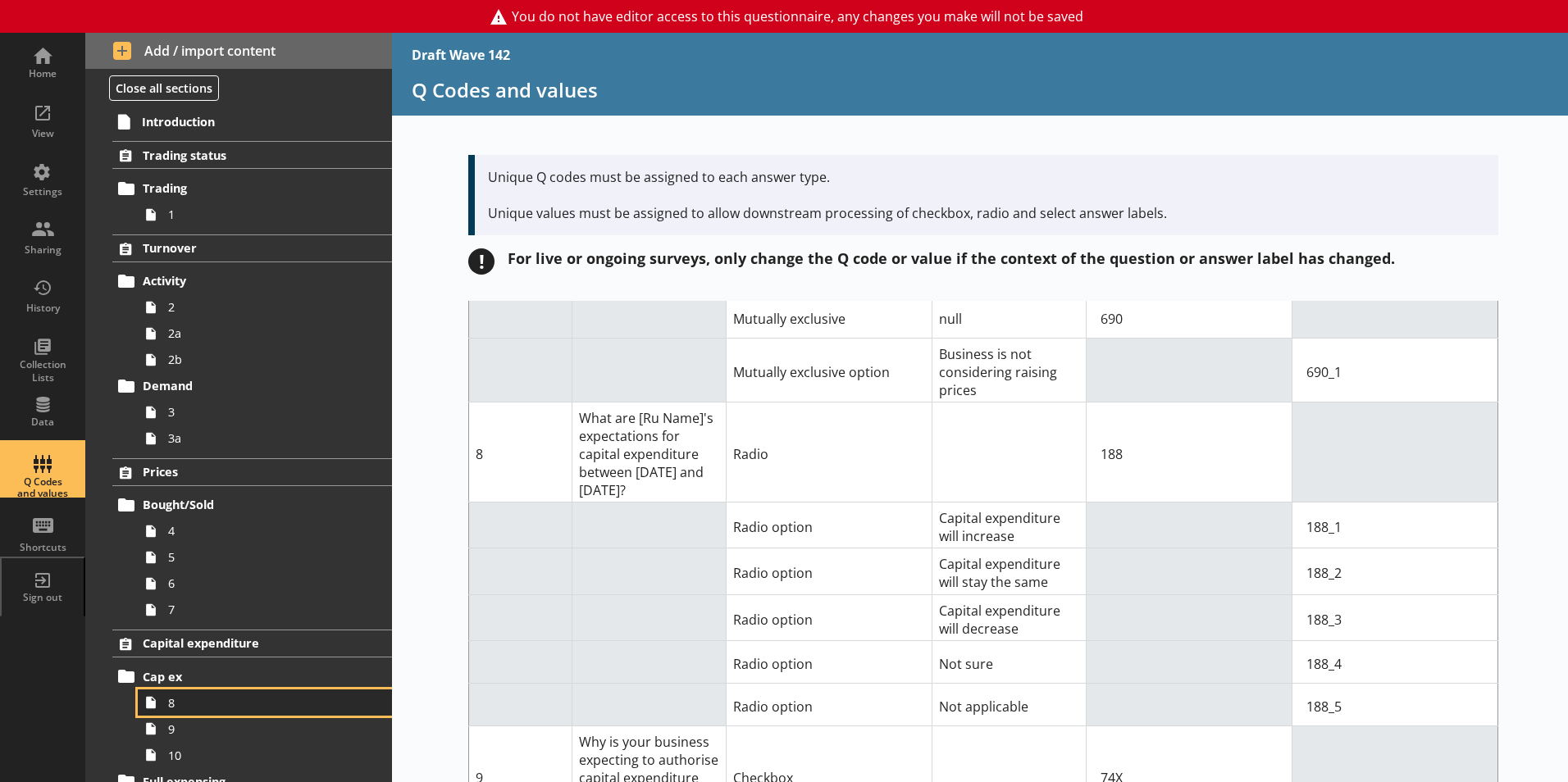
click at [176, 713] on link "8" at bounding box center [265, 702] width 254 height 26
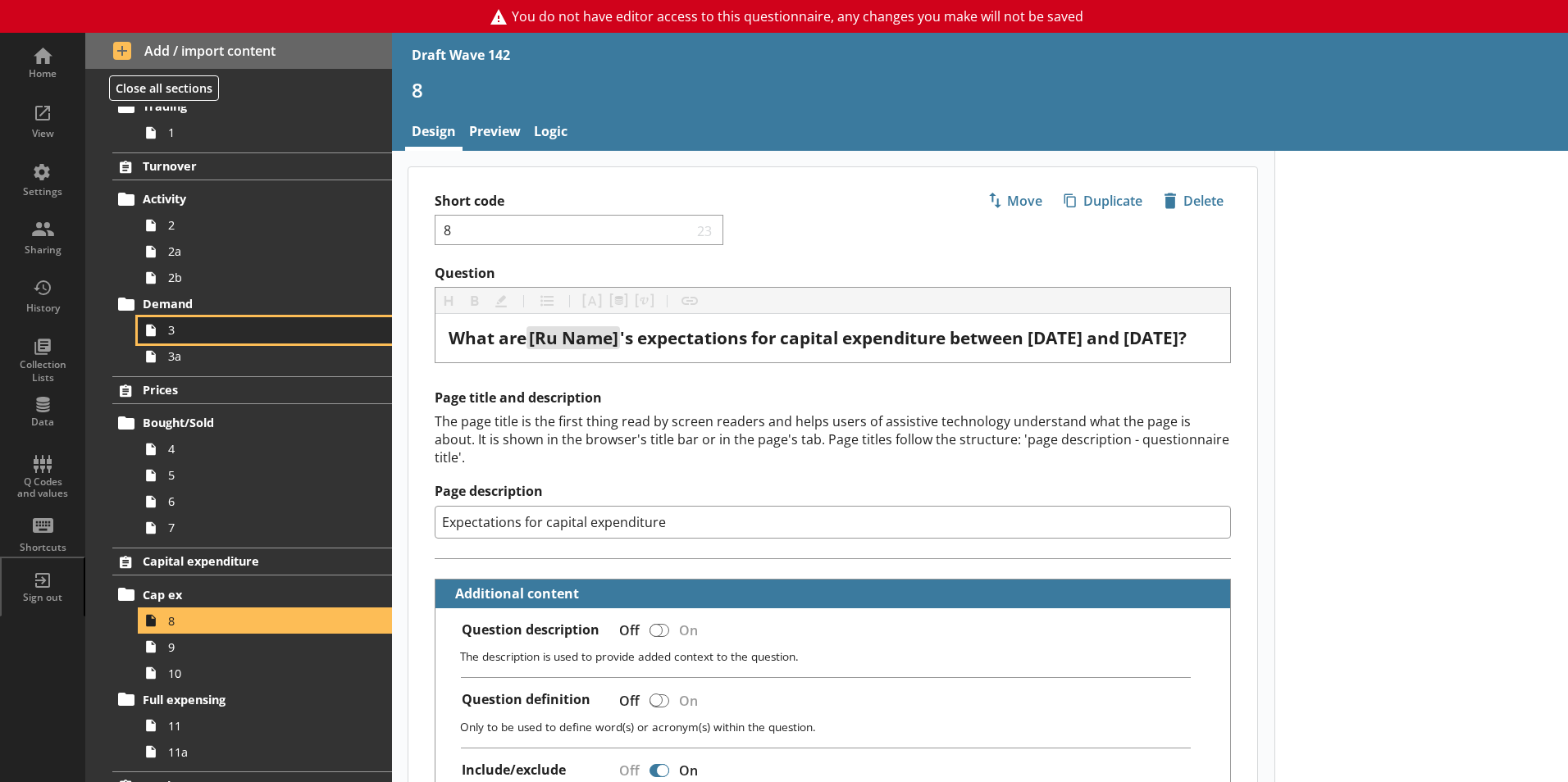
click at [184, 336] on span "3" at bounding box center [260, 330] width 182 height 16
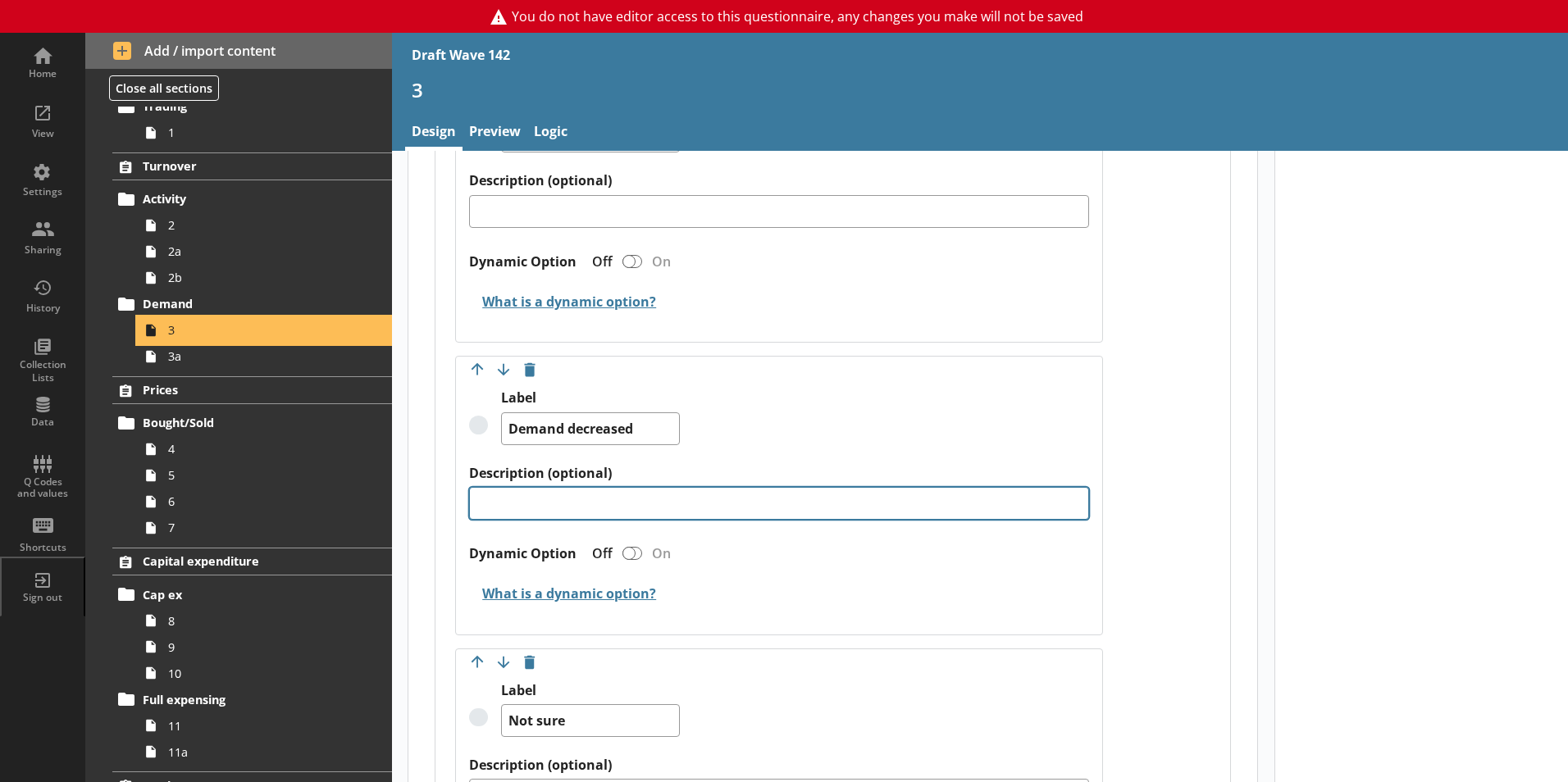
scroll to position [1640, 0]
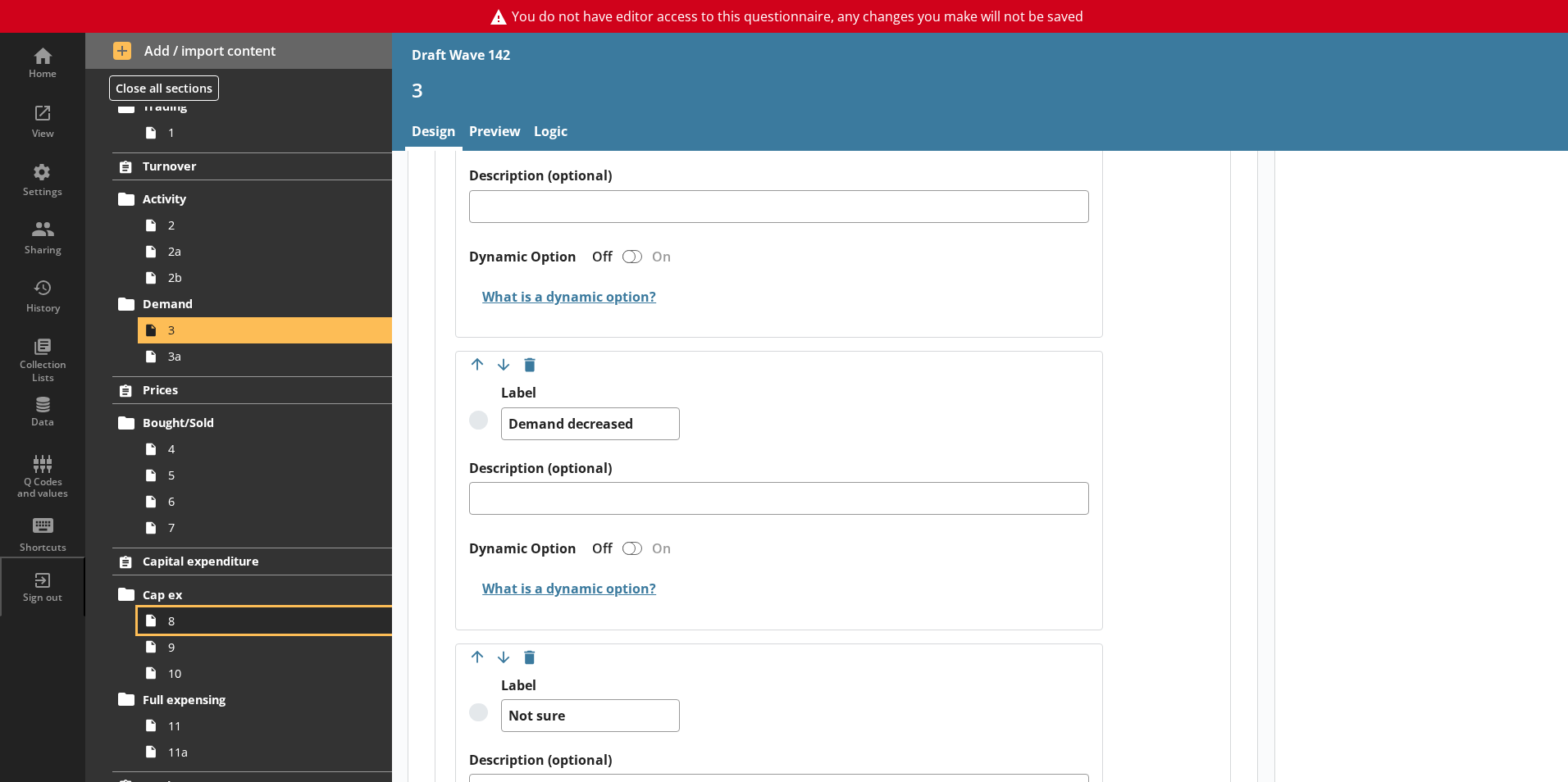
click at [185, 623] on span "8" at bounding box center [260, 621] width 182 height 16
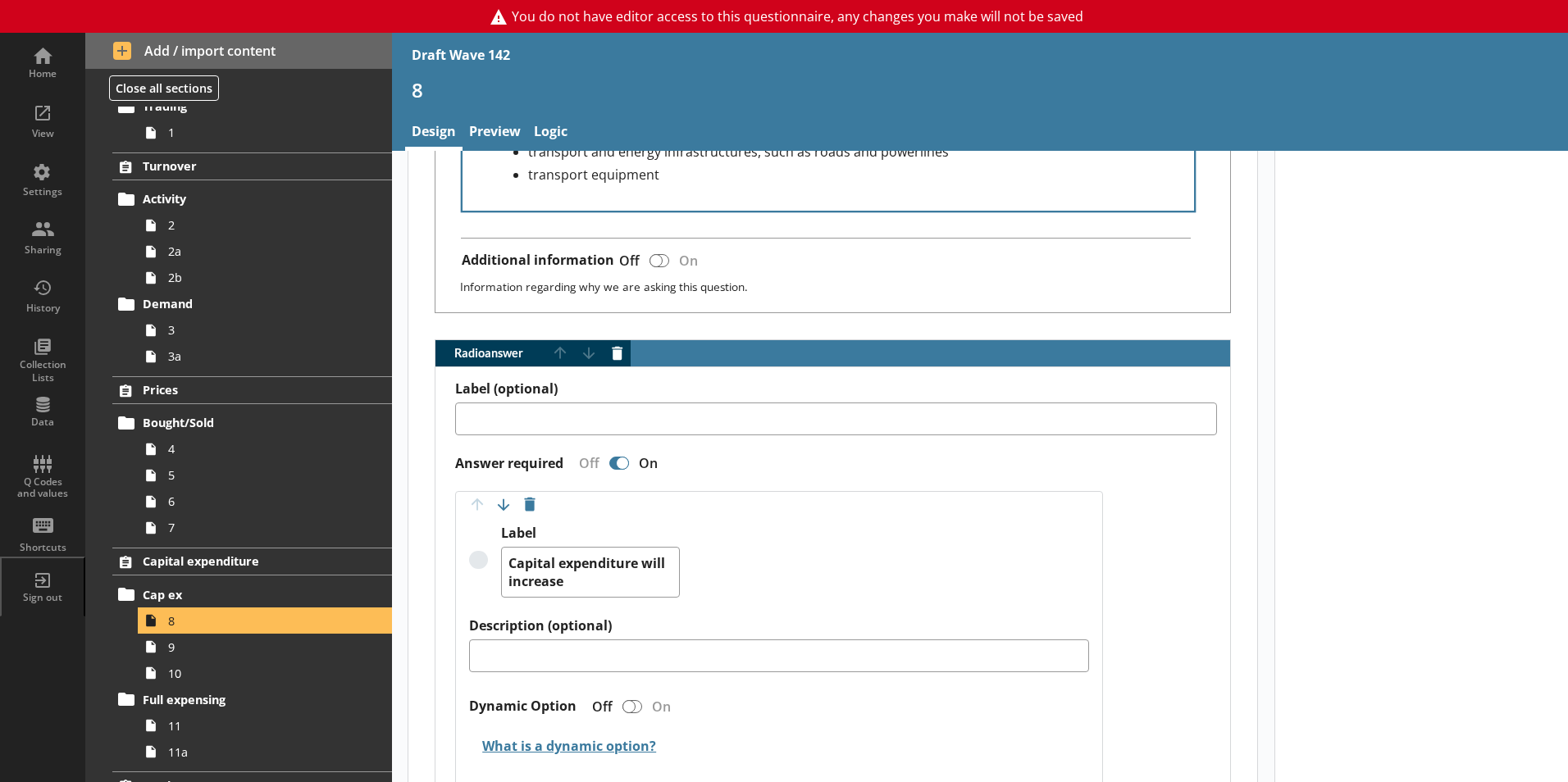
scroll to position [820, 0]
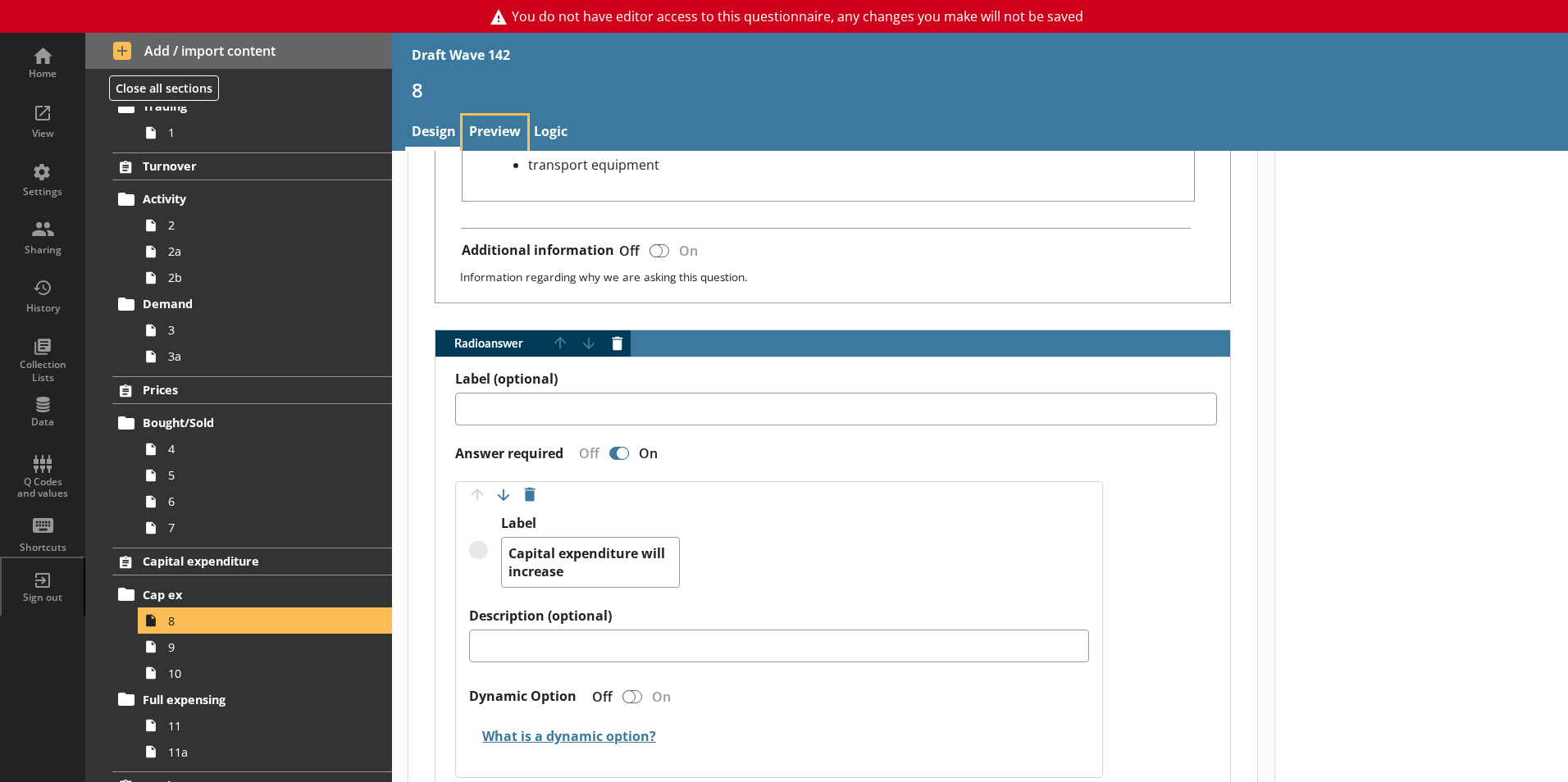
click at [500, 133] on link "Preview" at bounding box center [495, 133] width 65 height 36
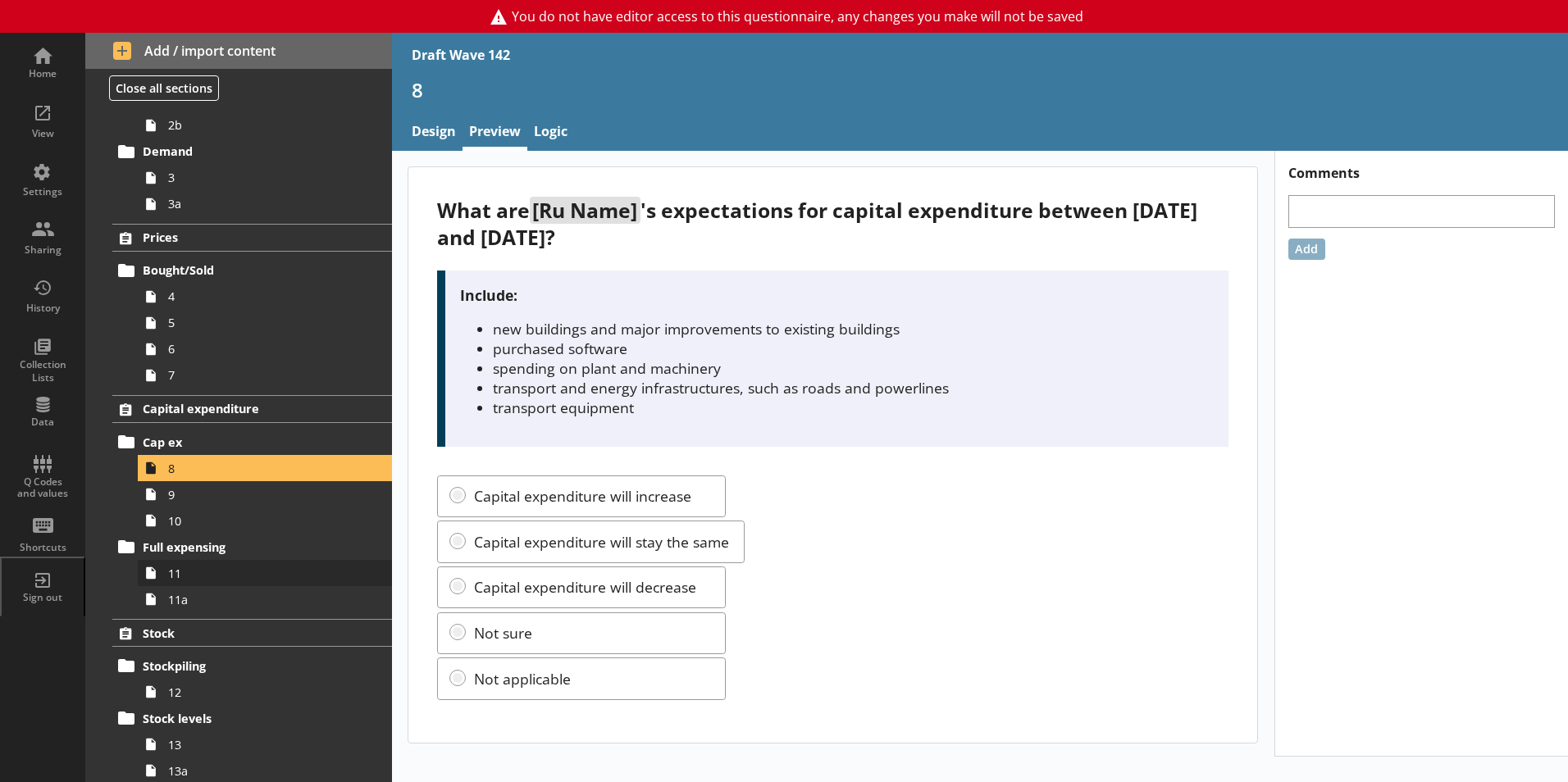
scroll to position [246, 0]
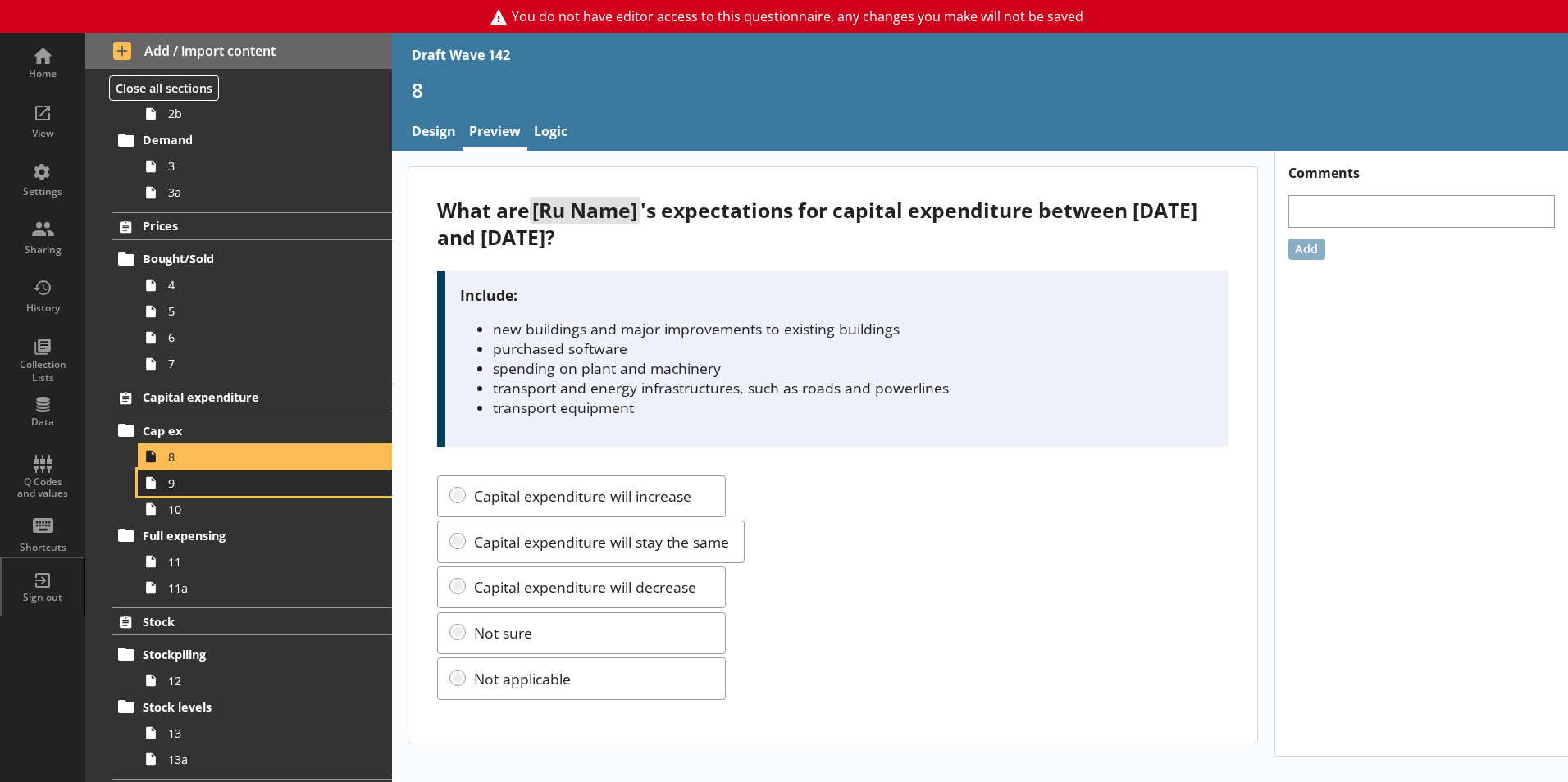
click at [178, 486] on span "9" at bounding box center [260, 483] width 182 height 16
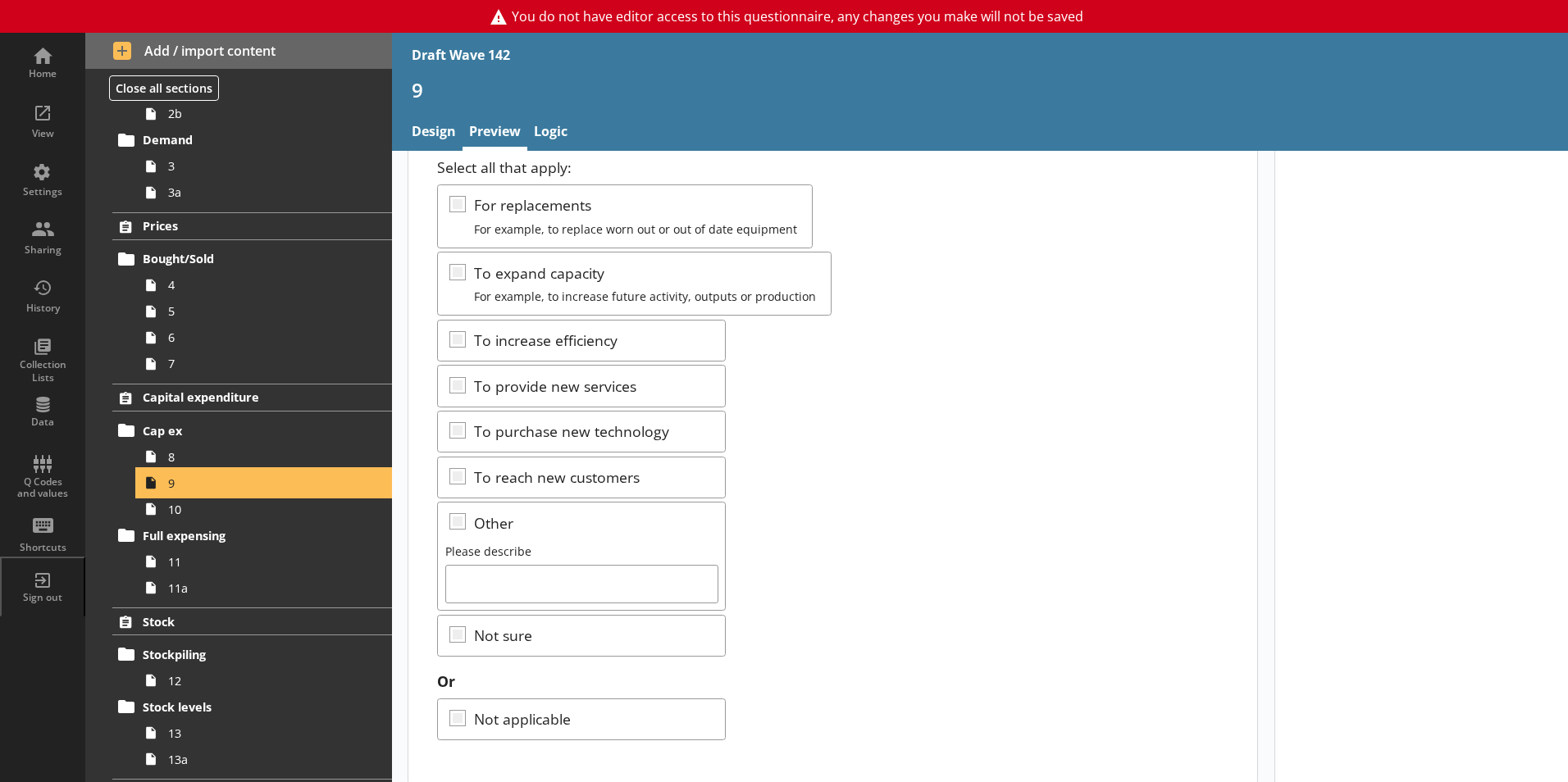
scroll to position [128, 0]
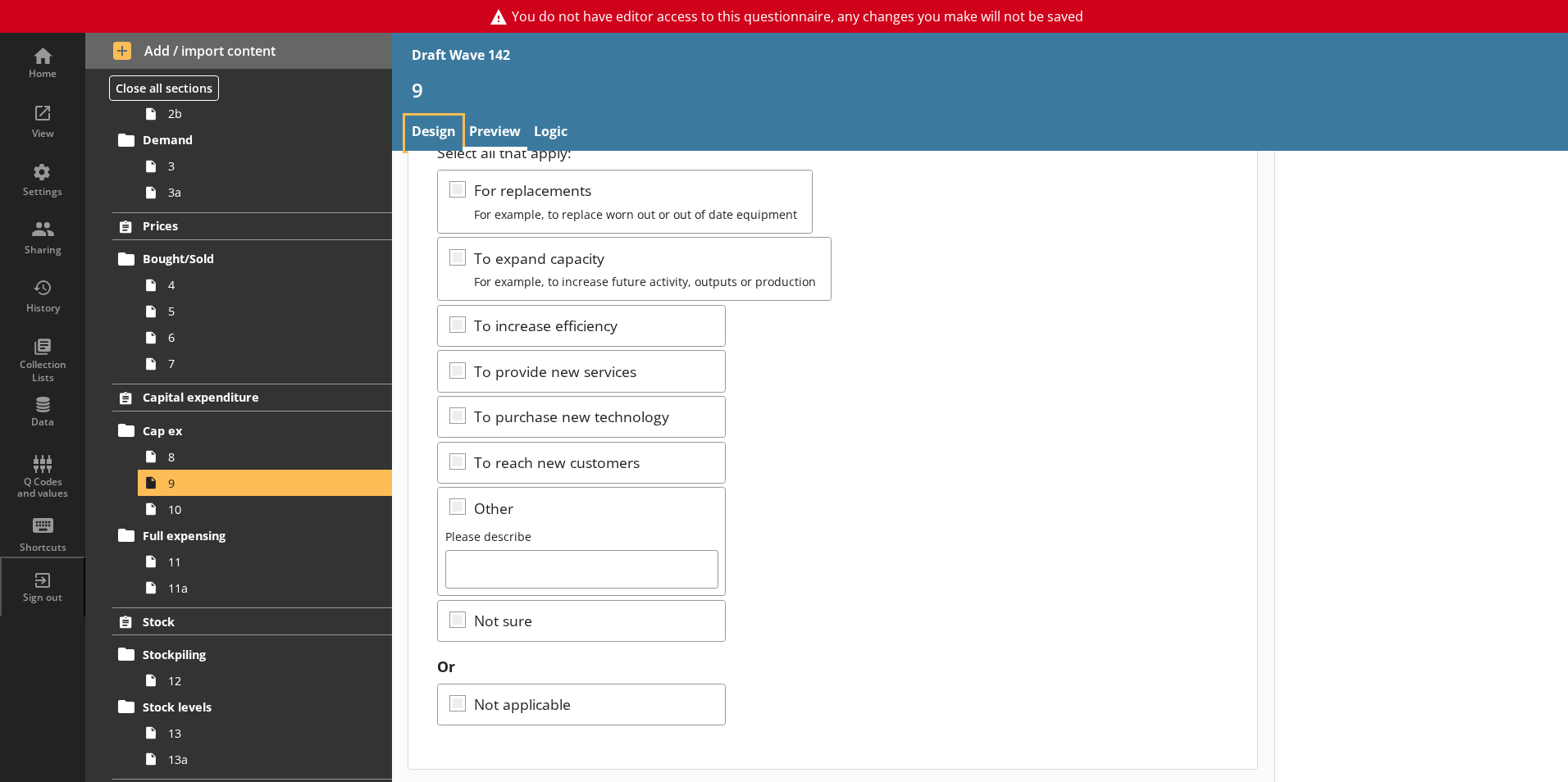
click at [438, 134] on link "Design" at bounding box center [434, 133] width 57 height 36
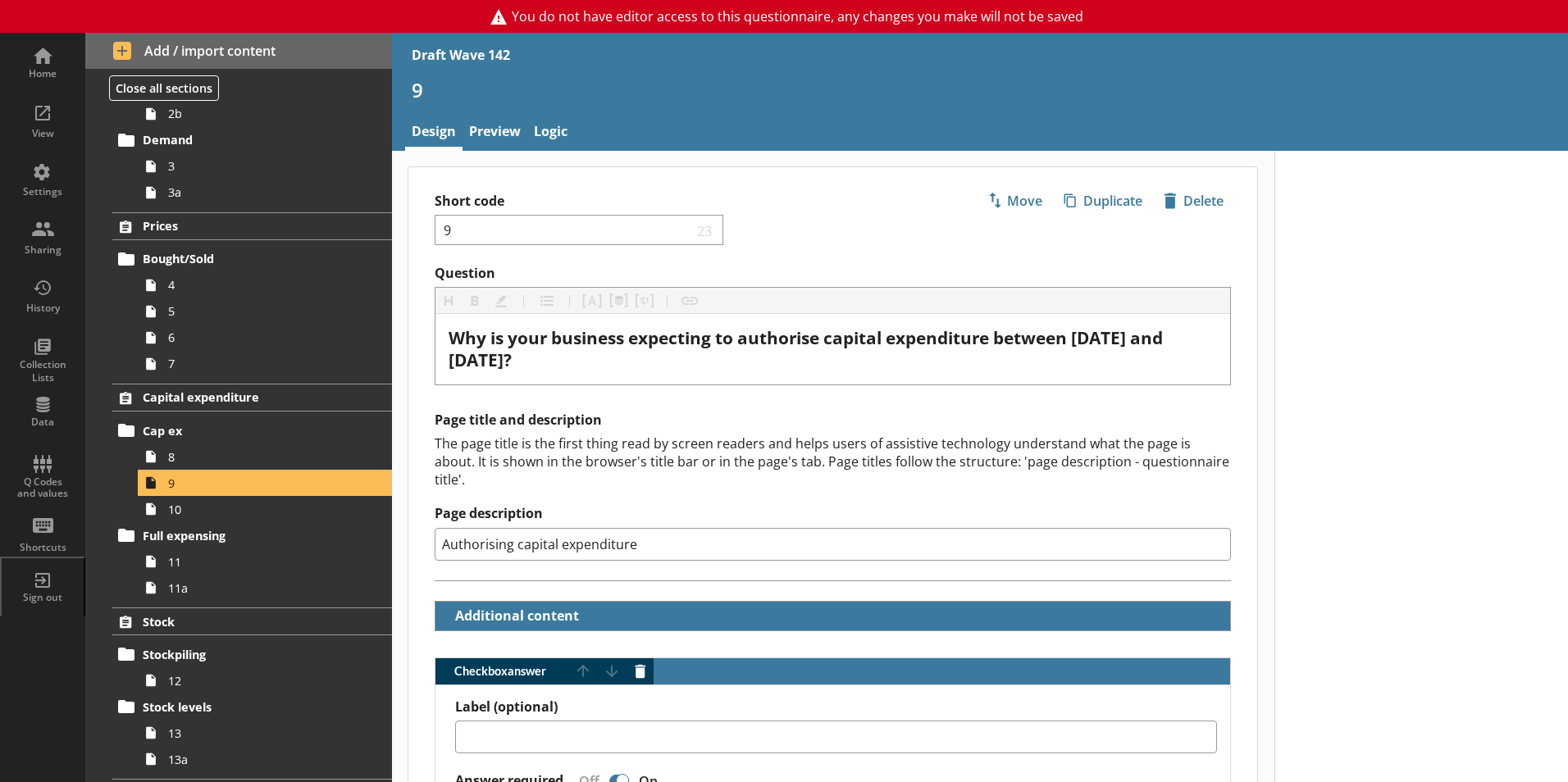
type textarea "x"
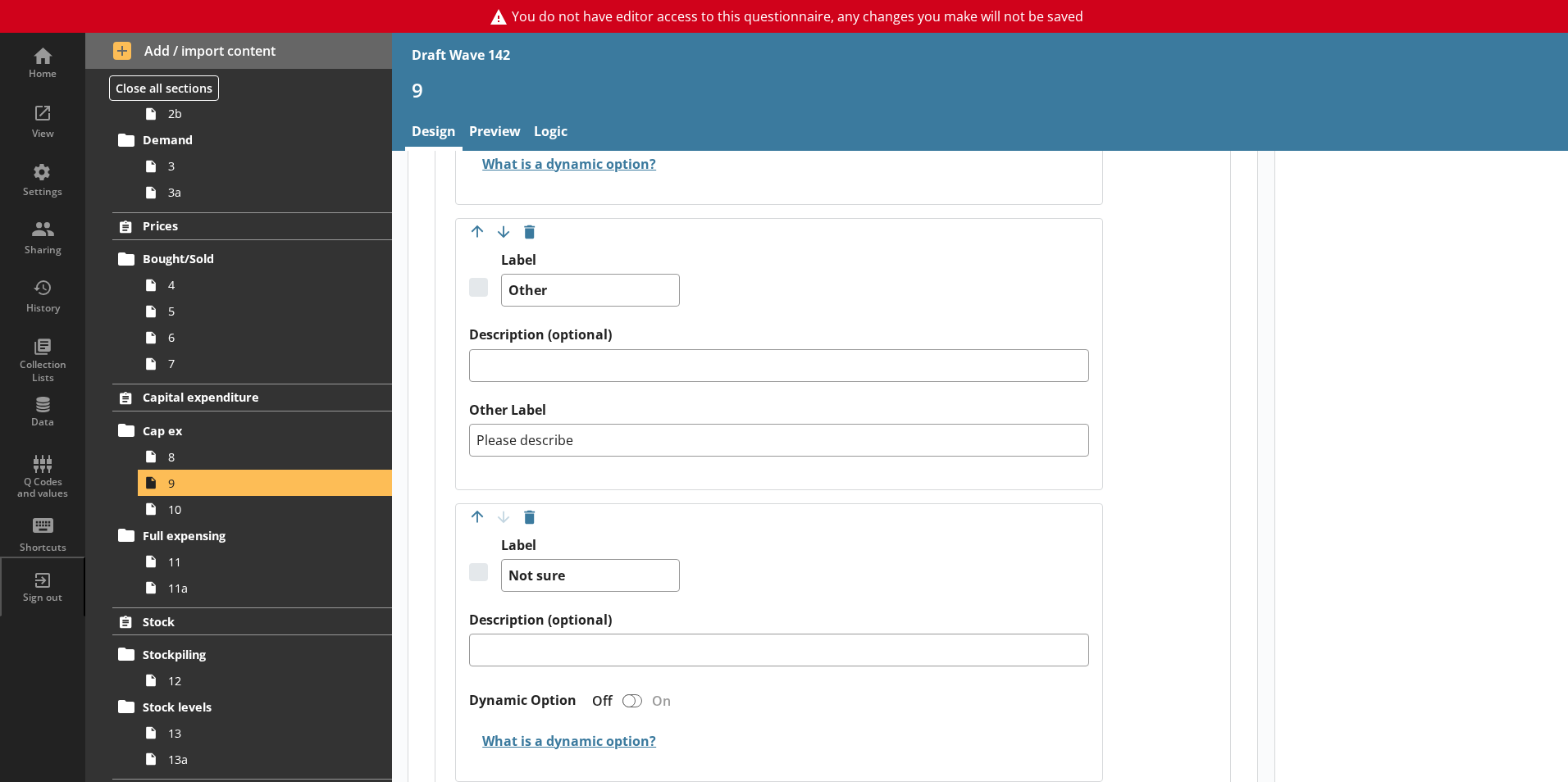
scroll to position [2460, 0]
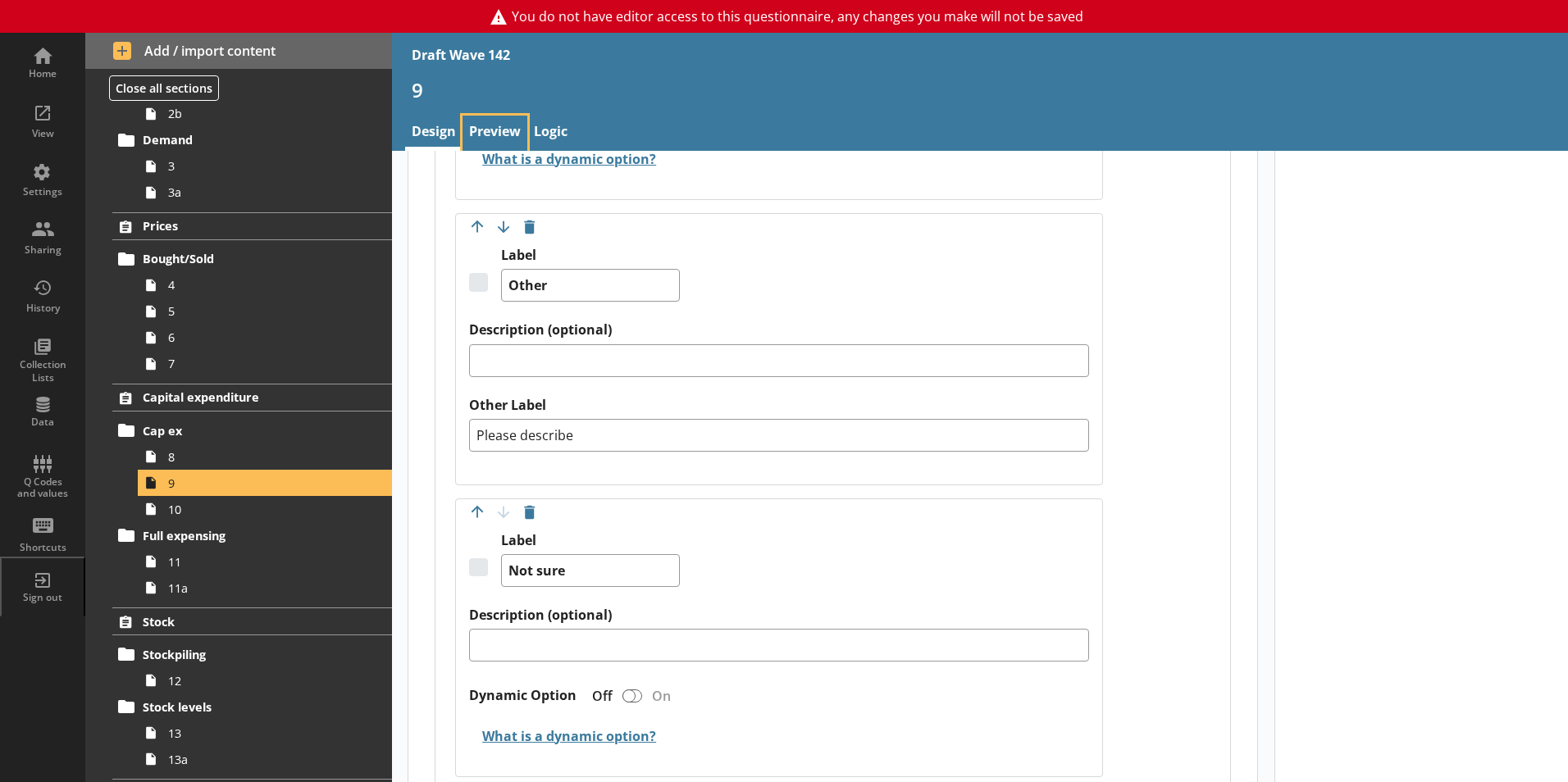
click at [491, 128] on link "Preview" at bounding box center [495, 133] width 65 height 36
